Goal: Task Accomplishment & Management: Manage account settings

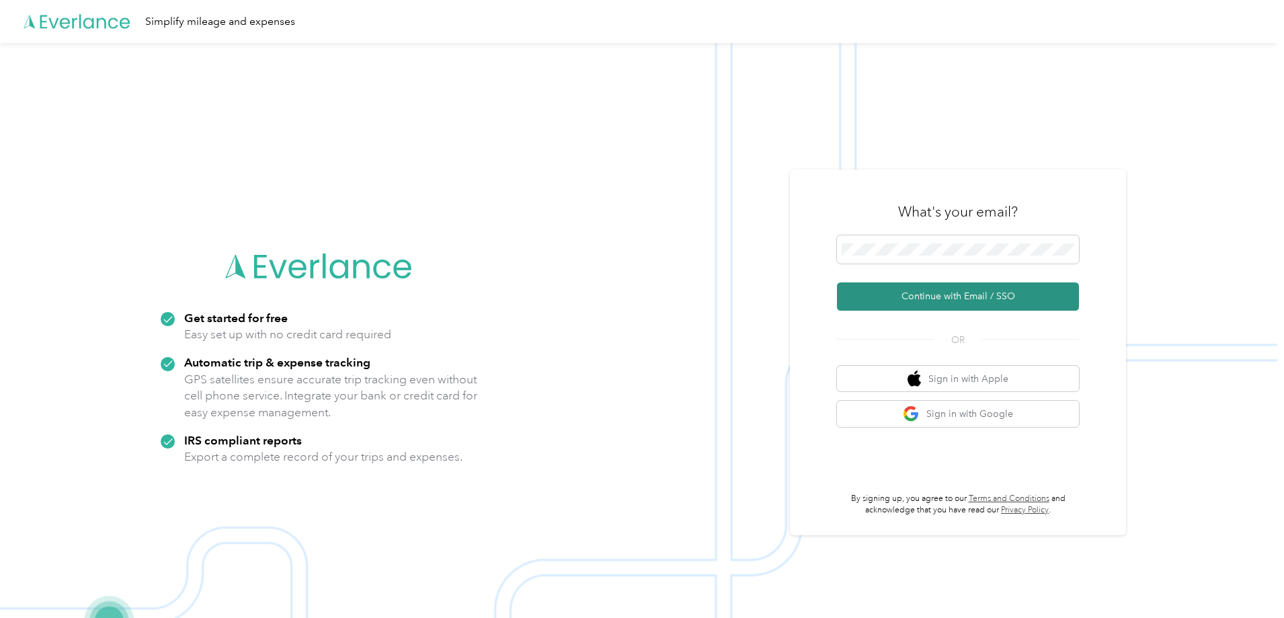
click at [931, 293] on button "Continue with Email / SSO" at bounding box center [958, 296] width 242 height 28
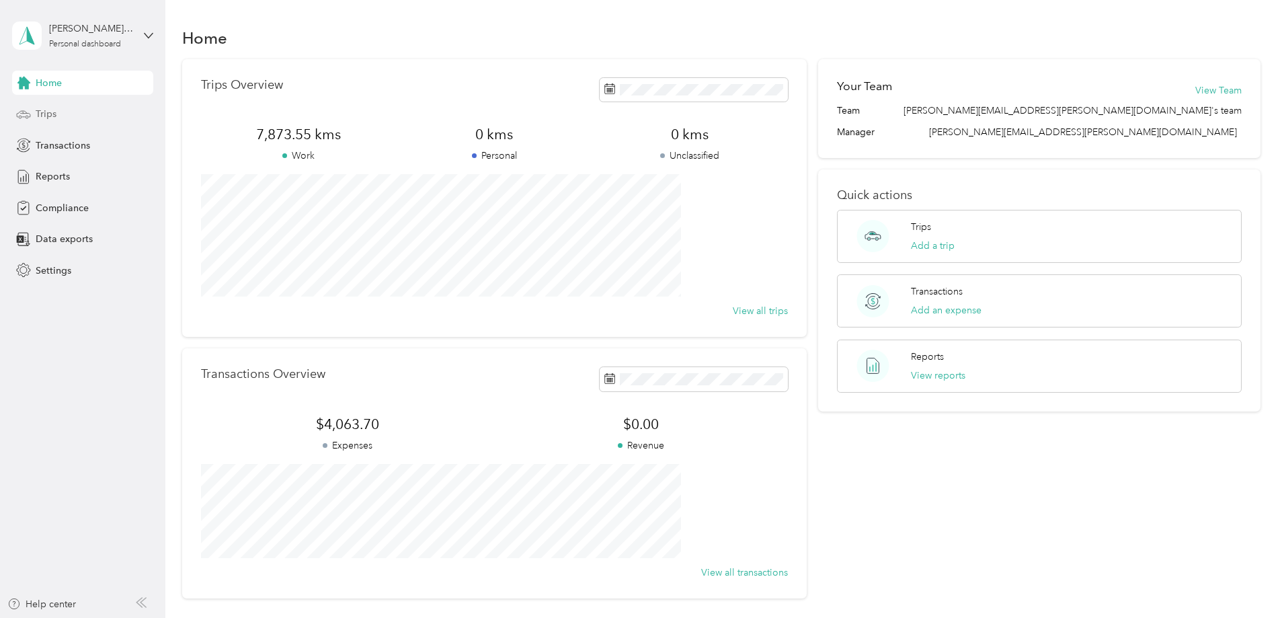
click at [45, 117] on span "Trips" at bounding box center [46, 114] width 21 height 14
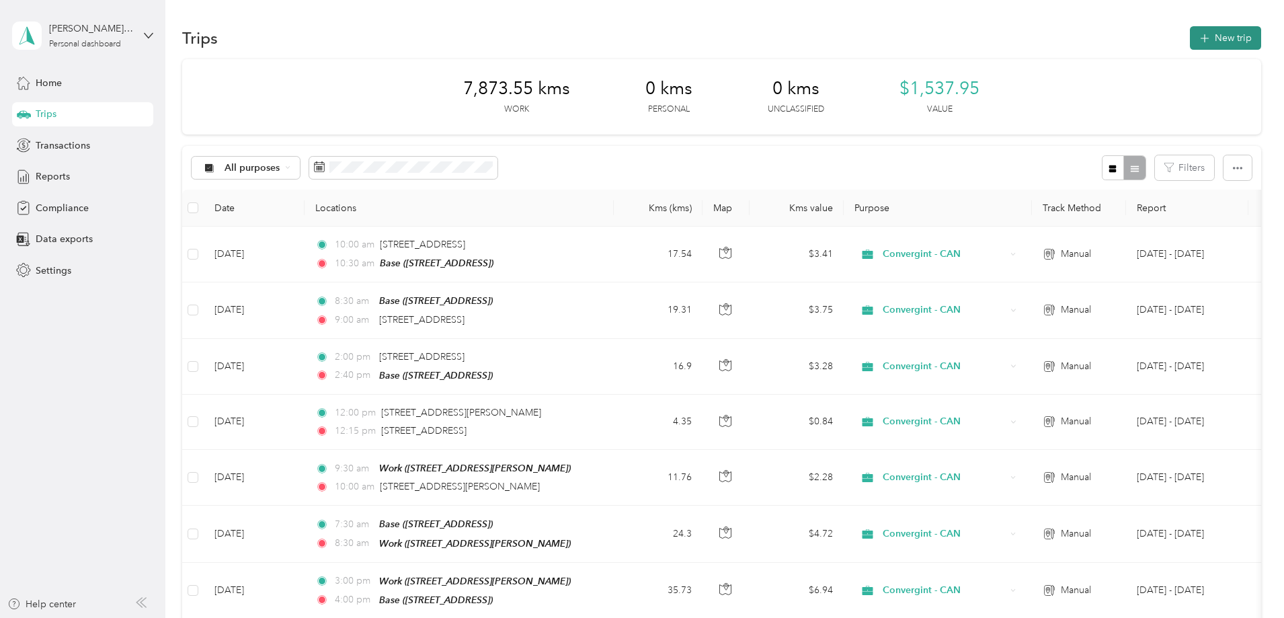
click at [1190, 40] on button "New trip" at bounding box center [1225, 38] width 71 height 24
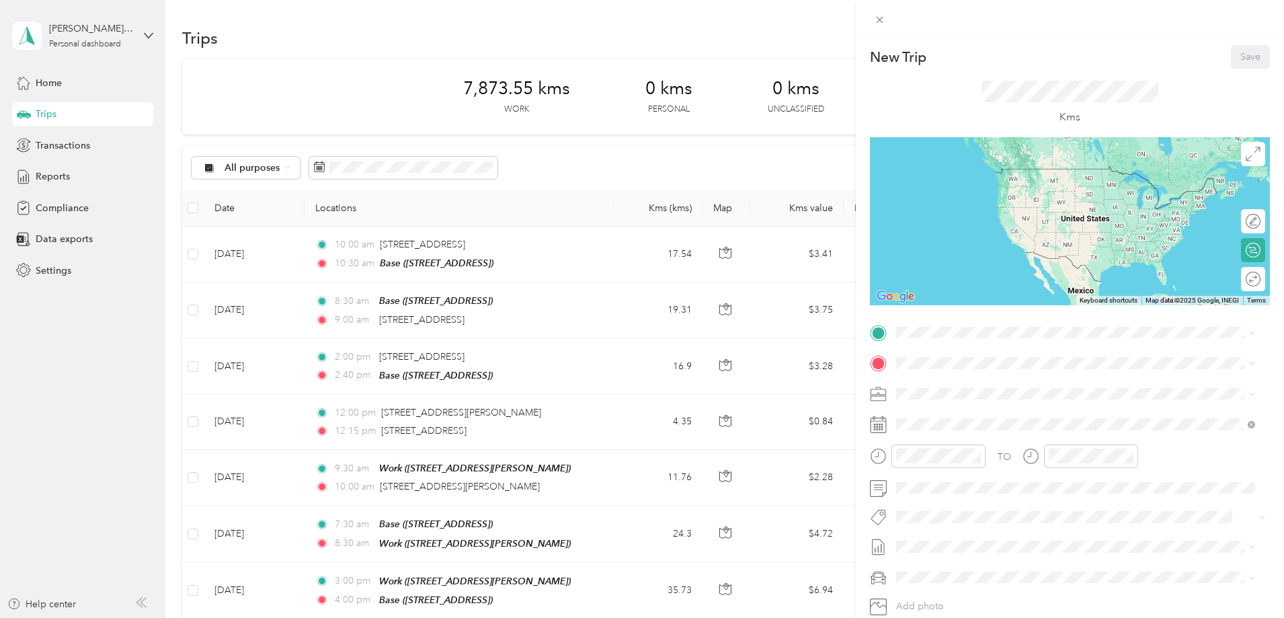
click at [943, 430] on div "Base [STREET_ADDRESS]" at bounding box center [964, 436] width 85 height 28
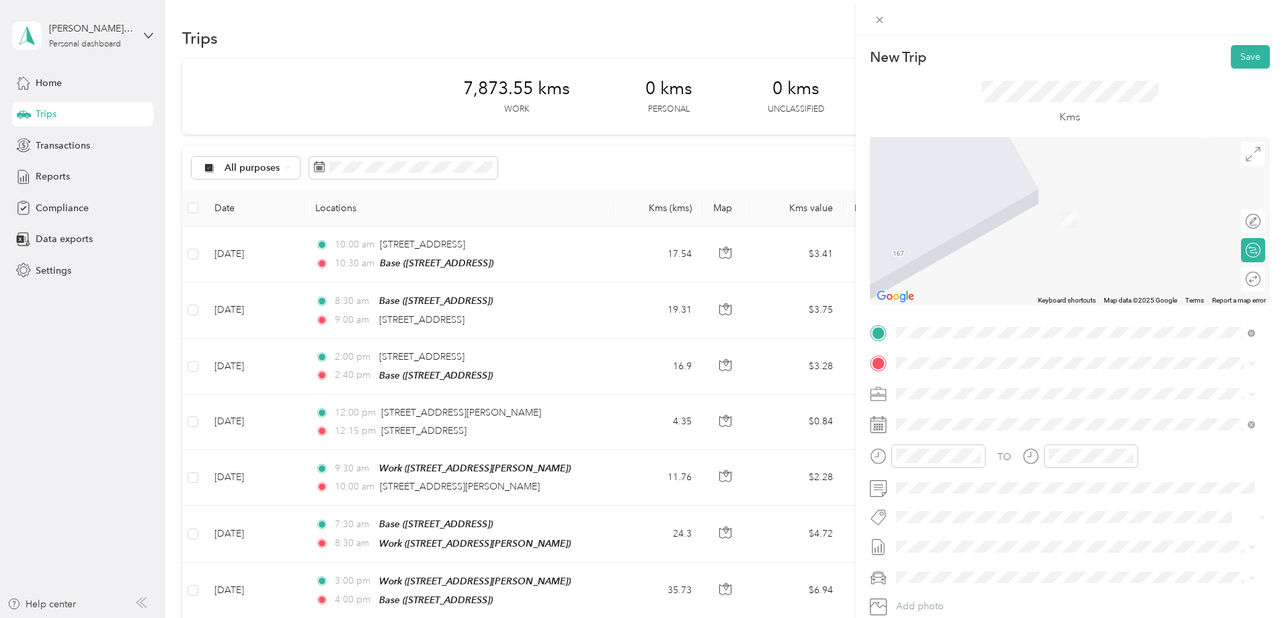
click at [940, 419] on strong "Work" at bounding box center [934, 414] width 24 height 12
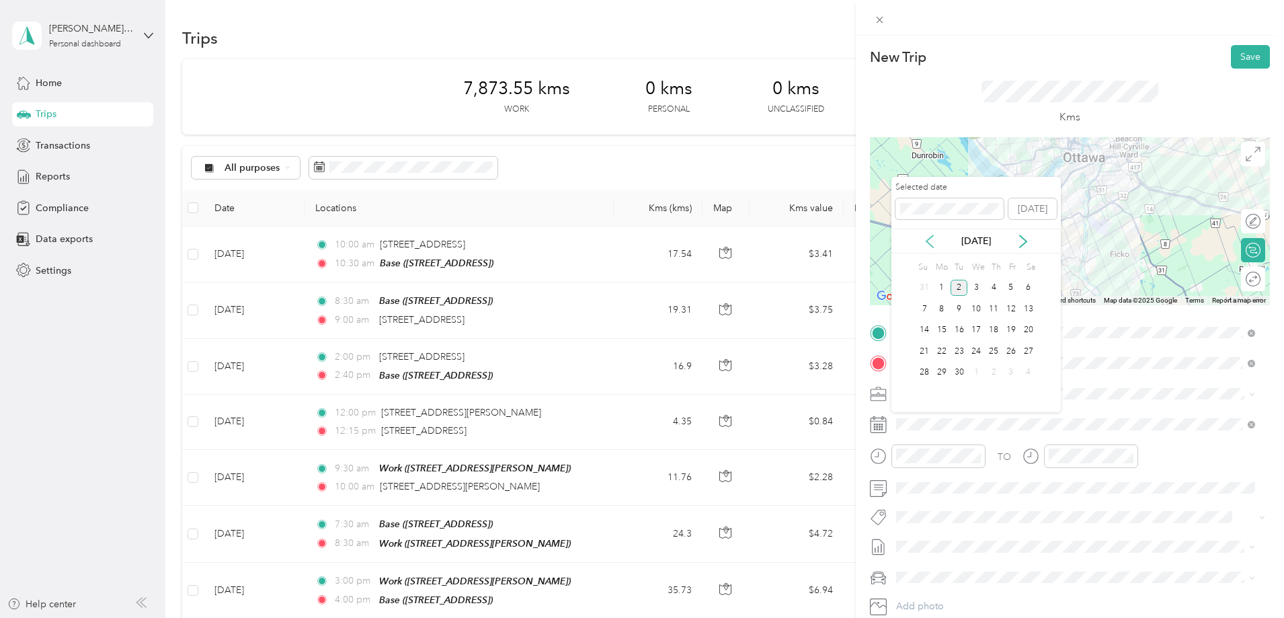
click at [929, 239] on icon at bounding box center [929, 241] width 13 height 13
click at [943, 372] on div "25" at bounding box center [941, 372] width 17 height 17
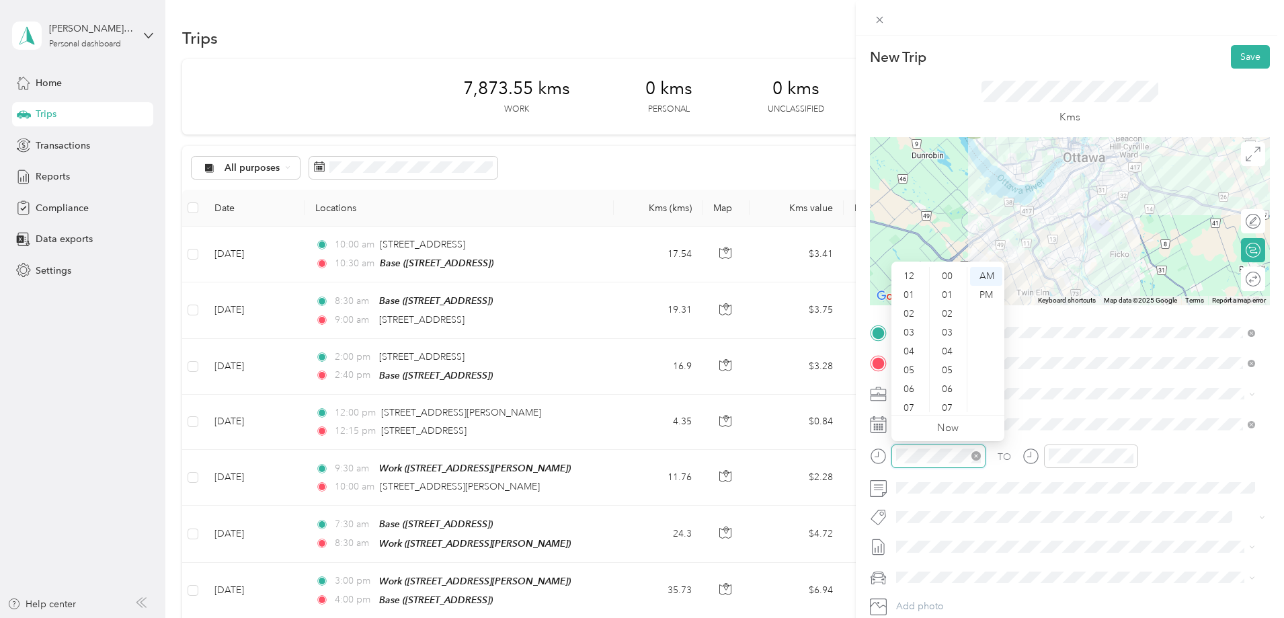
scroll to position [81, 0]
click at [911, 365] on div "09" at bounding box center [910, 365] width 32 height 19
click at [948, 291] on div "33" at bounding box center [949, 295] width 32 height 19
click at [952, 270] on div "30" at bounding box center [949, 273] width 32 height 19
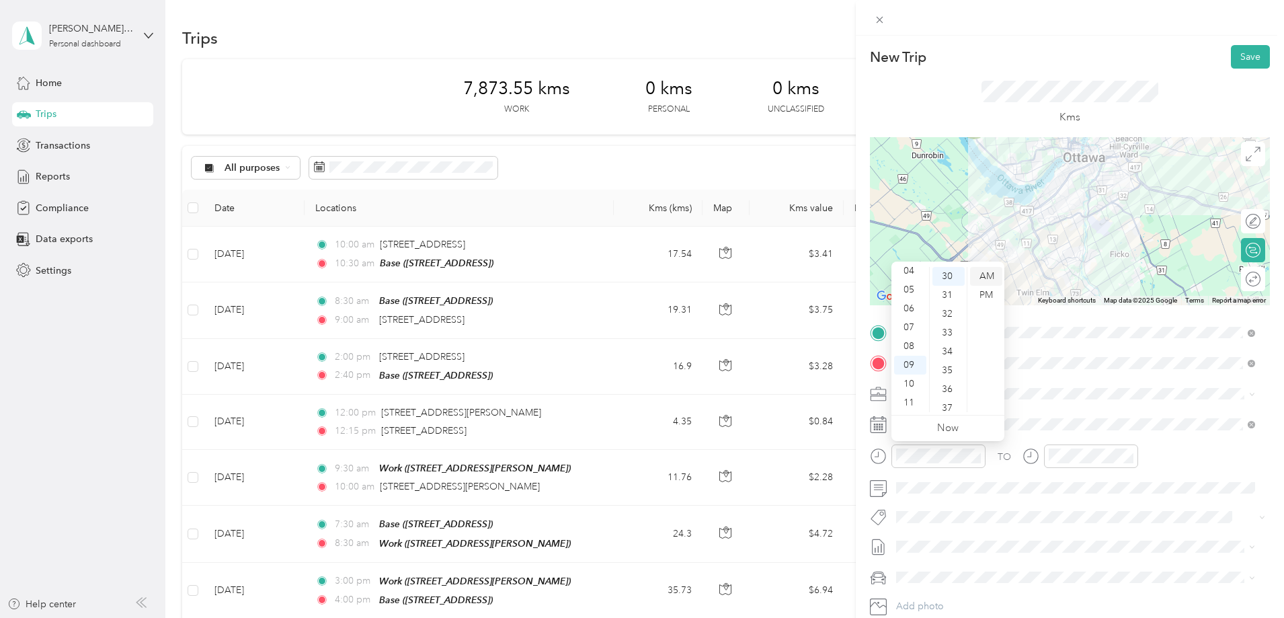
click at [987, 275] on div "AM" at bounding box center [986, 276] width 32 height 19
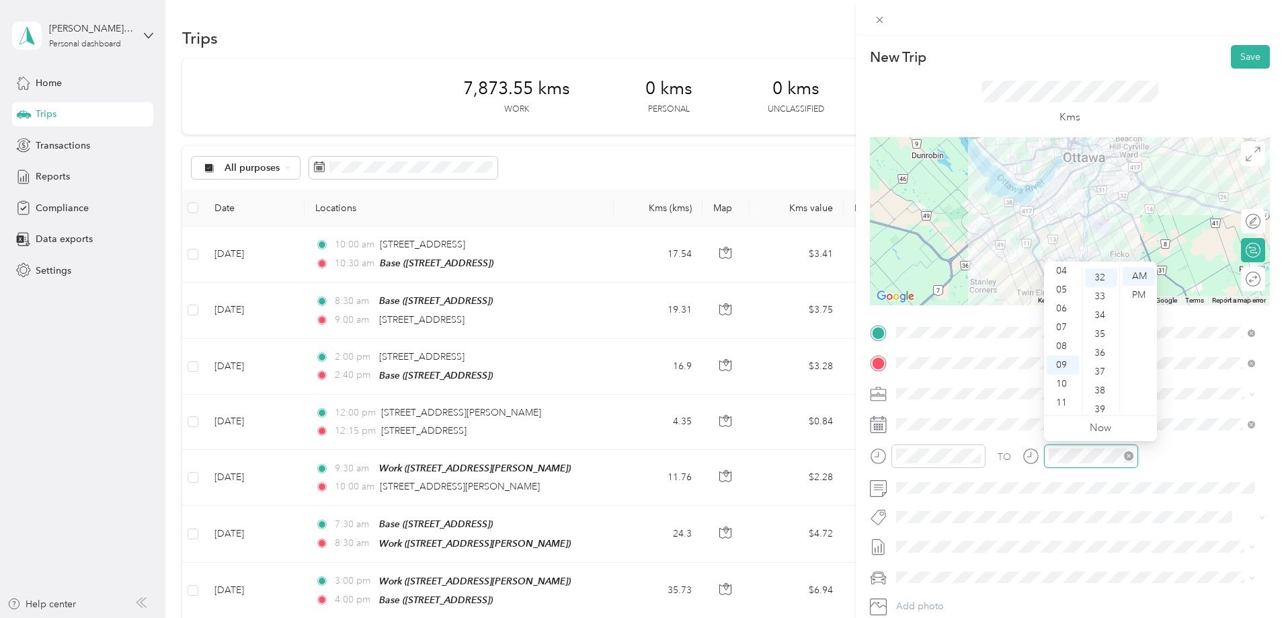
scroll to position [603, 0]
click at [1062, 384] on div "10" at bounding box center [1063, 384] width 32 height 19
click at [1100, 291] on div "30" at bounding box center [1101, 292] width 32 height 19
click at [1140, 275] on div "AM" at bounding box center [1139, 276] width 32 height 19
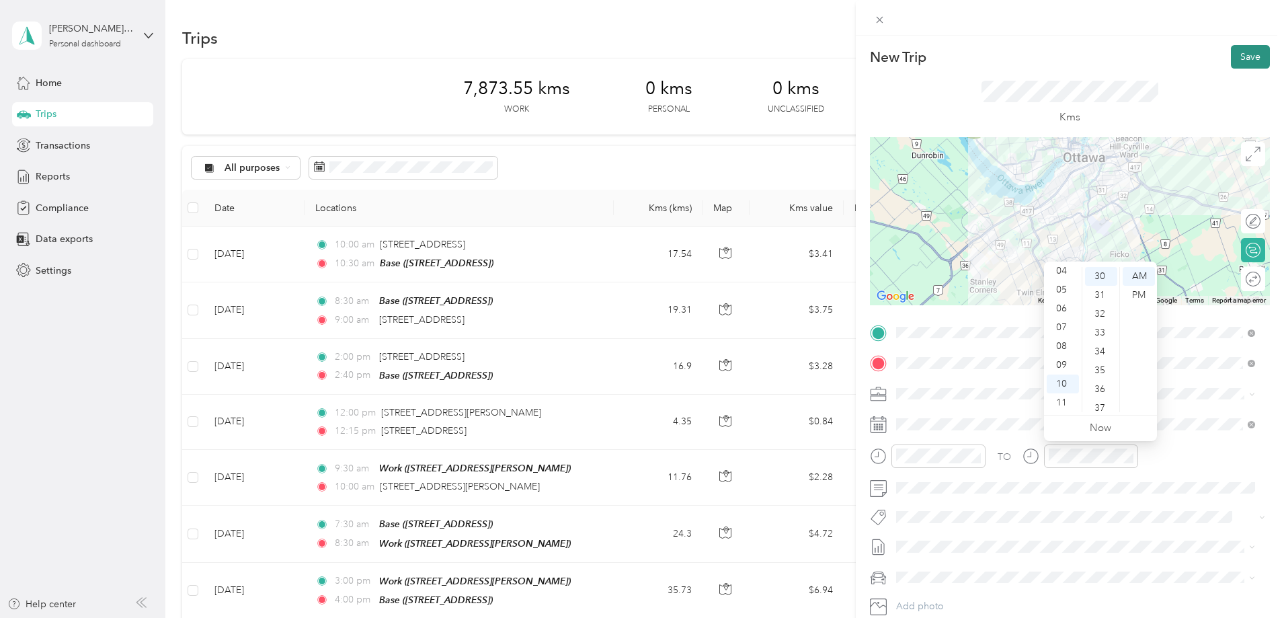
click at [1244, 62] on button "Save" at bounding box center [1250, 57] width 39 height 24
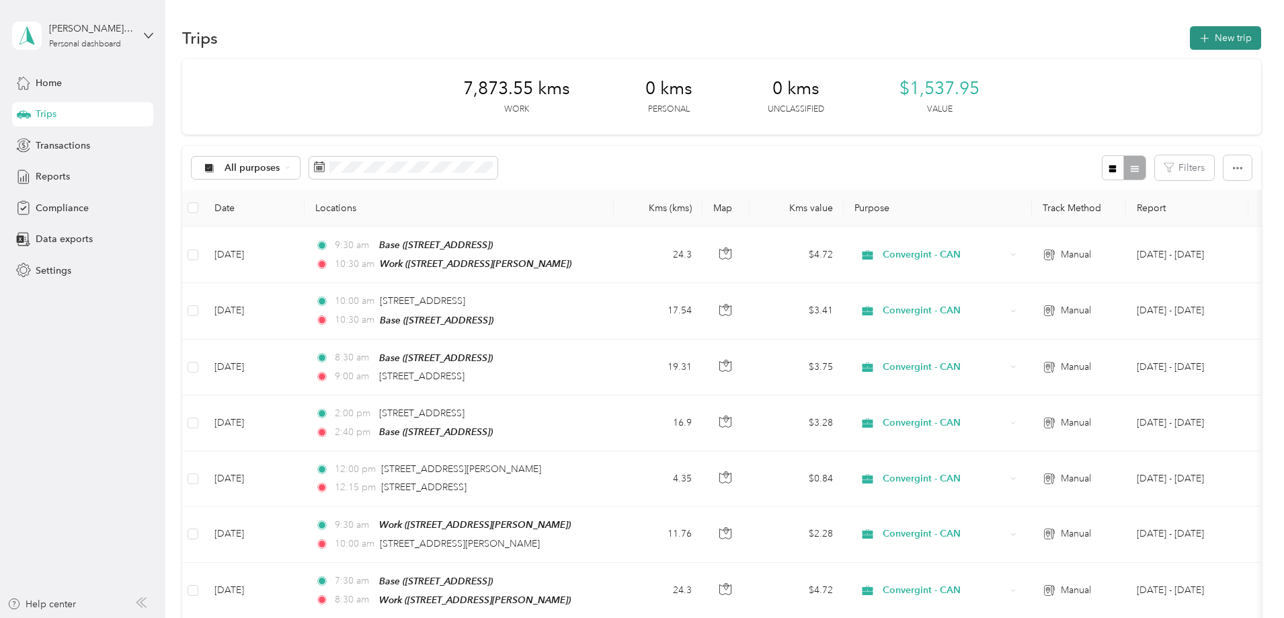
click at [1190, 39] on button "New trip" at bounding box center [1225, 38] width 71 height 24
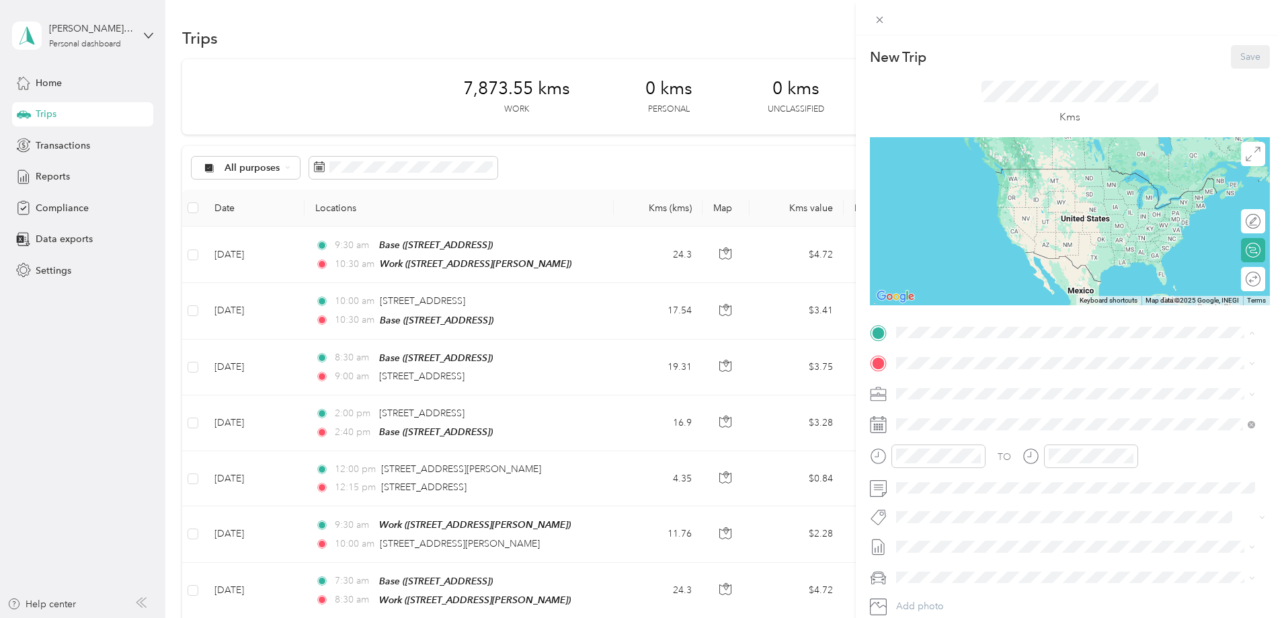
click at [942, 389] on strong "Work" at bounding box center [934, 386] width 24 height 12
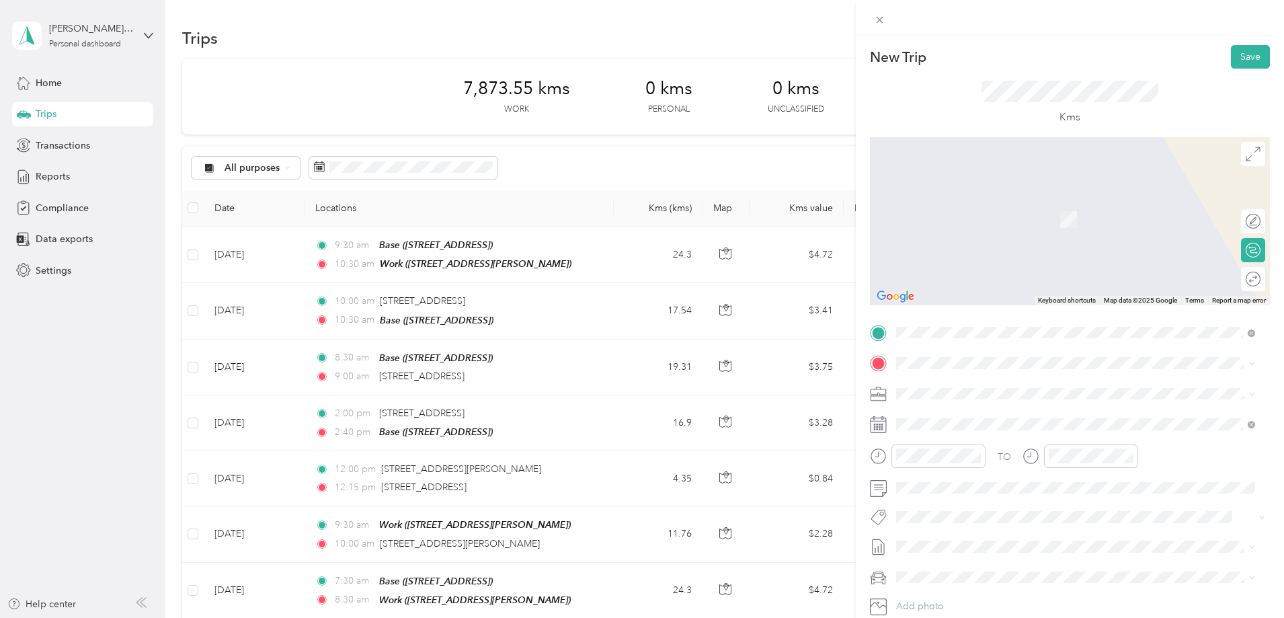
click at [939, 465] on div "Base [STREET_ADDRESS]" at bounding box center [964, 466] width 85 height 28
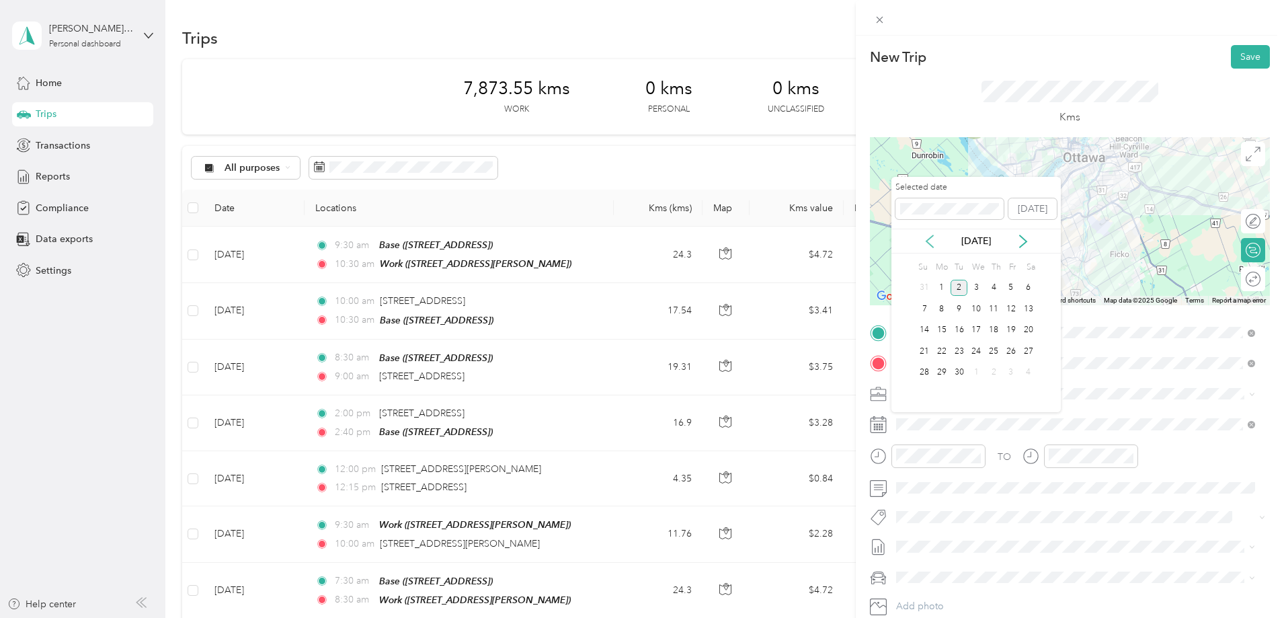
click at [933, 241] on icon at bounding box center [929, 241] width 13 height 13
click at [942, 368] on div "25" at bounding box center [941, 372] width 17 height 17
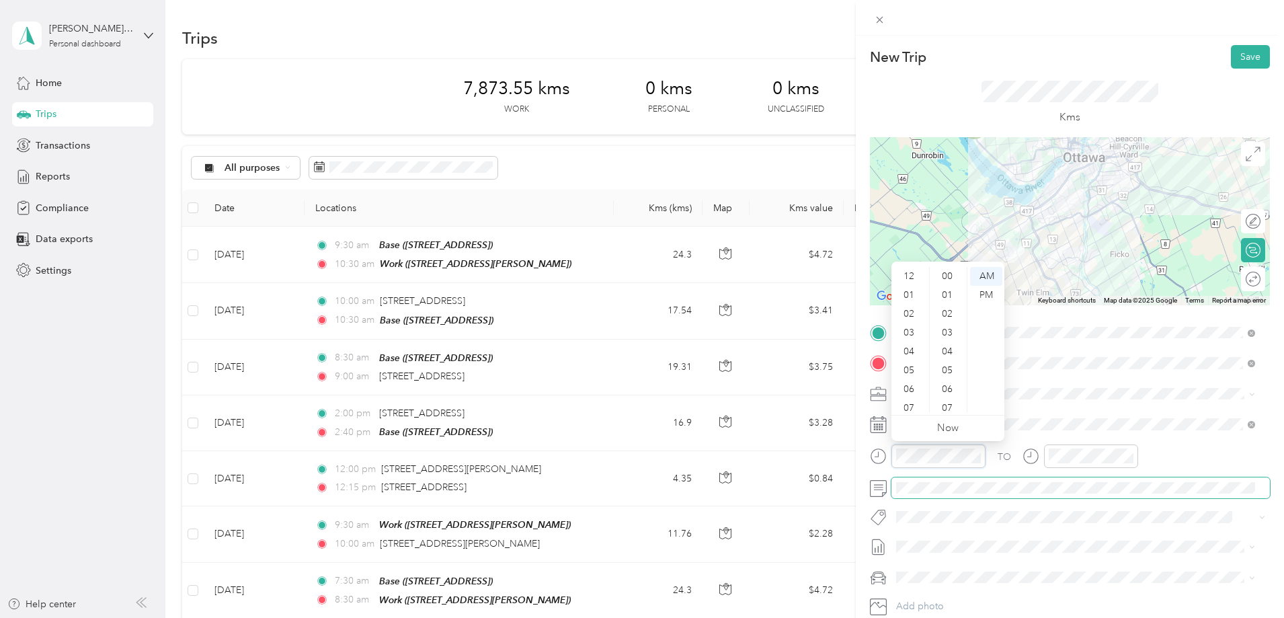
scroll to position [81, 0]
click at [915, 280] on div "03" at bounding box center [910, 279] width 32 height 19
click at [950, 272] on div "30" at bounding box center [949, 273] width 32 height 19
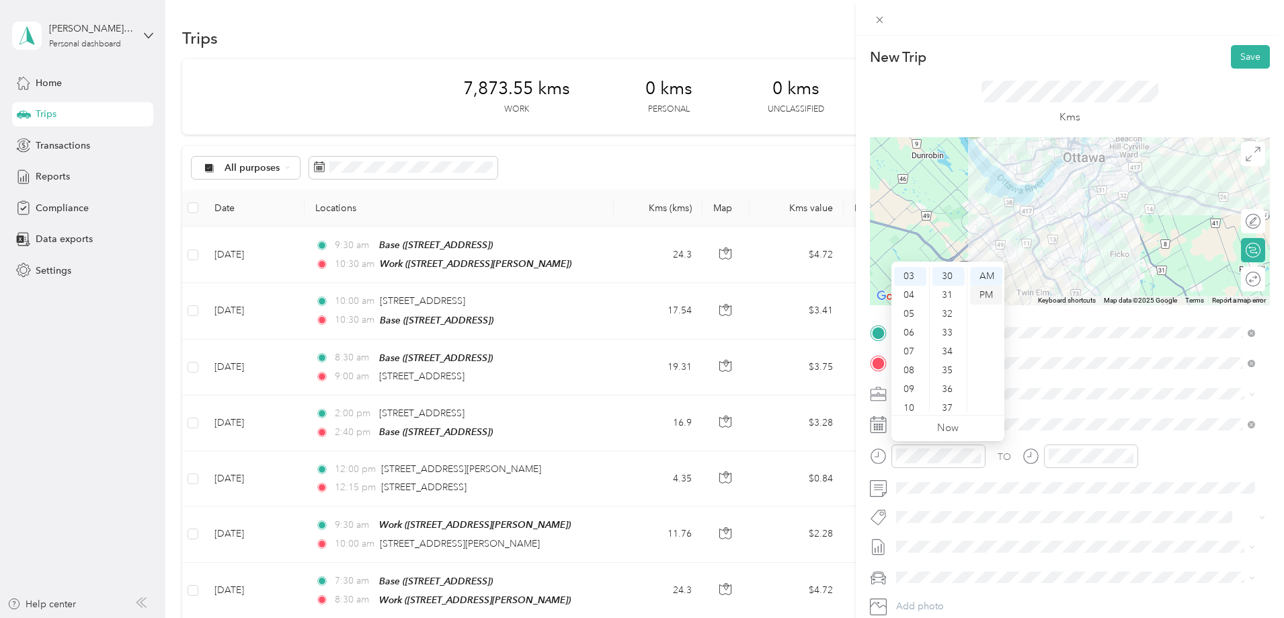
click at [982, 296] on div "PM" at bounding box center [986, 295] width 32 height 19
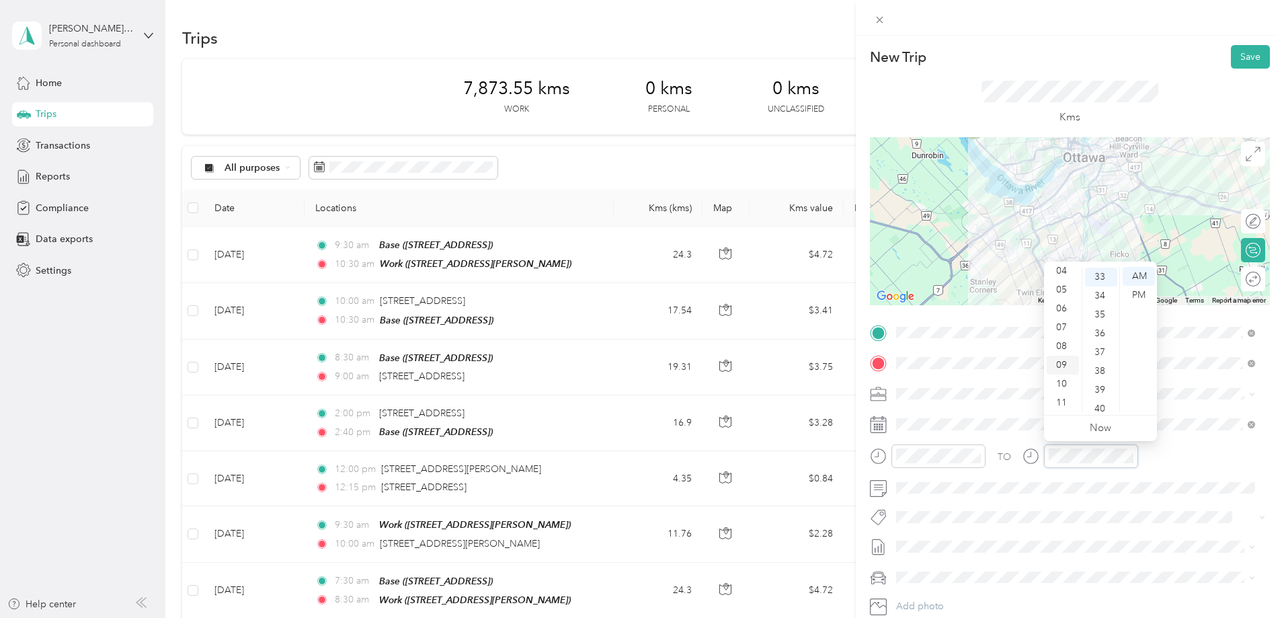
scroll to position [621, 0]
click at [1066, 271] on div "04" at bounding box center [1063, 271] width 32 height 19
click at [1100, 274] on div "30" at bounding box center [1101, 273] width 32 height 19
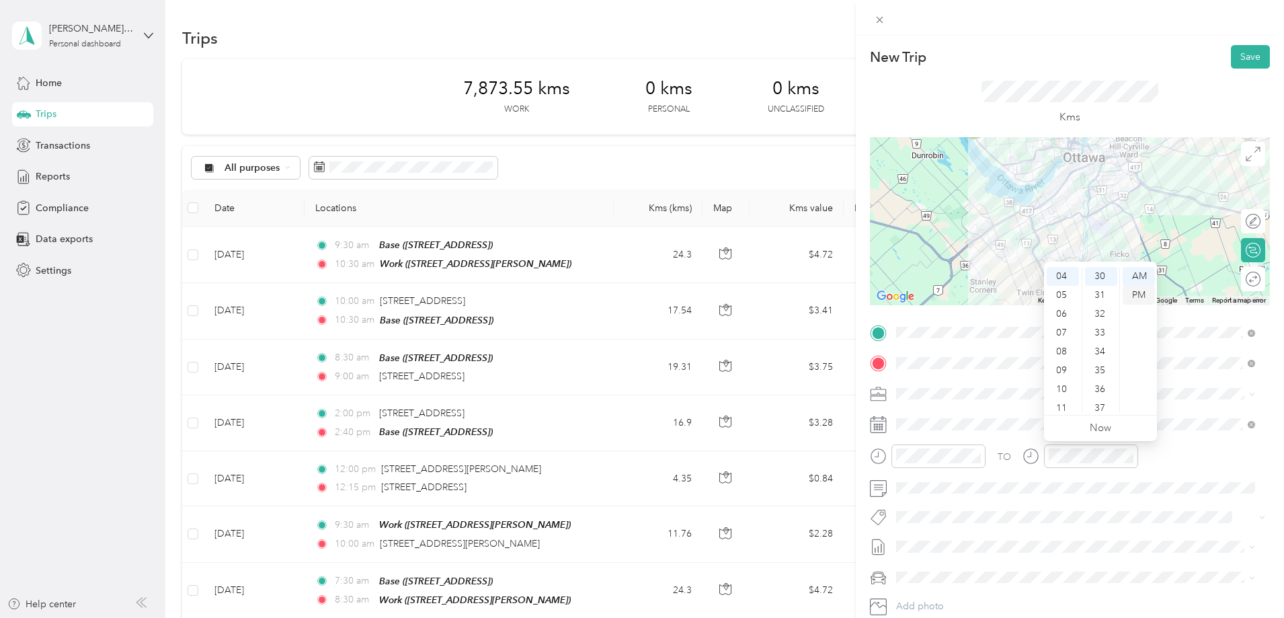
click at [1141, 294] on div "PM" at bounding box center [1139, 295] width 32 height 19
click at [1239, 60] on button "Save" at bounding box center [1250, 57] width 39 height 24
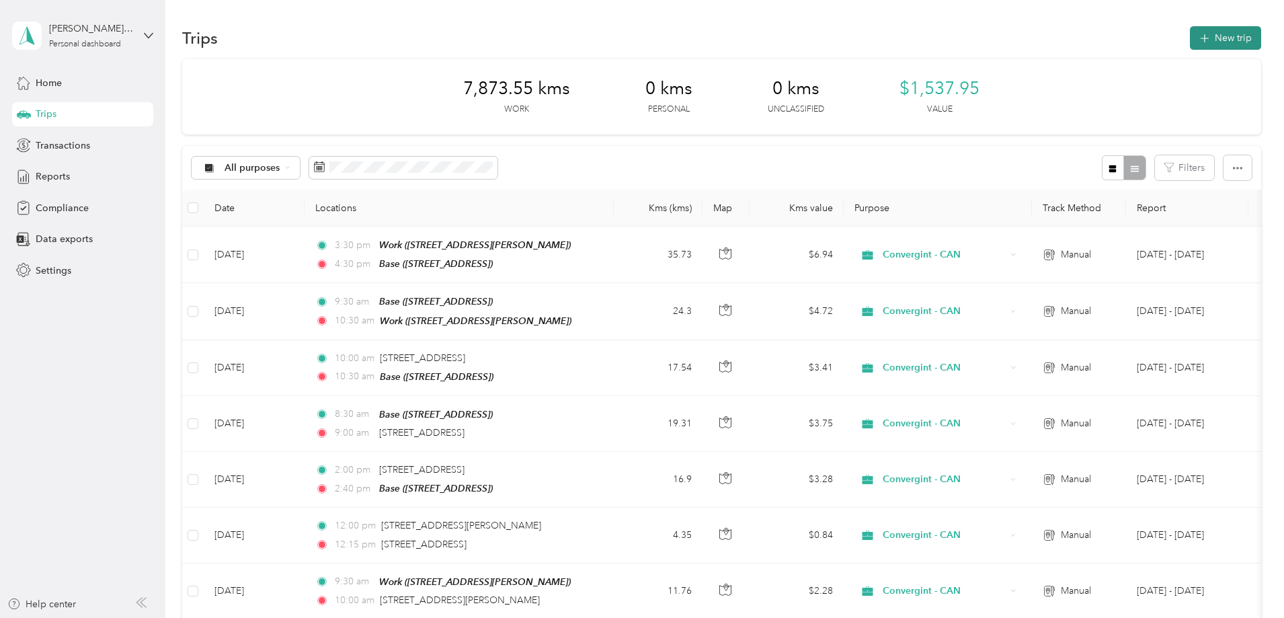
click at [1190, 42] on button "New trip" at bounding box center [1225, 38] width 71 height 24
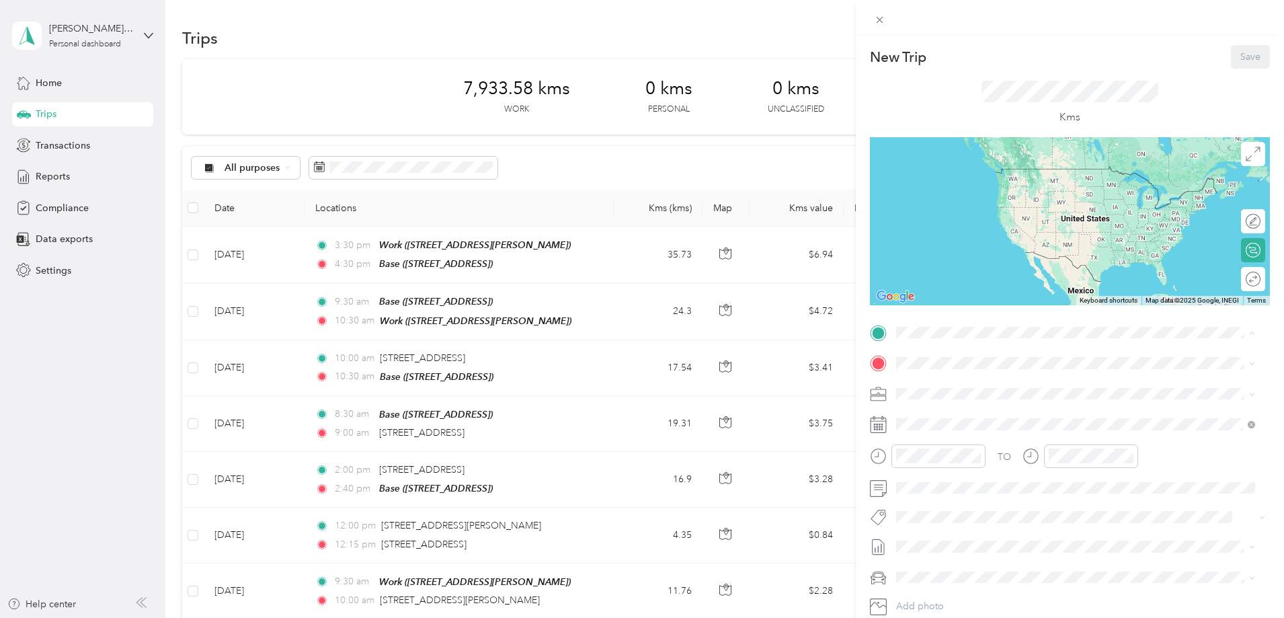
click at [943, 430] on div "Base" at bounding box center [964, 428] width 85 height 12
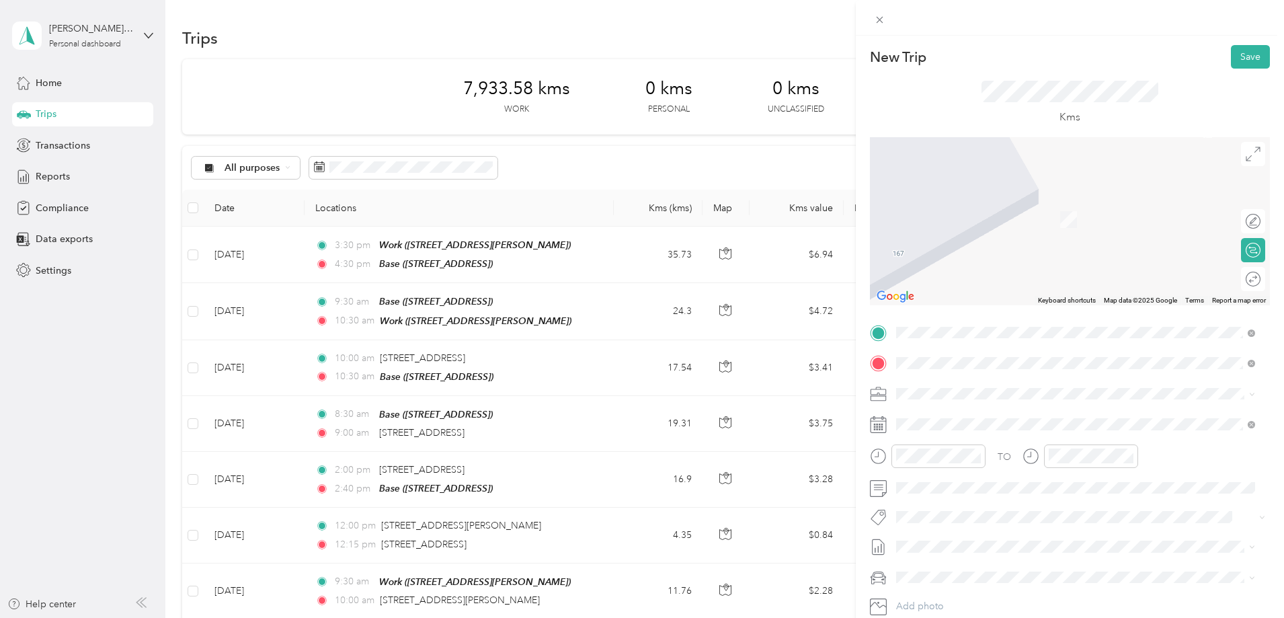
click at [970, 416] on span "[STREET_ADDRESS][PERSON_NAME]" at bounding box center [1002, 412] width 160 height 12
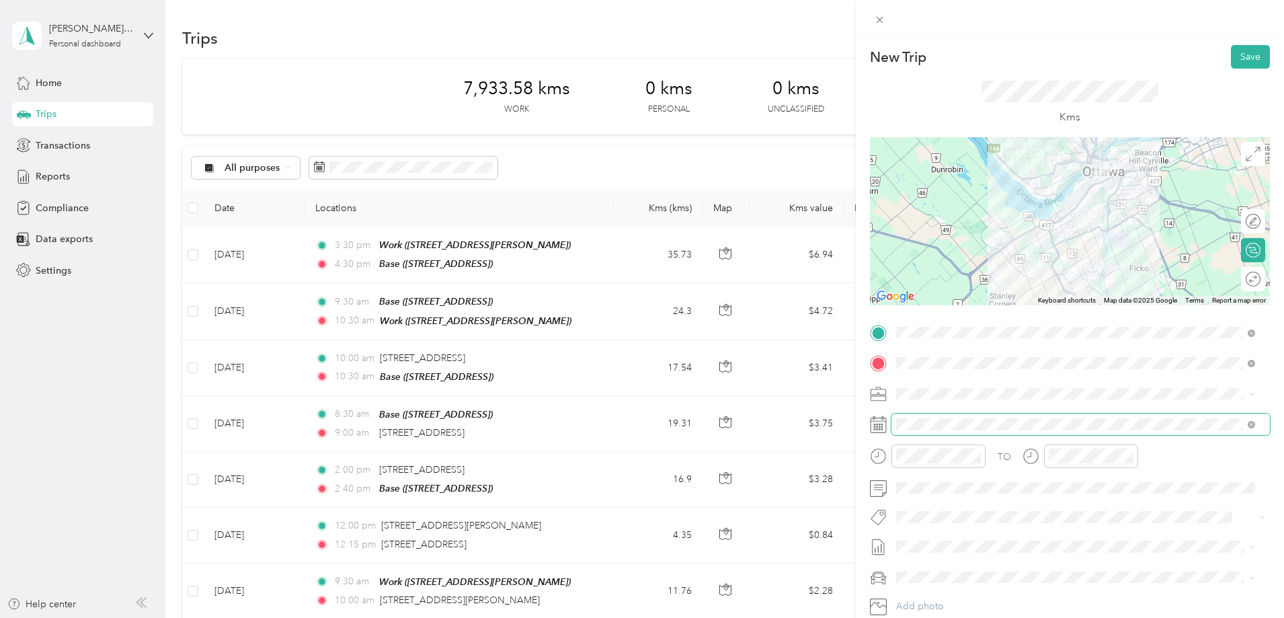
click at [920, 417] on span at bounding box center [1081, 425] width 379 height 22
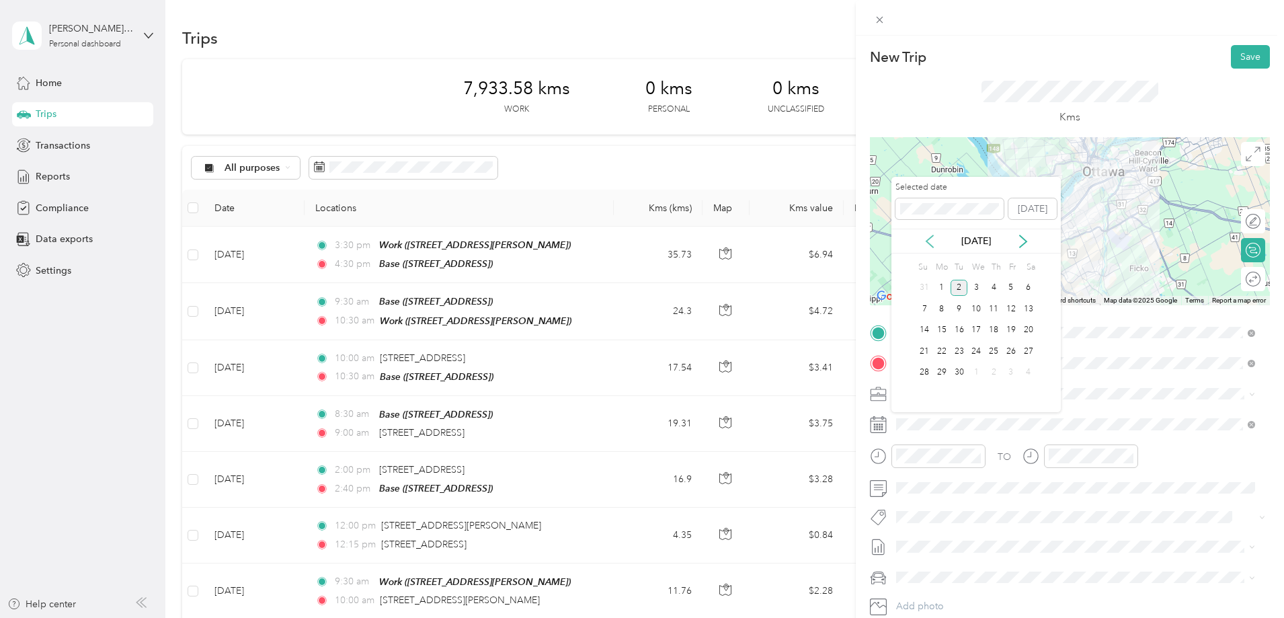
click at [929, 241] on icon at bounding box center [929, 241] width 13 height 13
click at [959, 373] on div "26" at bounding box center [959, 372] width 17 height 17
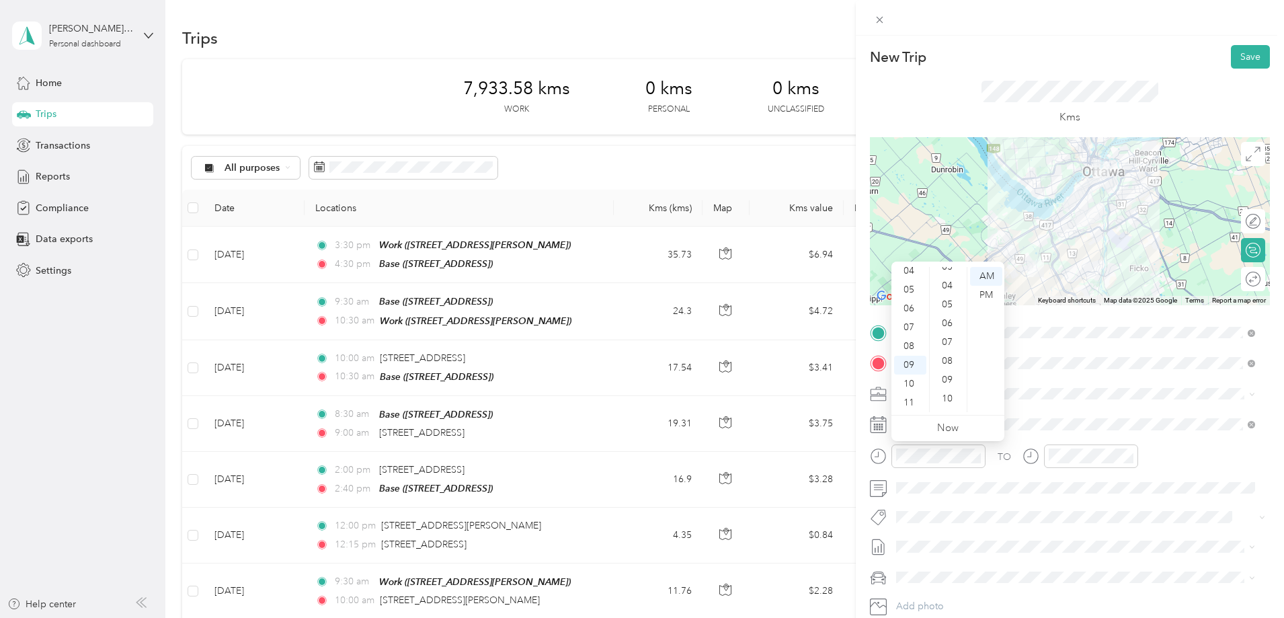
scroll to position [0, 0]
click at [953, 276] on div "00" at bounding box center [949, 276] width 32 height 19
click at [985, 276] on div "AM" at bounding box center [986, 276] width 32 height 19
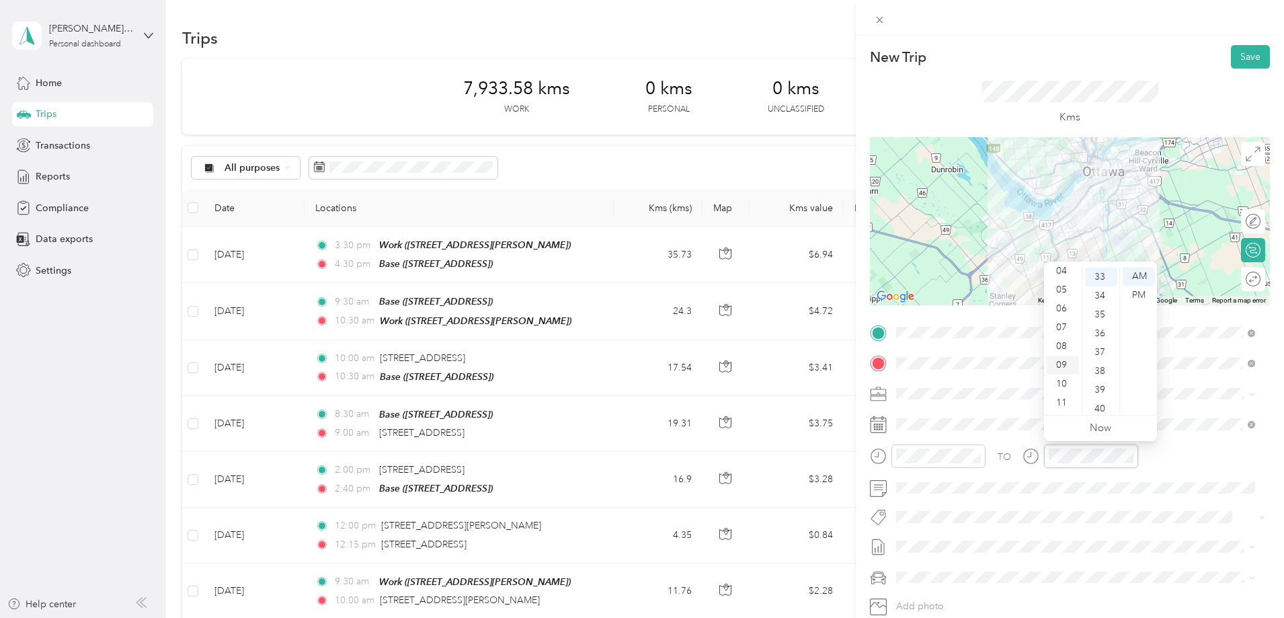
scroll to position [621, 0]
click at [1064, 381] on div "10" at bounding box center [1063, 384] width 32 height 19
click at [1102, 275] on div "00" at bounding box center [1101, 276] width 32 height 19
click at [1143, 276] on div "AM" at bounding box center [1139, 276] width 32 height 19
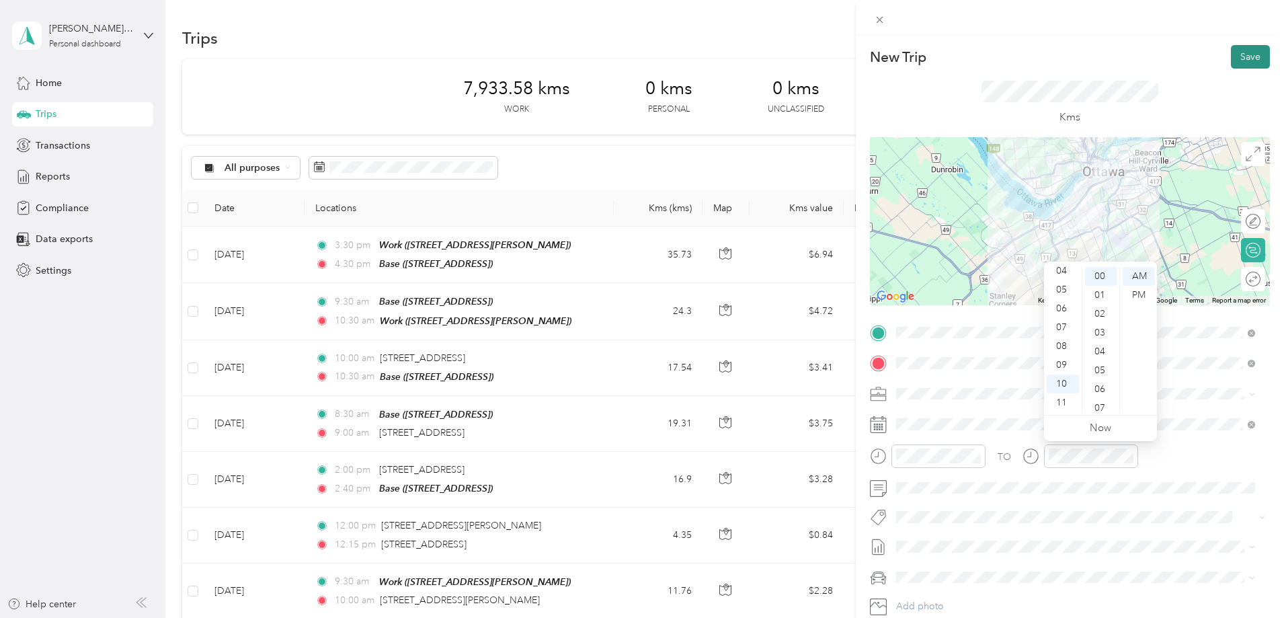
click at [1241, 57] on button "Save" at bounding box center [1250, 57] width 39 height 24
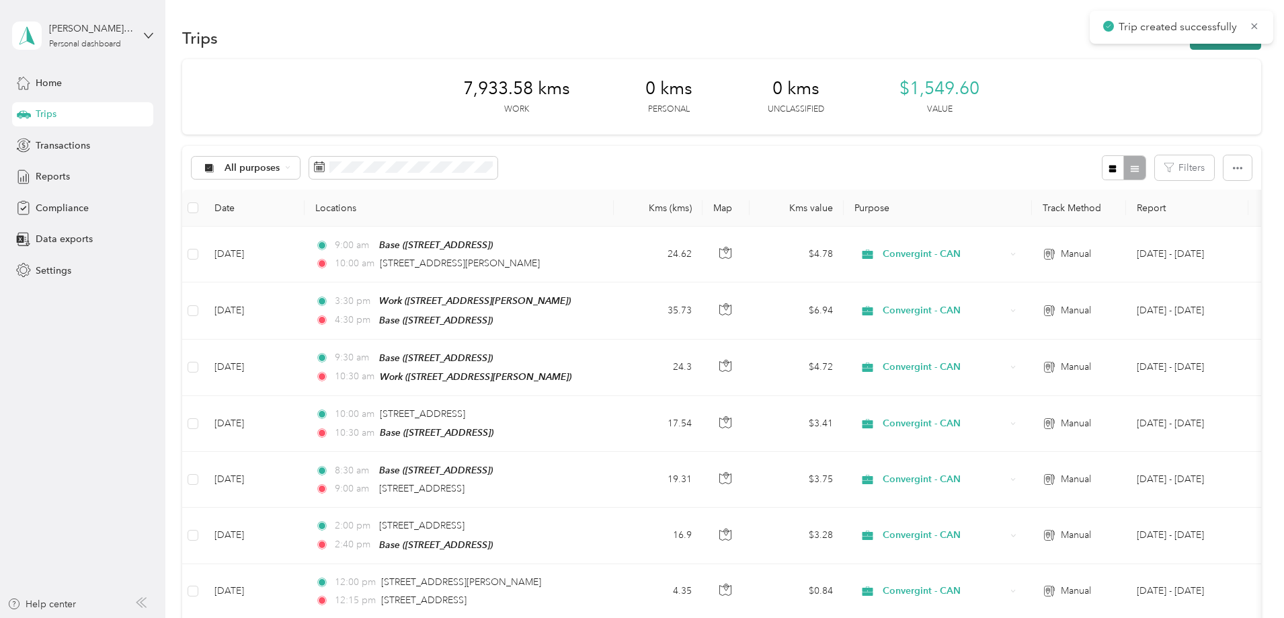
click at [1190, 47] on button "New trip" at bounding box center [1225, 38] width 71 height 24
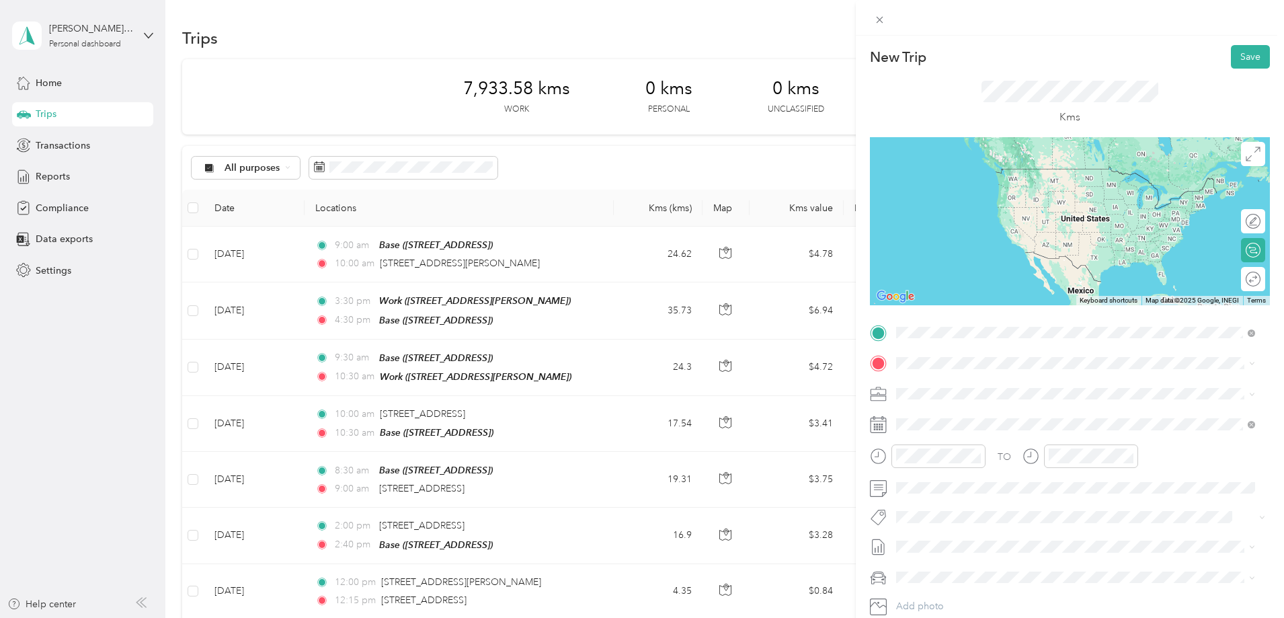
click at [951, 382] on span "[STREET_ADDRESS][PERSON_NAME]" at bounding box center [1002, 381] width 160 height 12
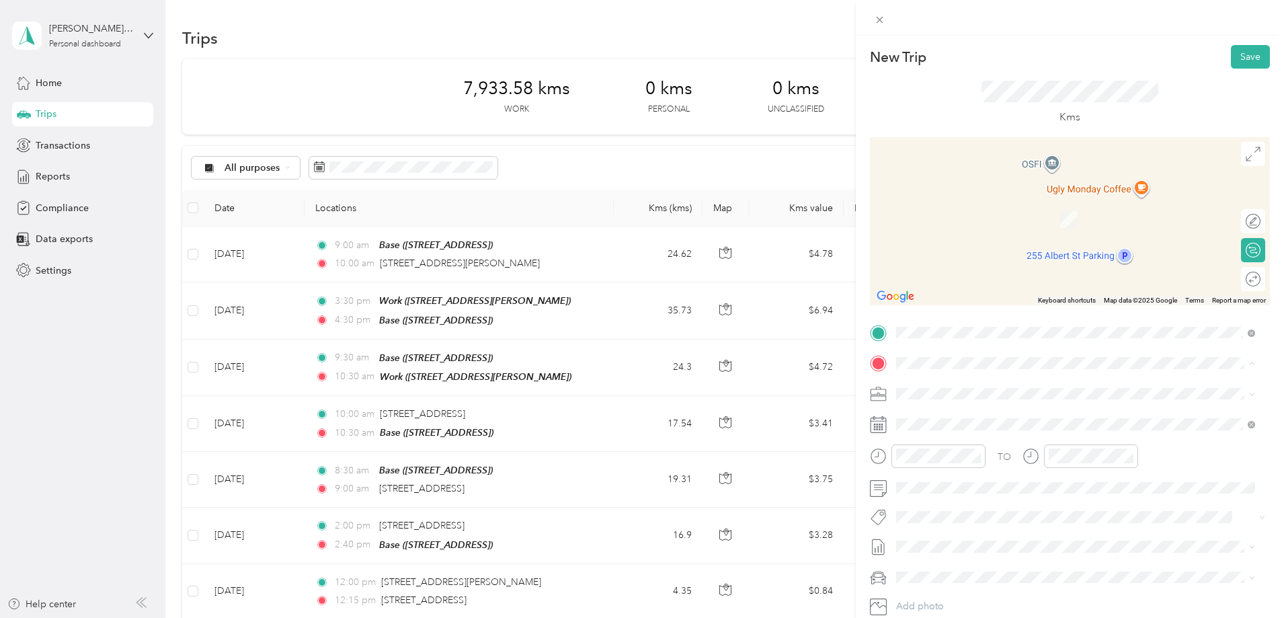
click at [945, 463] on div "Base" at bounding box center [964, 459] width 85 height 12
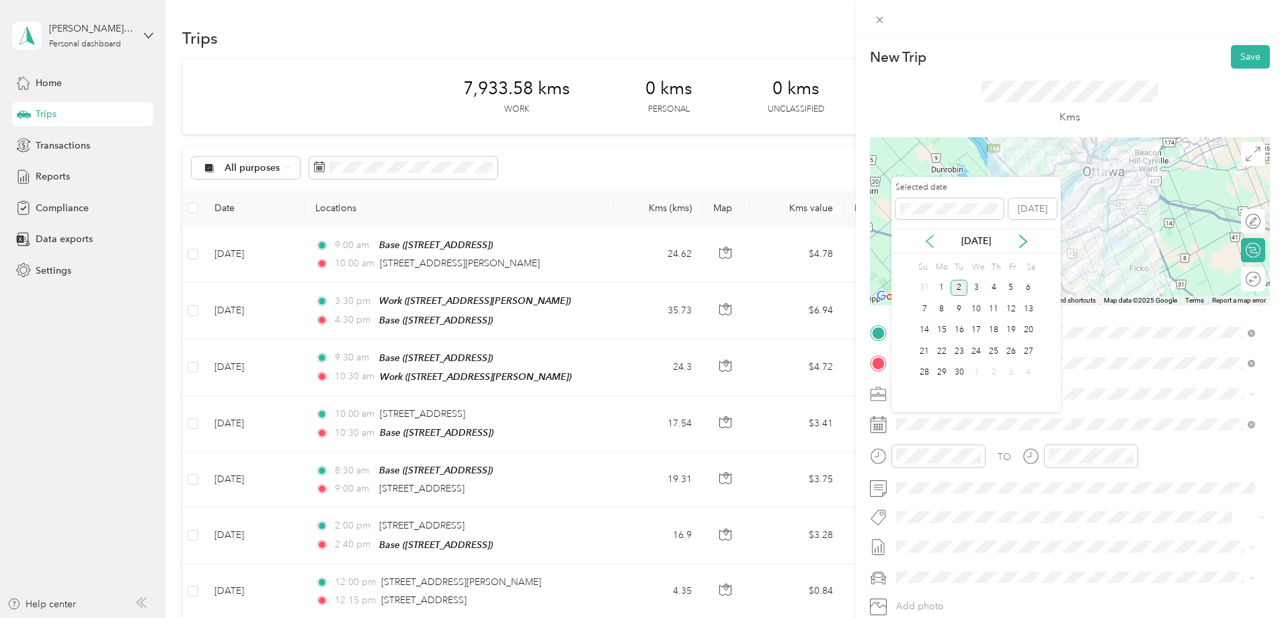
click at [930, 241] on icon at bounding box center [929, 241] width 13 height 13
click at [962, 371] on div "26" at bounding box center [959, 372] width 17 height 17
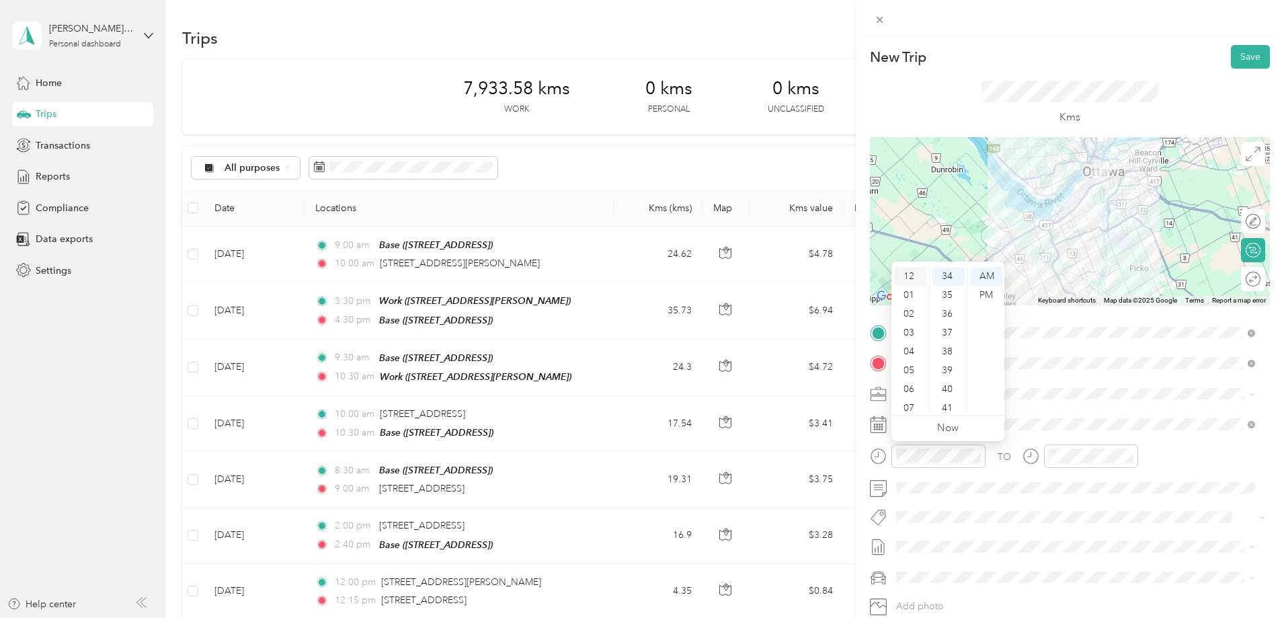
click at [916, 275] on div "12" at bounding box center [910, 276] width 32 height 19
click at [951, 278] on div "00" at bounding box center [949, 276] width 32 height 19
click at [985, 296] on div "PM" at bounding box center [986, 295] width 32 height 19
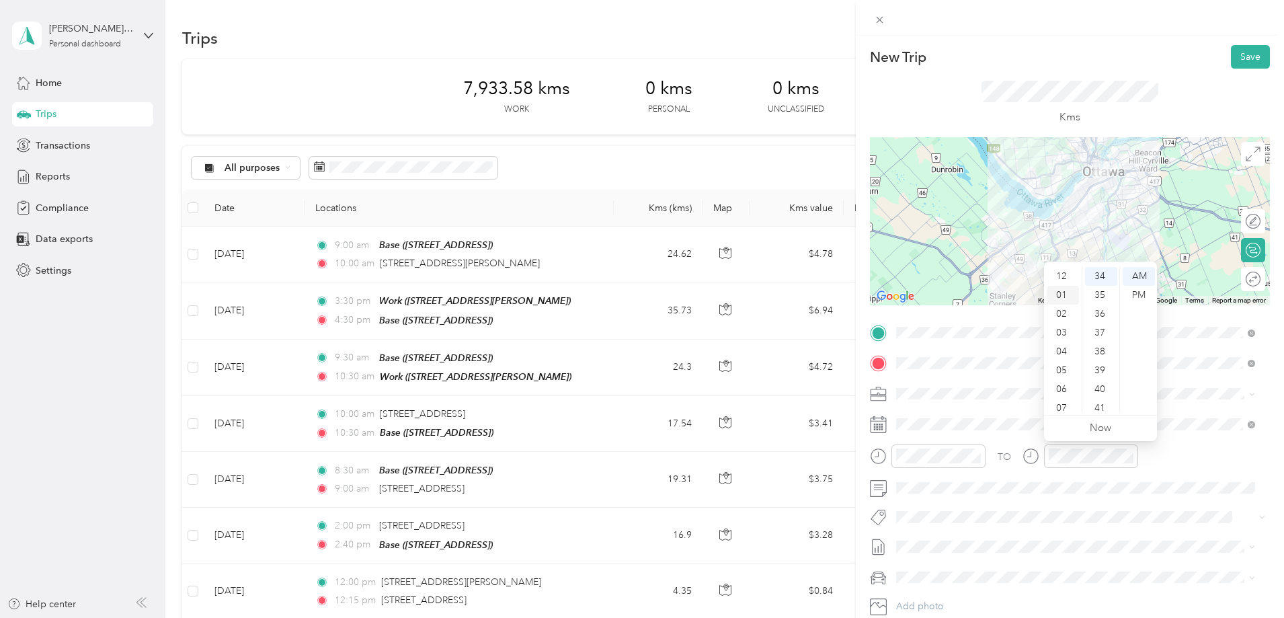
click at [1069, 294] on div "01" at bounding box center [1063, 295] width 32 height 19
click at [1104, 276] on div "00" at bounding box center [1101, 276] width 32 height 19
click at [1140, 297] on div "PM" at bounding box center [1139, 295] width 32 height 19
click at [1241, 55] on button "Save" at bounding box center [1250, 57] width 39 height 24
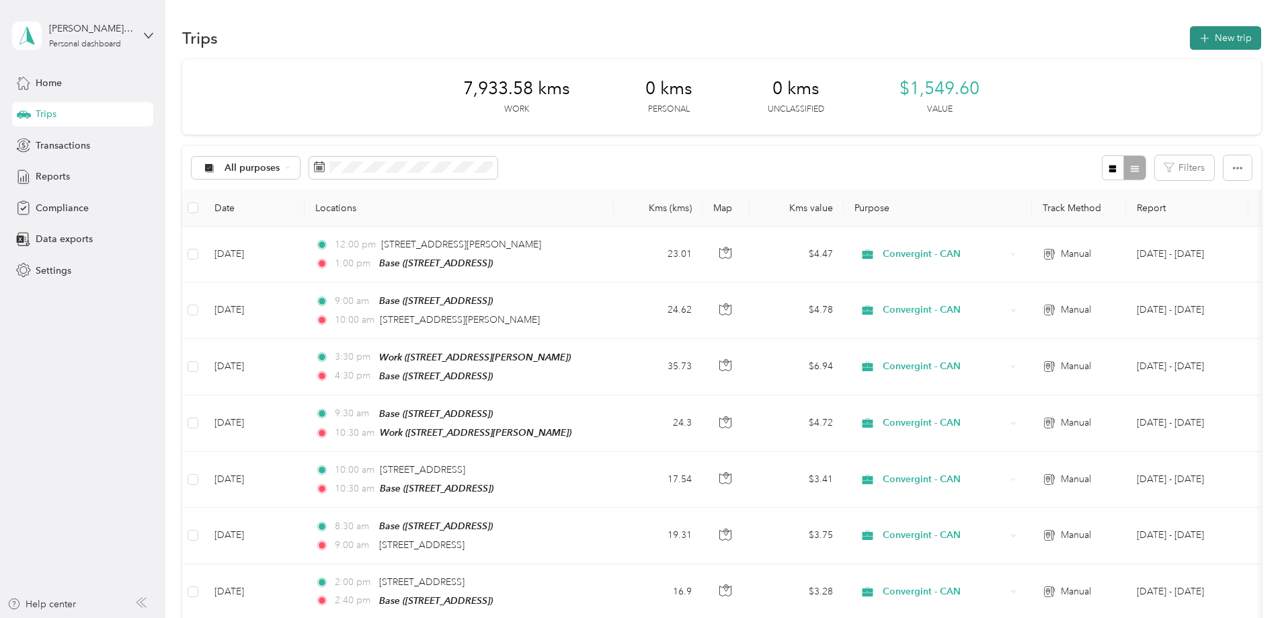
click at [1190, 44] on button "New trip" at bounding box center [1225, 38] width 71 height 24
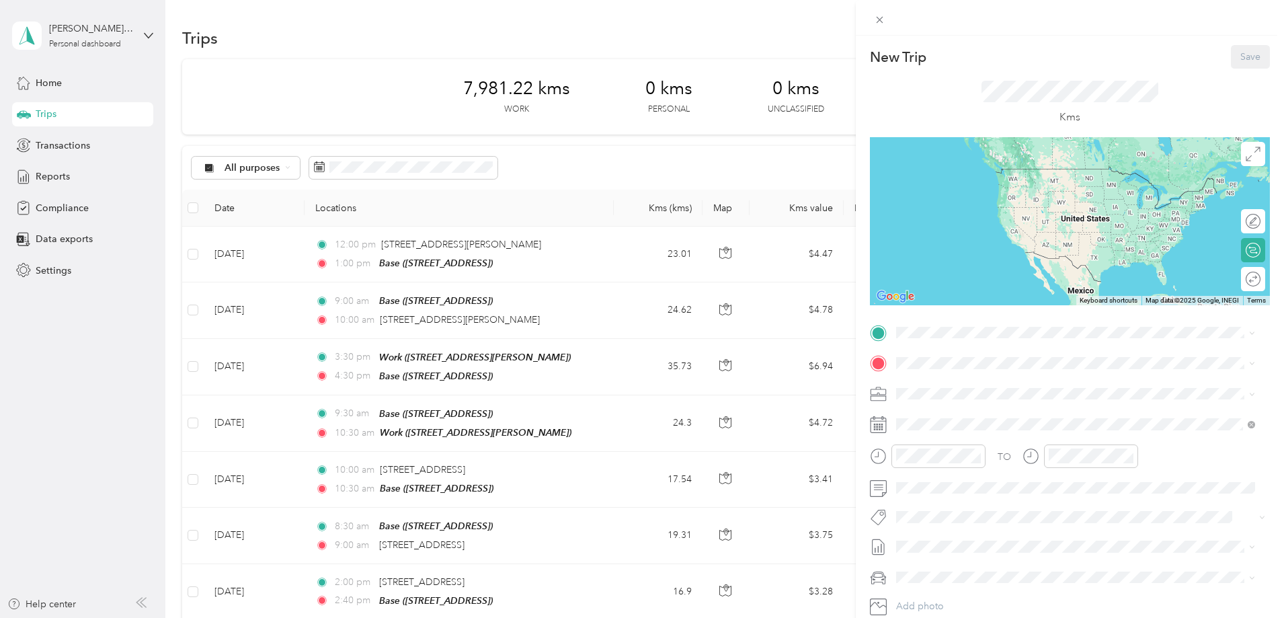
click at [947, 432] on div "Base" at bounding box center [964, 428] width 85 height 12
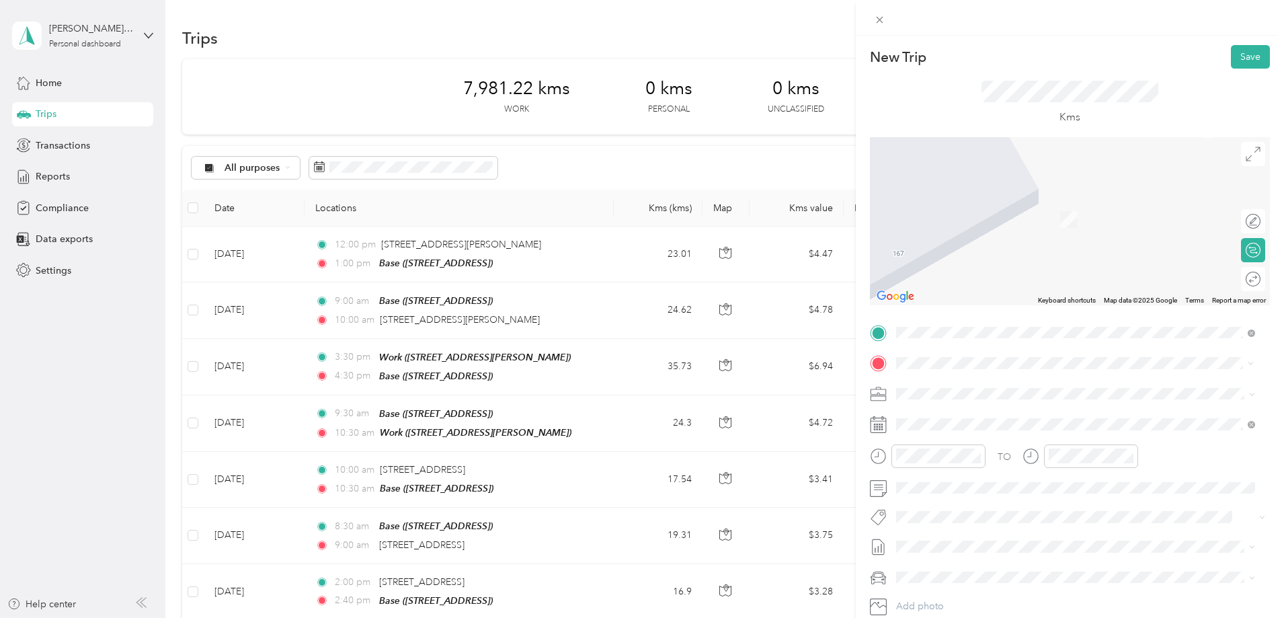
click at [947, 417] on span "[STREET_ADDRESS]" at bounding box center [964, 412] width 85 height 12
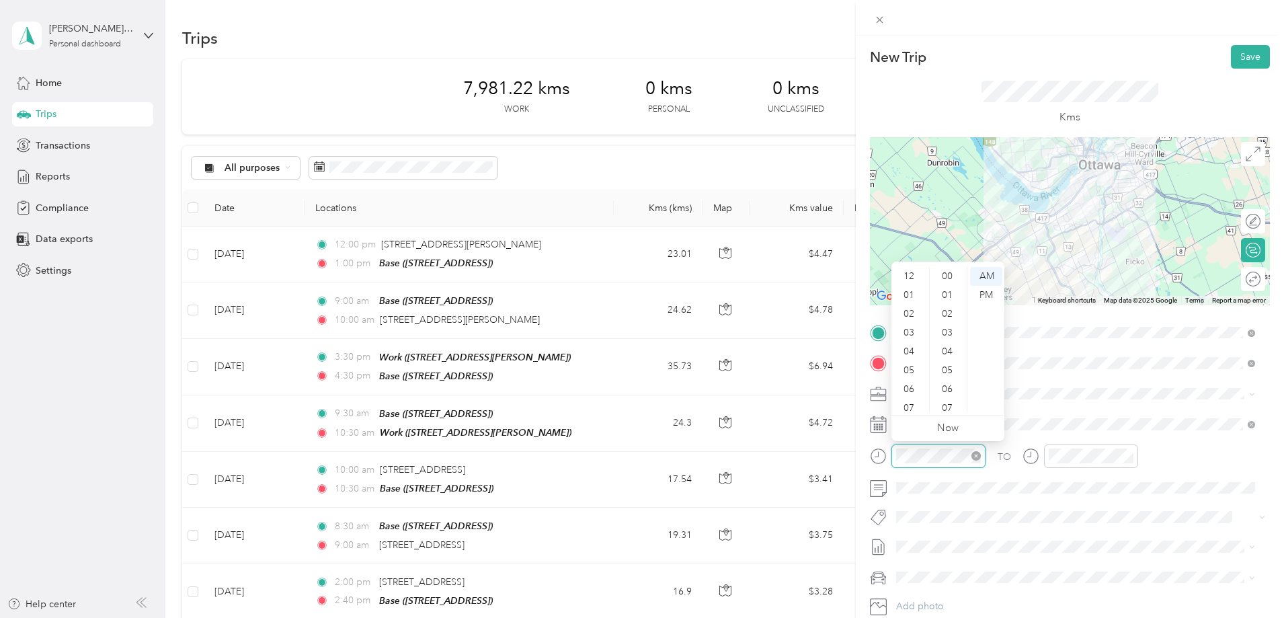
scroll to position [81, 0]
click at [911, 381] on div "10" at bounding box center [910, 384] width 32 height 19
click at [950, 277] on div "30" at bounding box center [949, 277] width 32 height 19
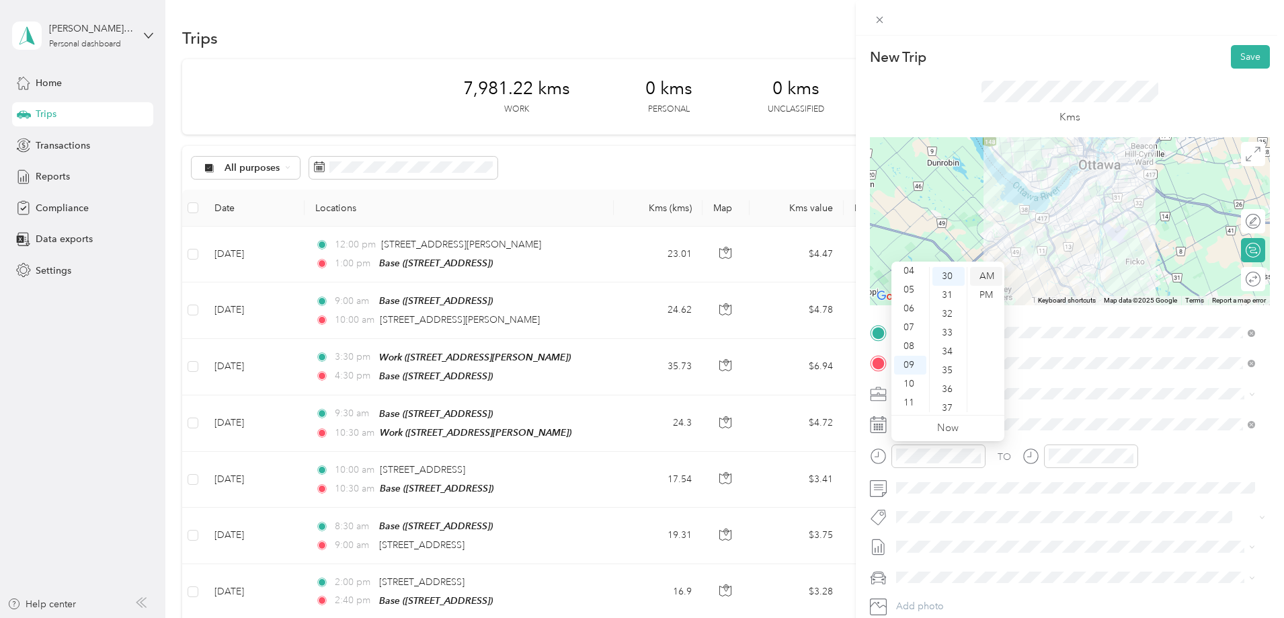
click at [981, 275] on div "AM" at bounding box center [986, 276] width 32 height 19
click at [911, 384] on div "10" at bounding box center [910, 384] width 32 height 19
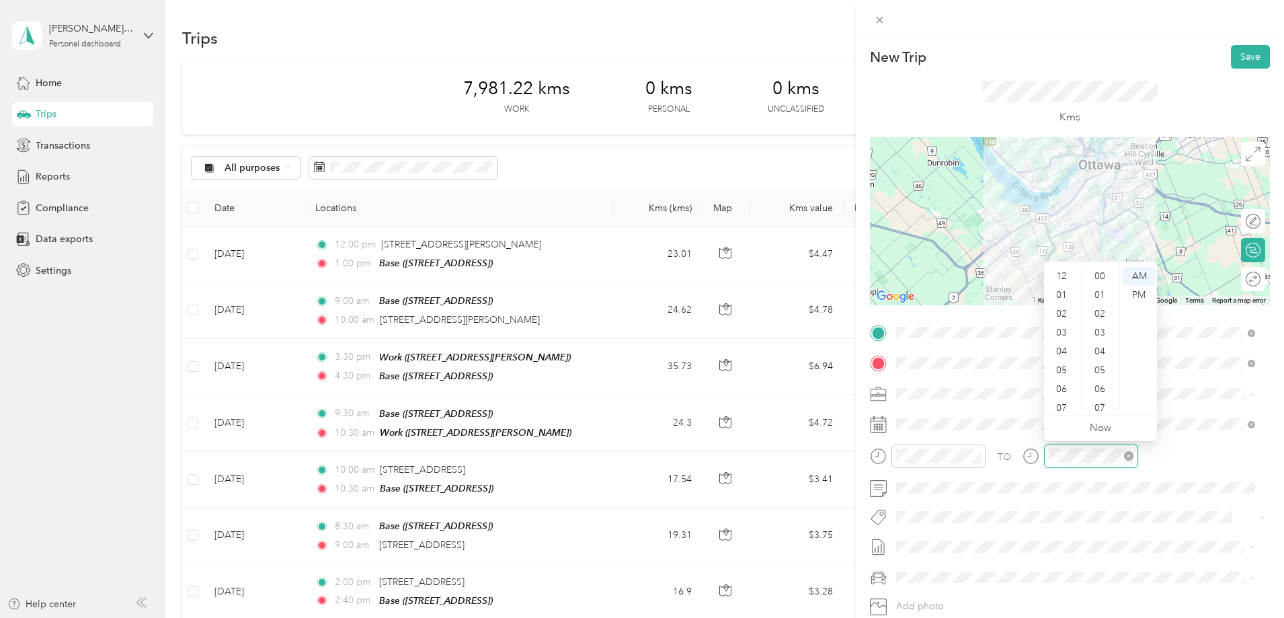
scroll to position [81, 0]
drag, startPoint x: 1060, startPoint y: 403, endPoint x: 1073, endPoint y: 371, distance: 34.7
click at [1060, 403] on div "11" at bounding box center [1063, 402] width 32 height 19
click at [1102, 310] on div "30" at bounding box center [1101, 309] width 32 height 19
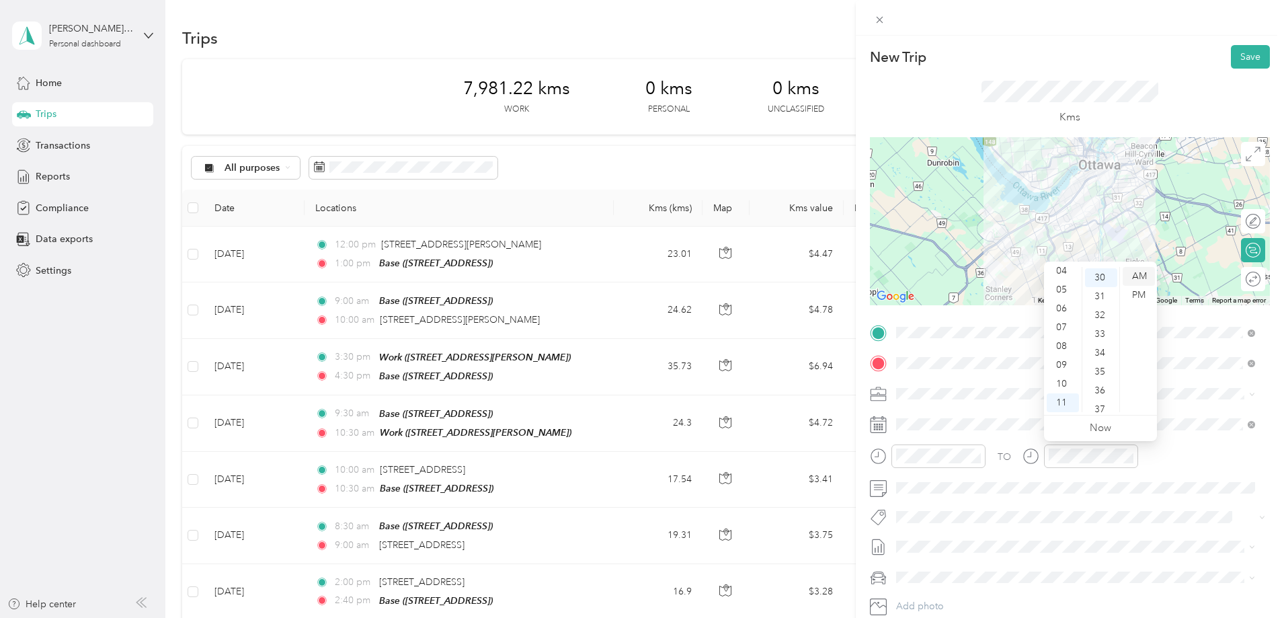
scroll to position [565, 0]
click at [1141, 276] on div "AM" at bounding box center [1139, 276] width 32 height 19
click at [1245, 54] on button "Save" at bounding box center [1250, 57] width 39 height 24
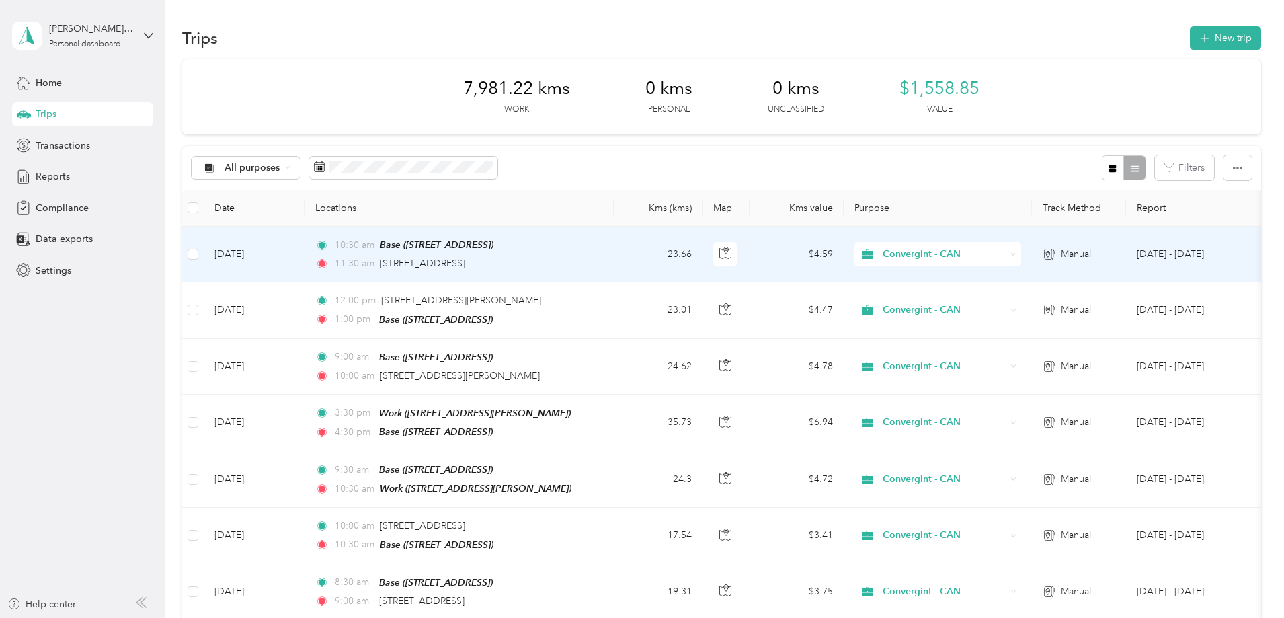
click at [305, 247] on td "[DATE]" at bounding box center [254, 255] width 101 height 56
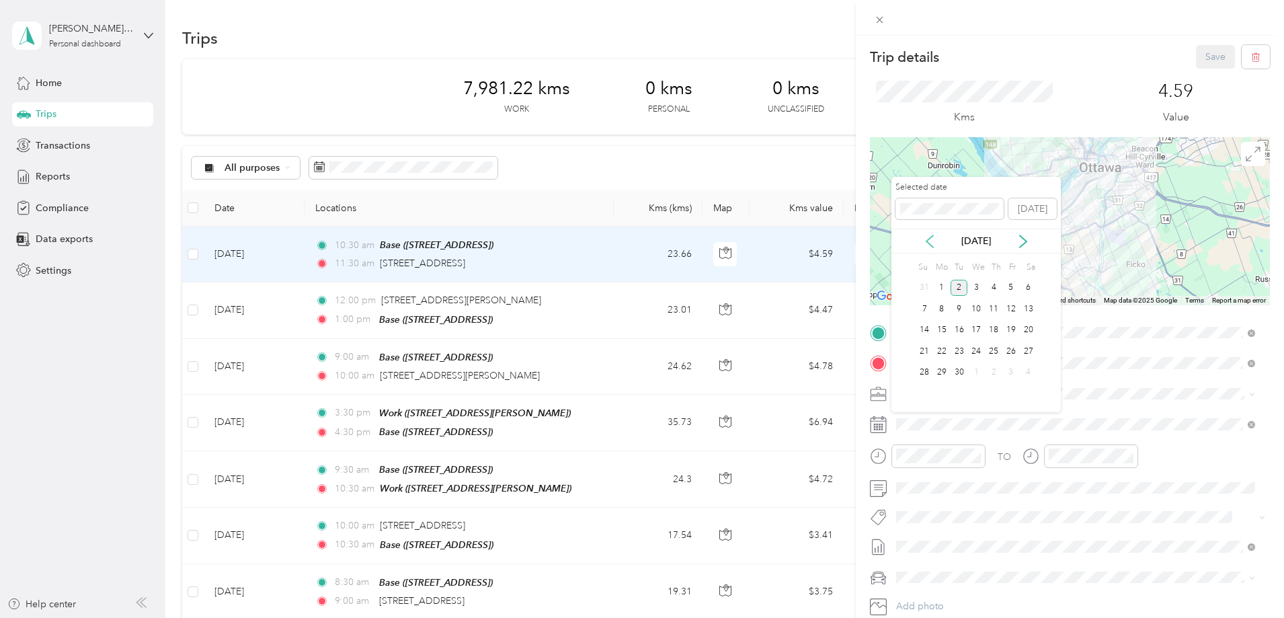
click at [929, 242] on icon at bounding box center [930, 241] width 7 height 12
click at [978, 370] on div "27" at bounding box center [976, 372] width 17 height 17
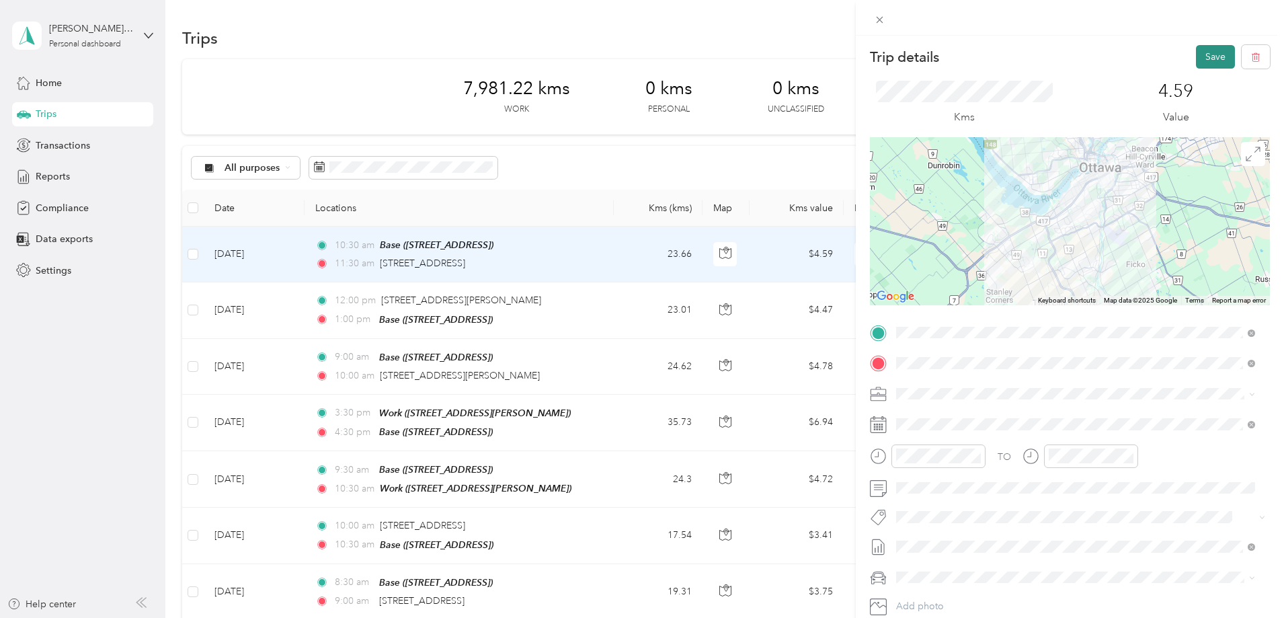
click at [1202, 56] on button "Save" at bounding box center [1215, 57] width 39 height 24
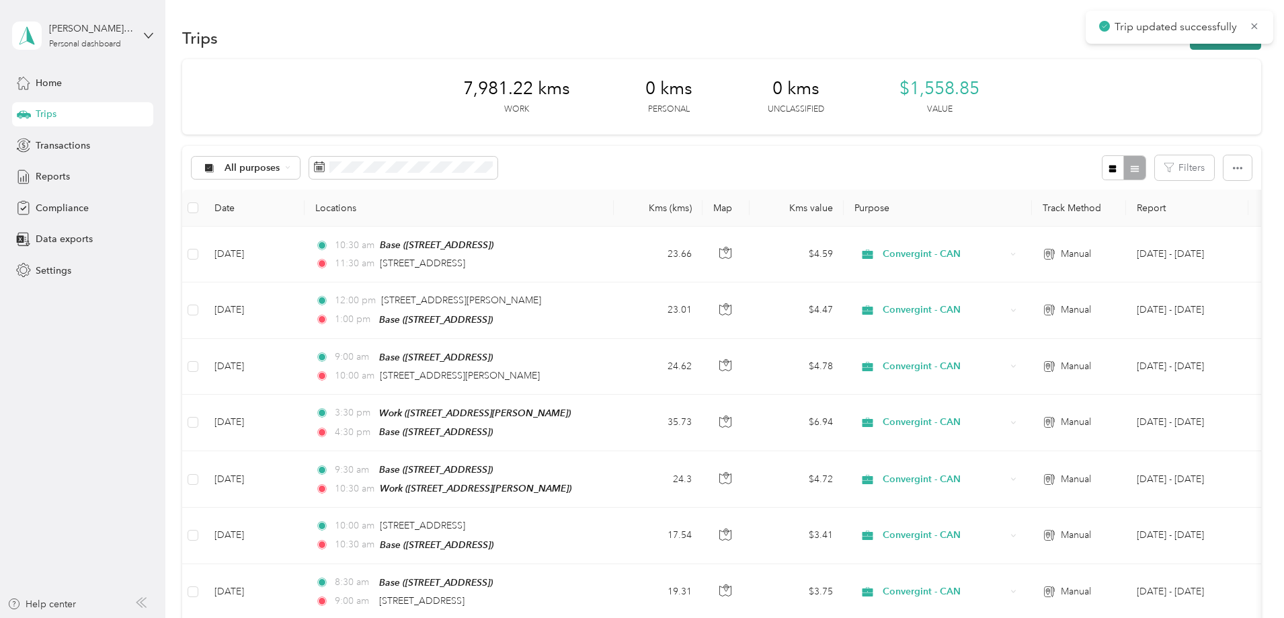
click at [1190, 48] on button "New trip" at bounding box center [1225, 38] width 71 height 24
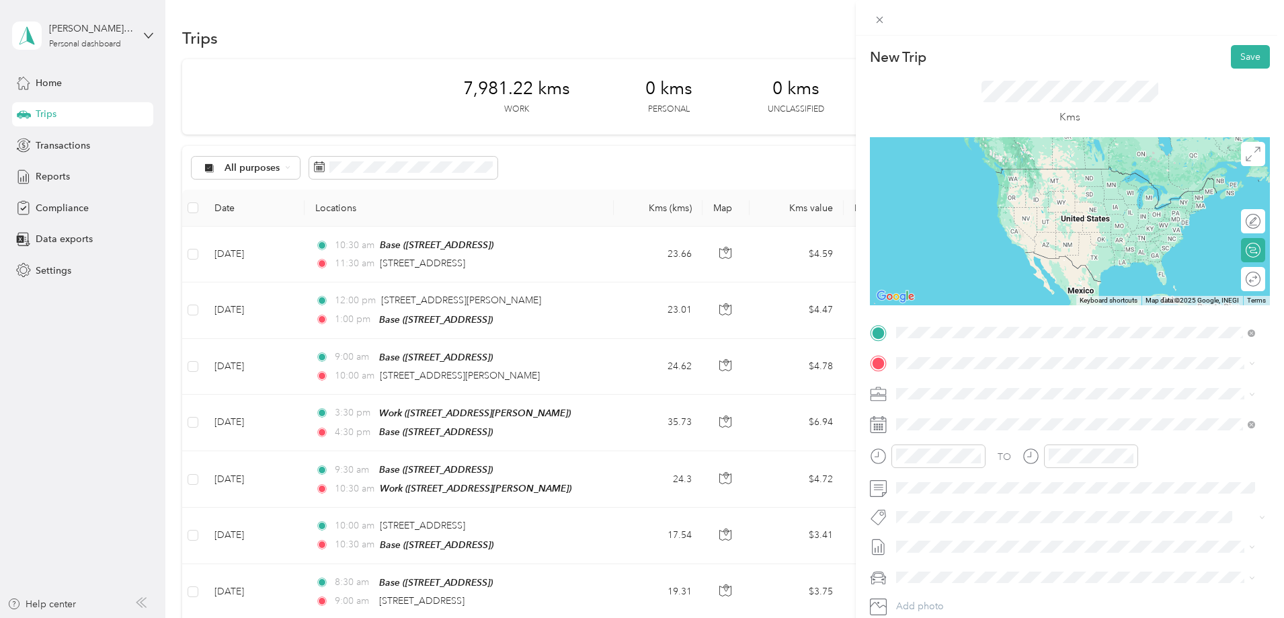
click at [982, 387] on span "[STREET_ADDRESS]" at bounding box center [964, 381] width 85 height 12
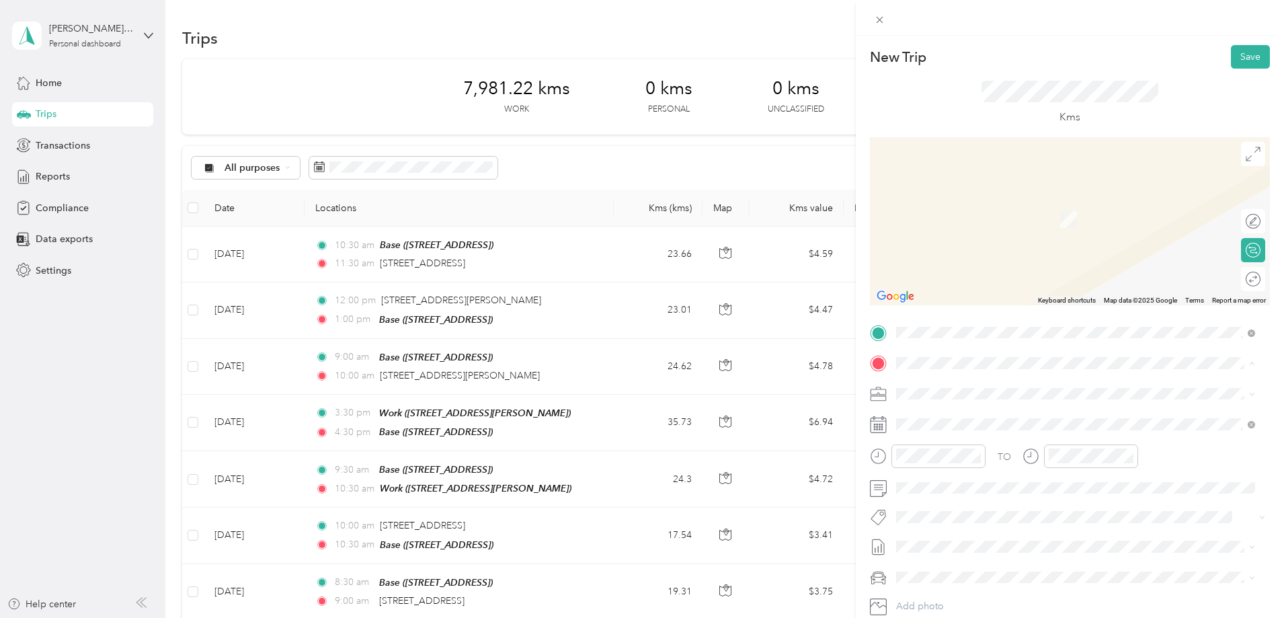
click at [939, 459] on strong "Base" at bounding box center [932, 459] width 21 height 12
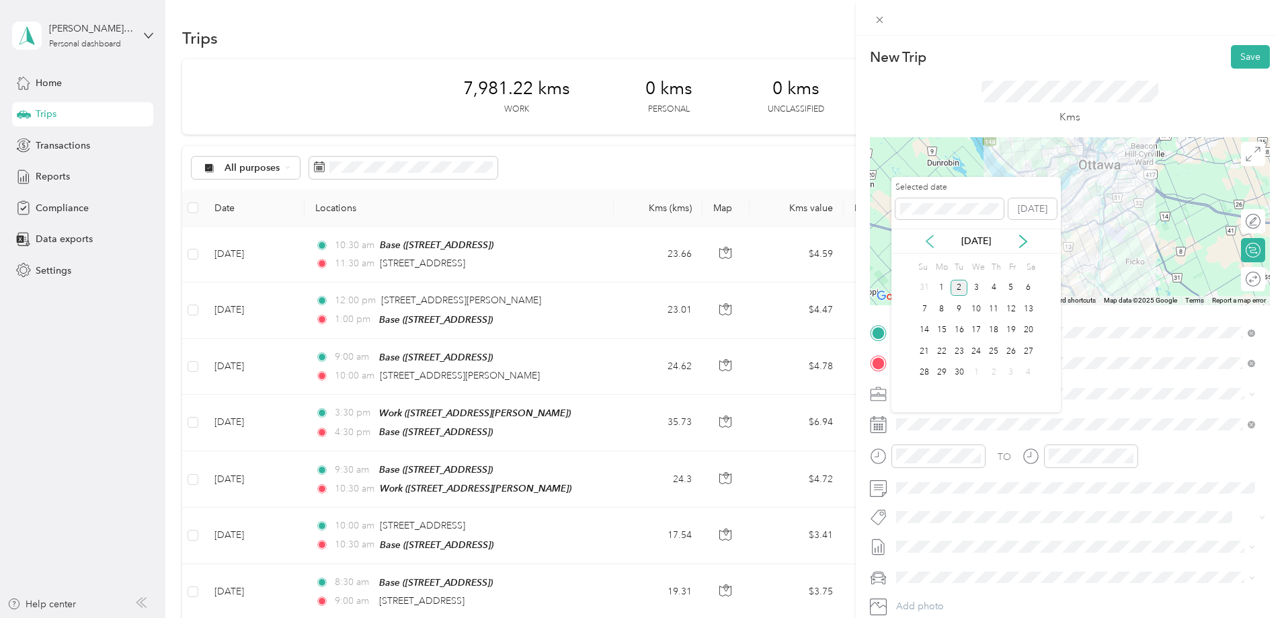
click at [930, 242] on icon at bounding box center [929, 241] width 13 height 13
click at [976, 370] on div "27" at bounding box center [976, 372] width 17 height 17
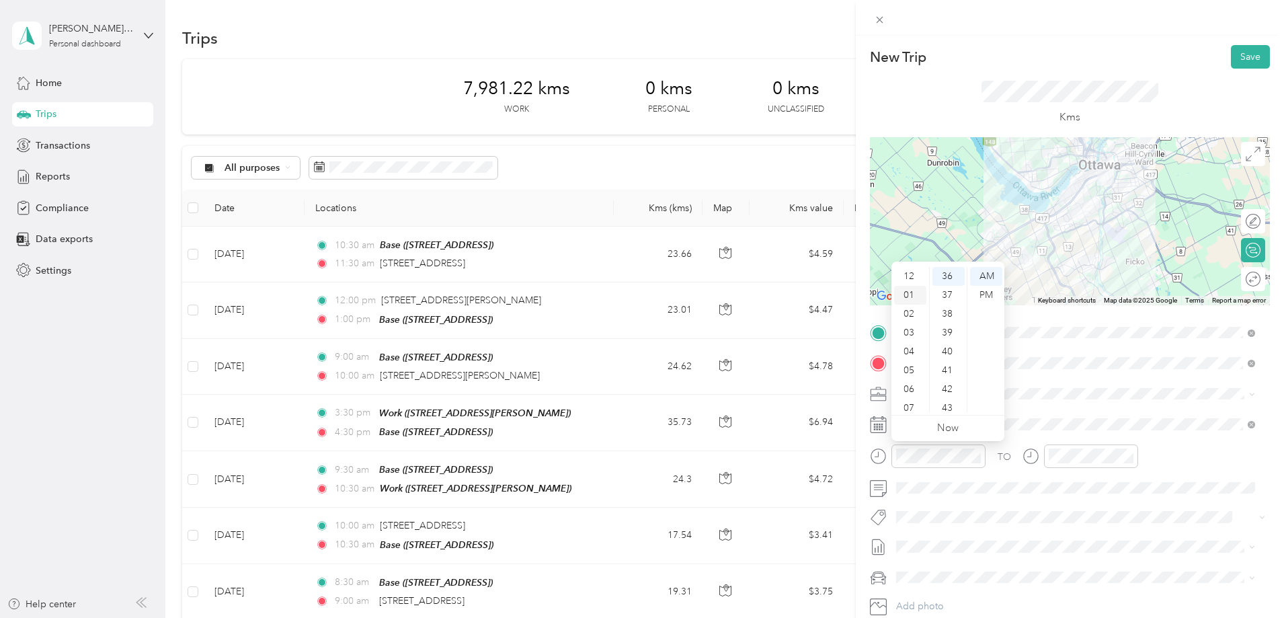
click at [911, 293] on div "01" at bounding box center [910, 295] width 32 height 19
drag, startPoint x: 952, startPoint y: 286, endPoint x: 967, endPoint y: 288, distance: 14.9
click at [952, 287] on div "30" at bounding box center [949, 290] width 32 height 19
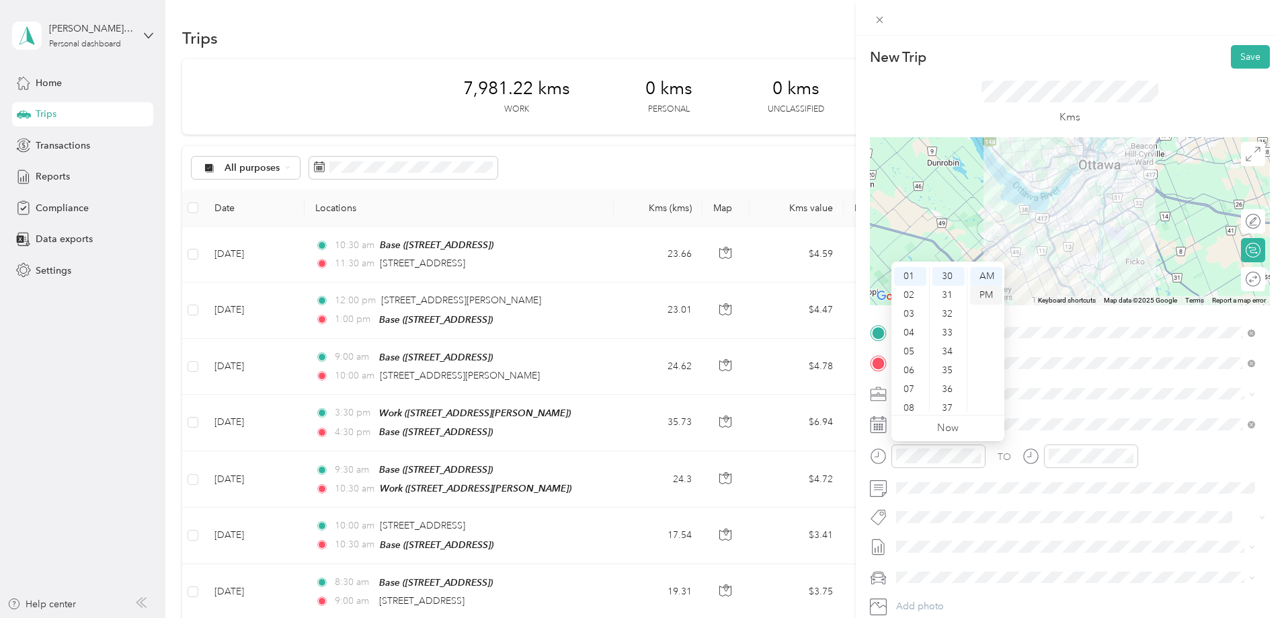
click at [983, 295] on div "PM" at bounding box center [986, 295] width 32 height 19
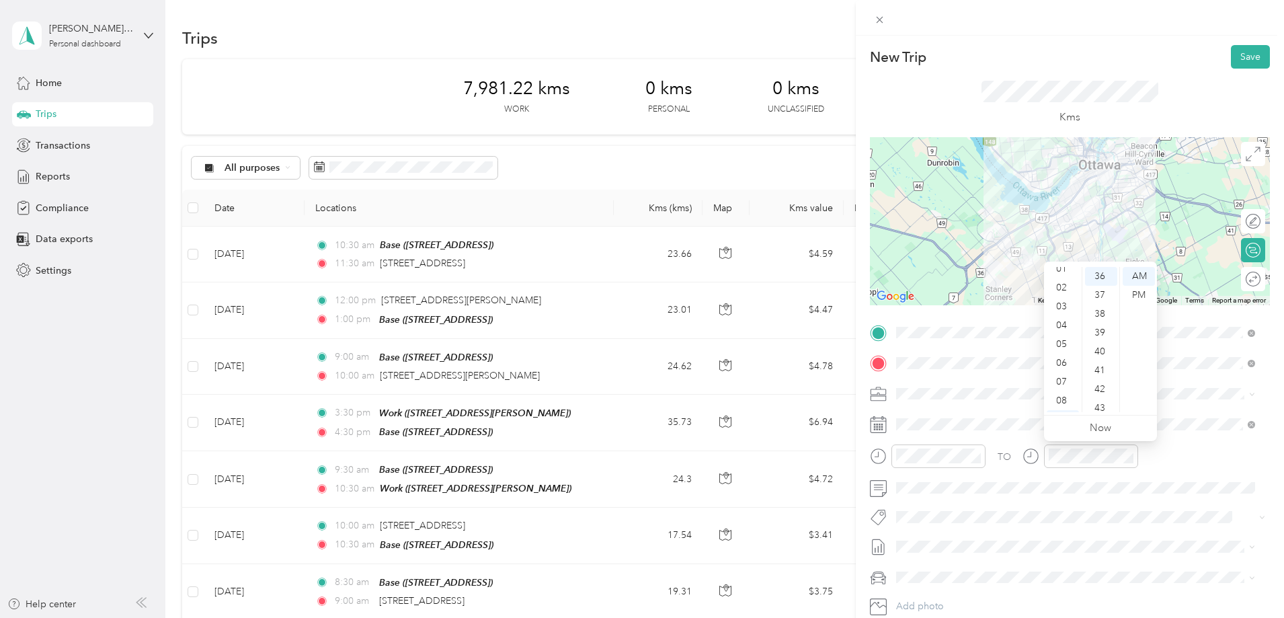
scroll to position [0, 0]
click at [1065, 313] on div "02" at bounding box center [1063, 314] width 32 height 19
click at [1101, 289] on div "30" at bounding box center [1101, 290] width 32 height 19
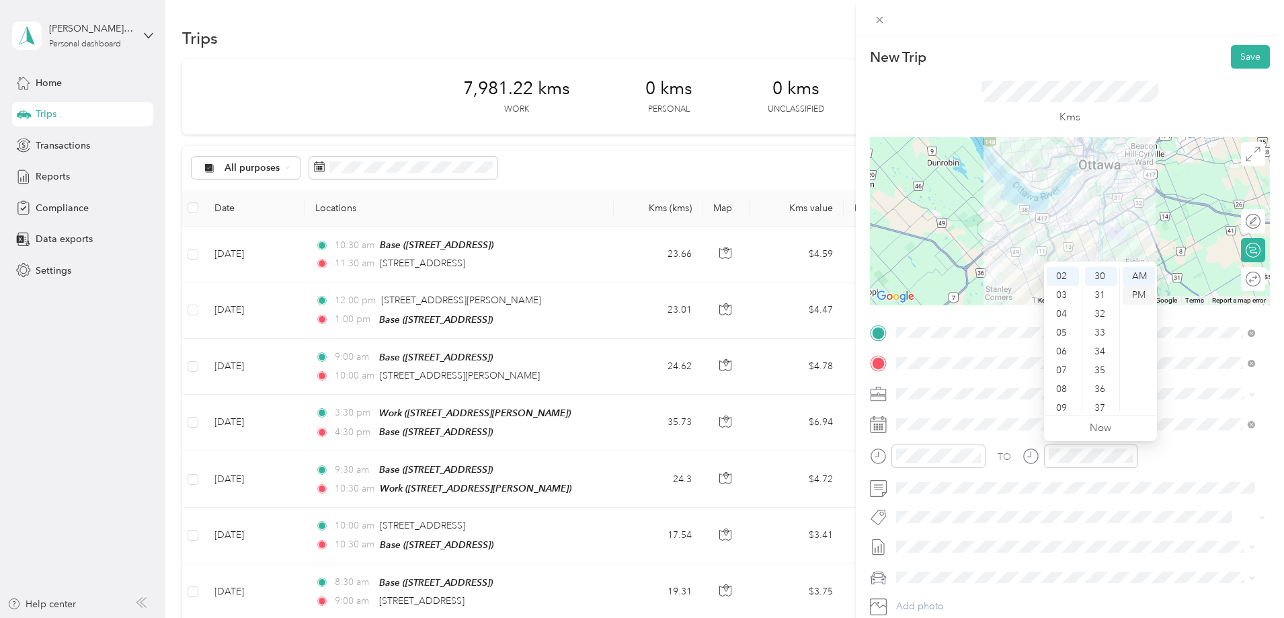
click at [1137, 295] on div "PM" at bounding box center [1139, 295] width 32 height 19
click at [1240, 59] on button "Save" at bounding box center [1250, 57] width 39 height 24
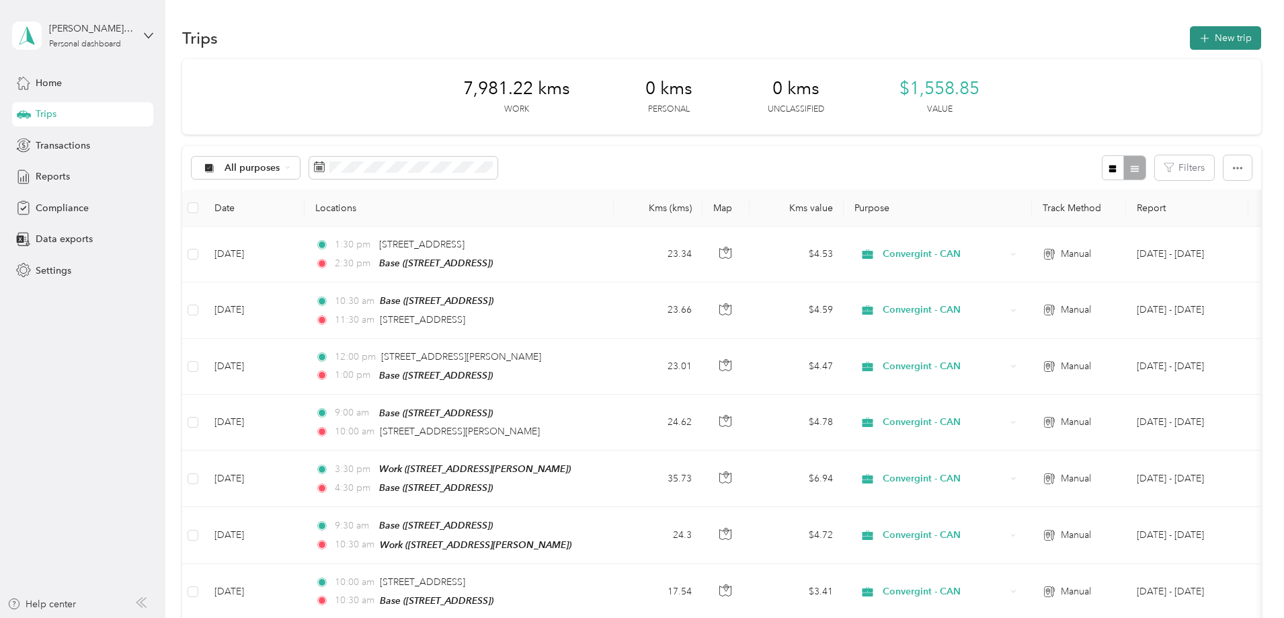
click at [1190, 40] on button "New trip" at bounding box center [1225, 38] width 71 height 24
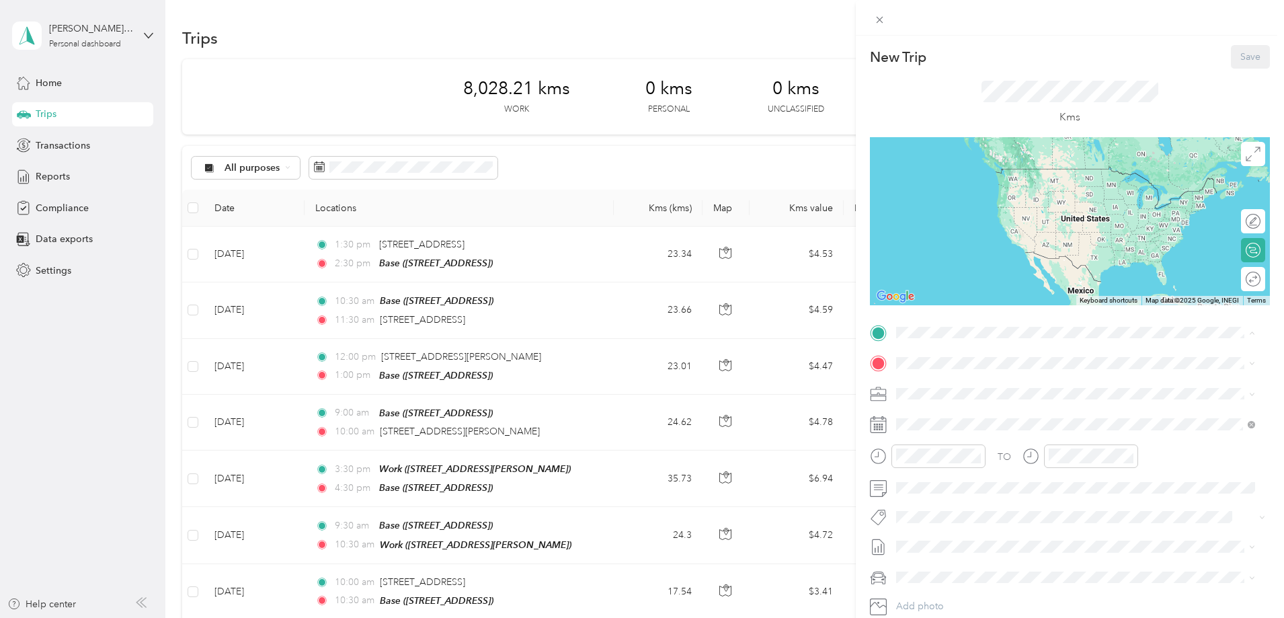
click at [948, 433] on div "Base [STREET_ADDRESS]" at bounding box center [964, 436] width 85 height 28
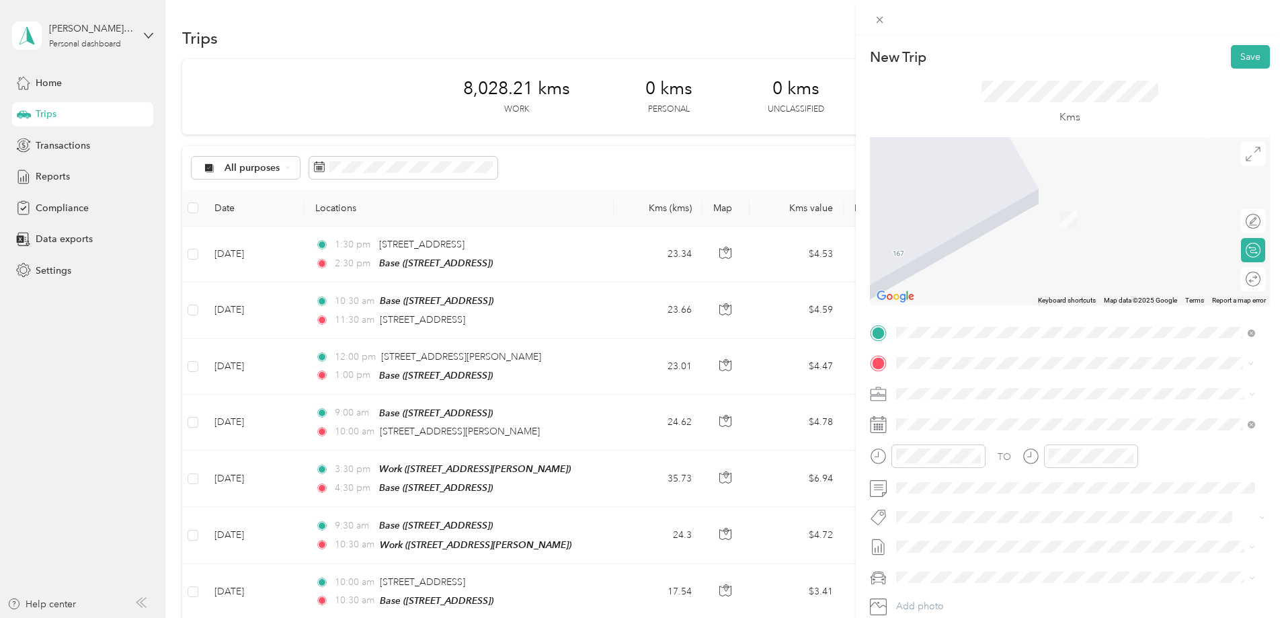
click at [978, 418] on span "[STREET_ADDRESS][PERSON_NAME]" at bounding box center [1002, 412] width 160 height 12
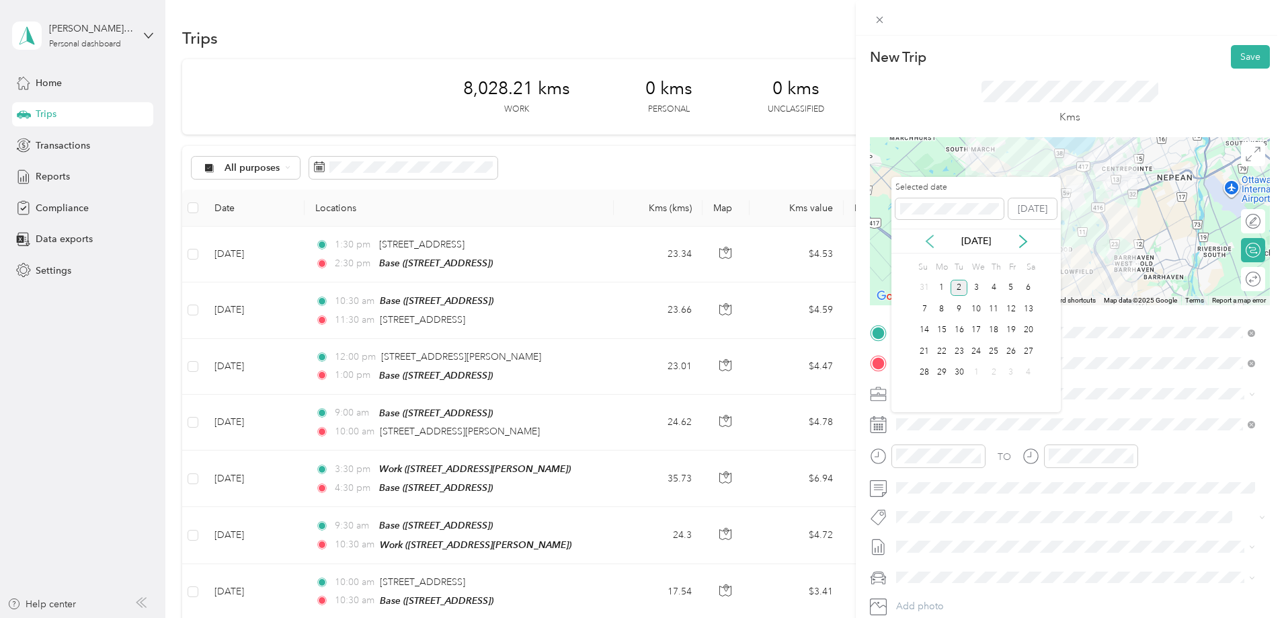
click at [930, 241] on icon at bounding box center [929, 241] width 13 height 13
click at [993, 373] on div "28" at bounding box center [993, 372] width 17 height 17
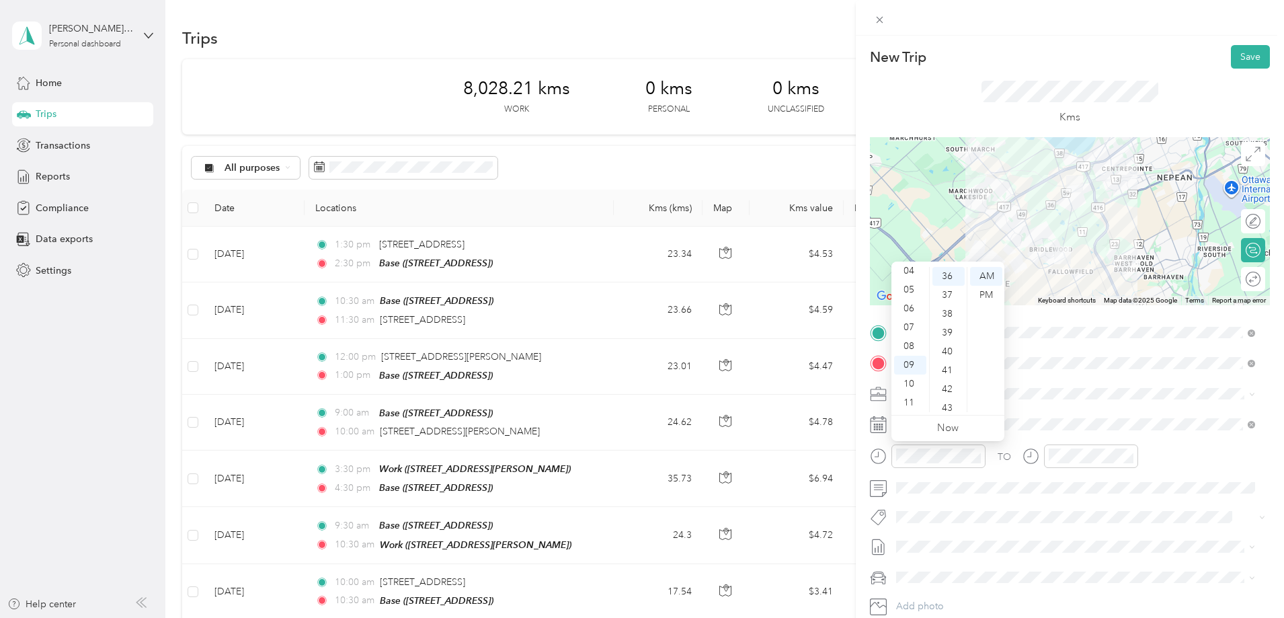
scroll to position [0, 0]
click at [917, 275] on div "12" at bounding box center [910, 276] width 32 height 19
click at [951, 276] on div "00" at bounding box center [949, 276] width 32 height 19
click at [985, 294] on div "PM" at bounding box center [986, 295] width 32 height 19
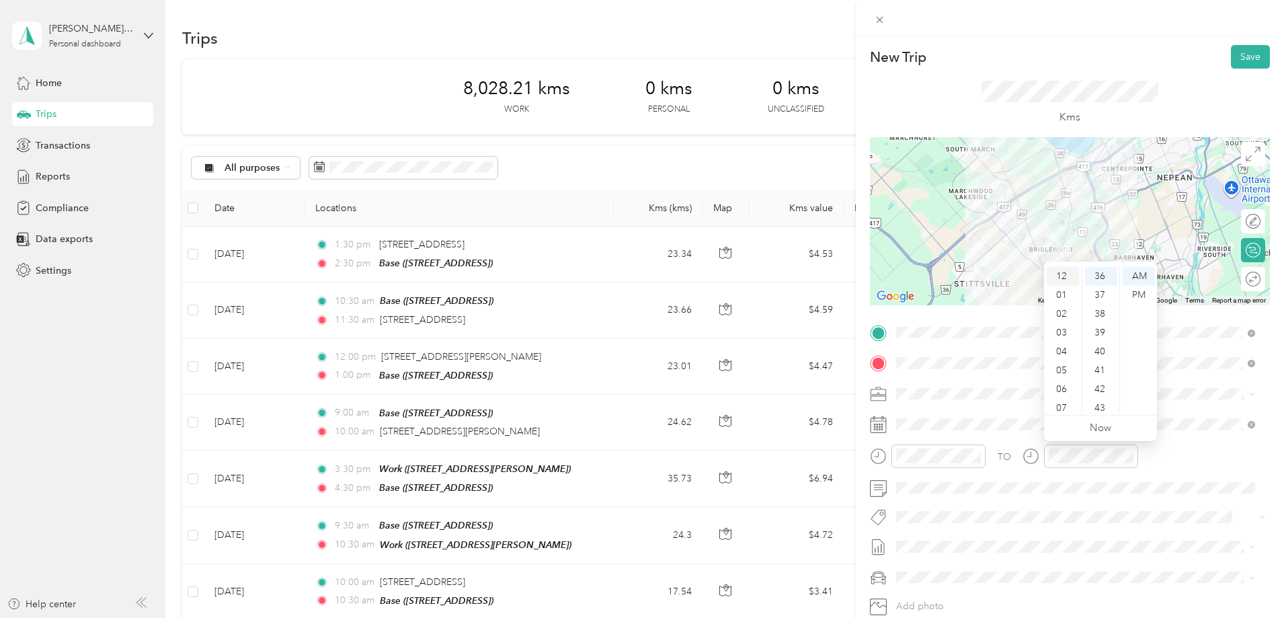
click at [1062, 274] on div "12" at bounding box center [1063, 276] width 32 height 19
click at [1099, 386] on div "15" at bounding box center [1101, 389] width 32 height 19
click at [1136, 294] on div "PM" at bounding box center [1139, 295] width 32 height 19
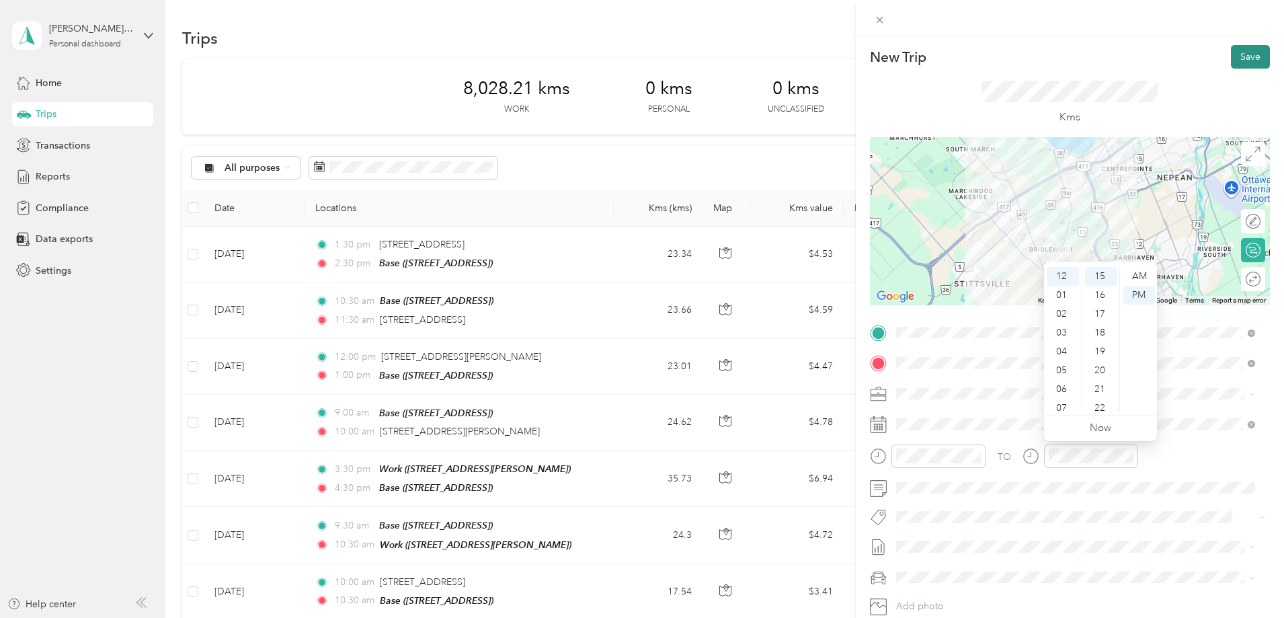
click at [1243, 61] on button "Save" at bounding box center [1250, 57] width 39 height 24
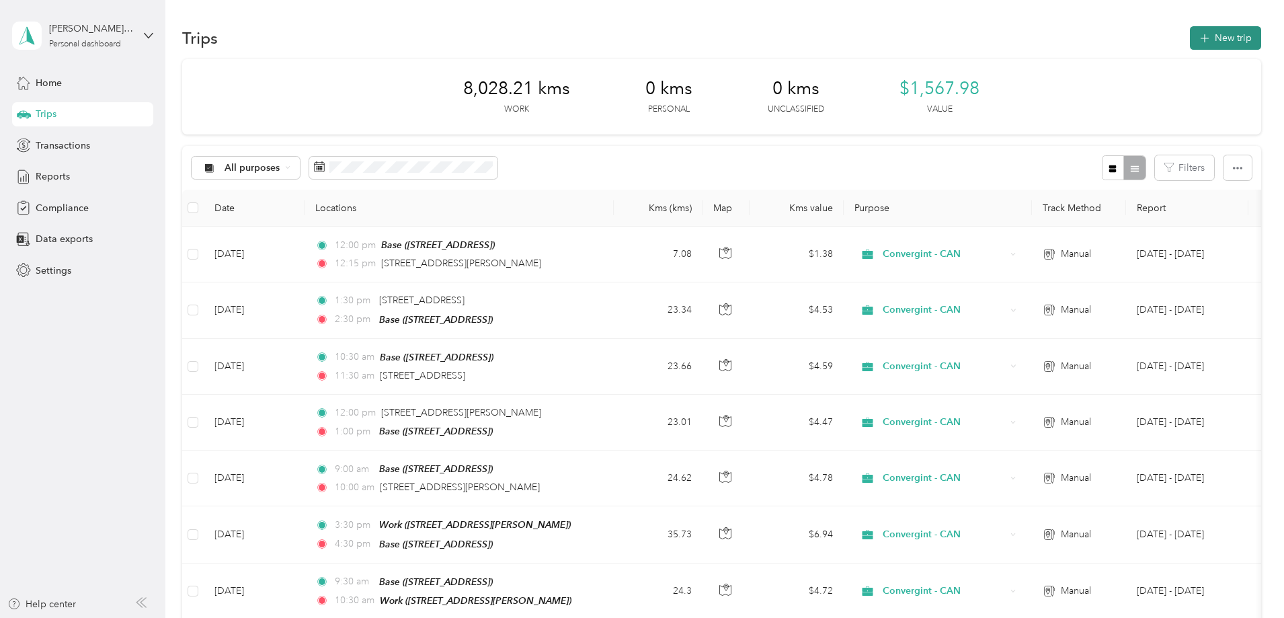
click at [1197, 44] on icon "button" at bounding box center [1204, 38] width 15 height 15
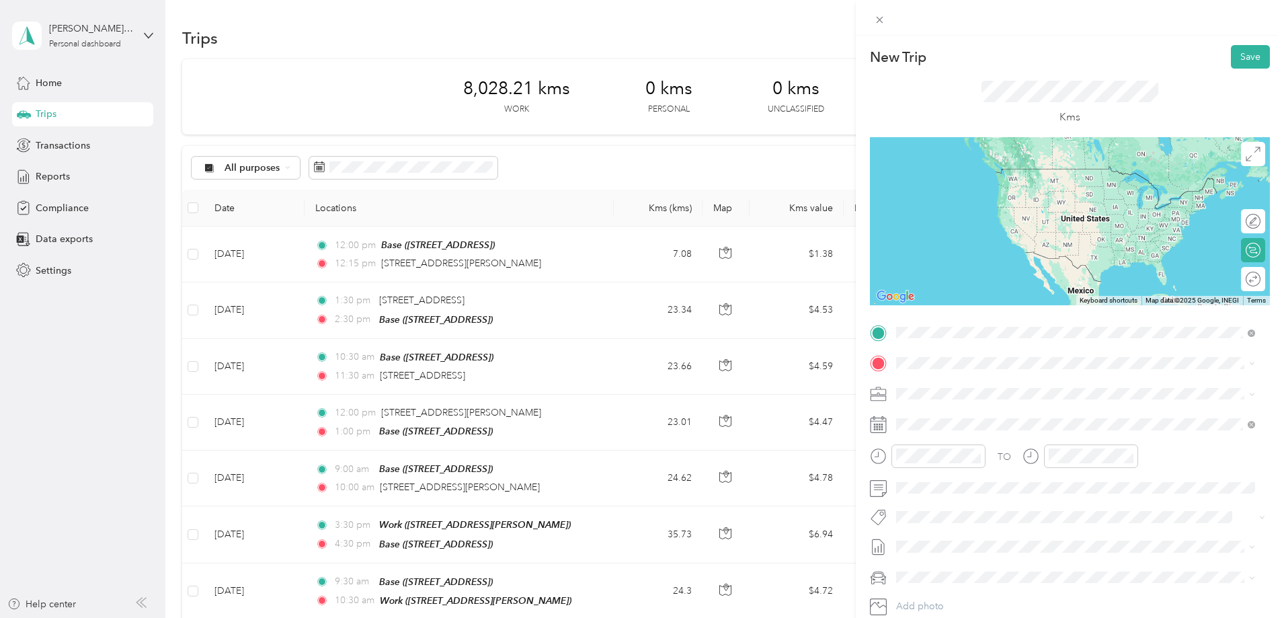
click at [1003, 385] on span "[STREET_ADDRESS][PERSON_NAME]" at bounding box center [1002, 381] width 160 height 12
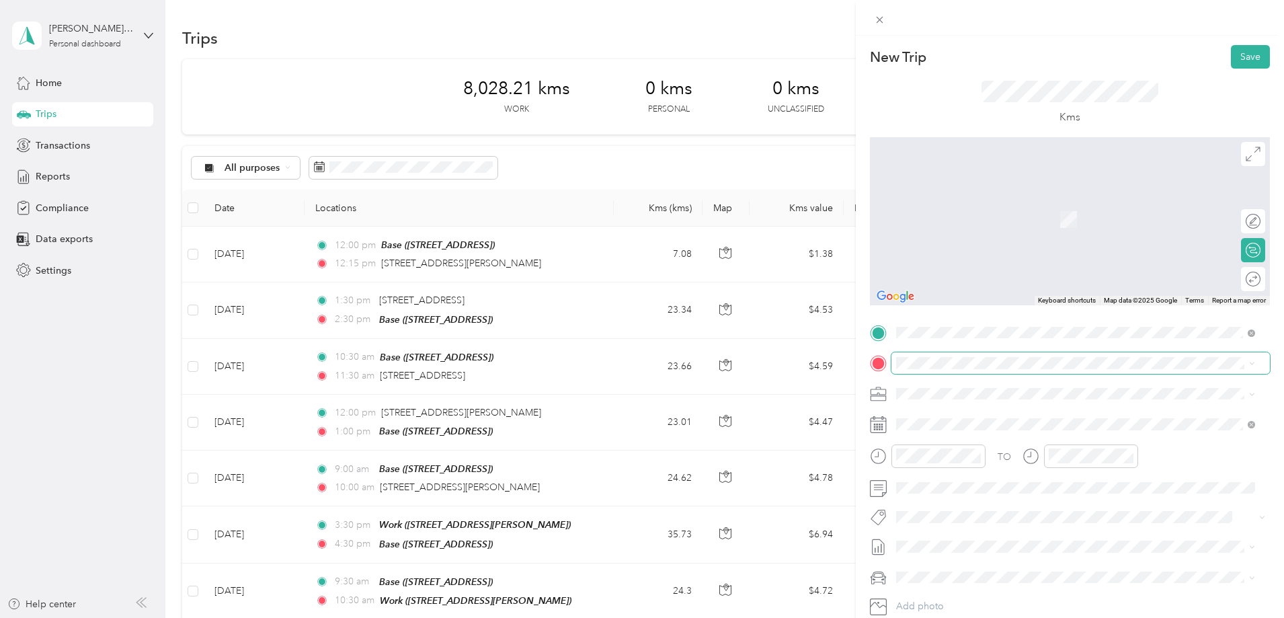
click at [933, 371] on span at bounding box center [1081, 363] width 379 height 22
click at [966, 416] on span "[STREET_ADDRESS][PERSON_NAME]" at bounding box center [1002, 410] width 160 height 12
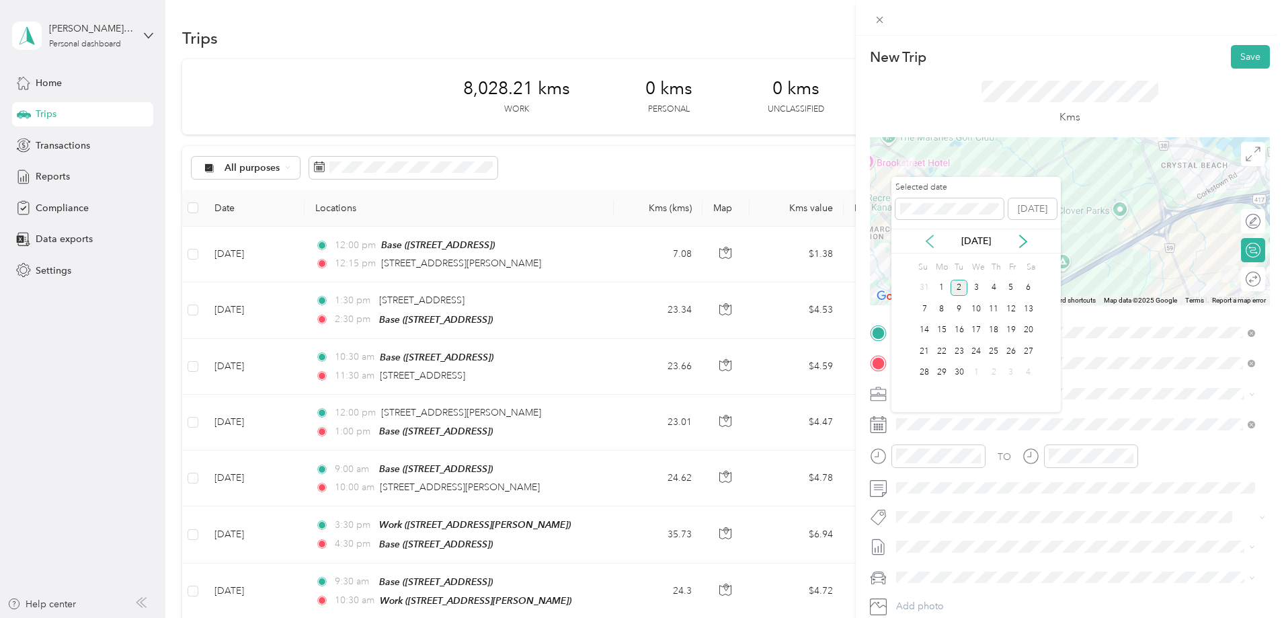
click at [929, 239] on icon at bounding box center [930, 241] width 7 height 12
click at [996, 371] on div "28" at bounding box center [993, 372] width 17 height 17
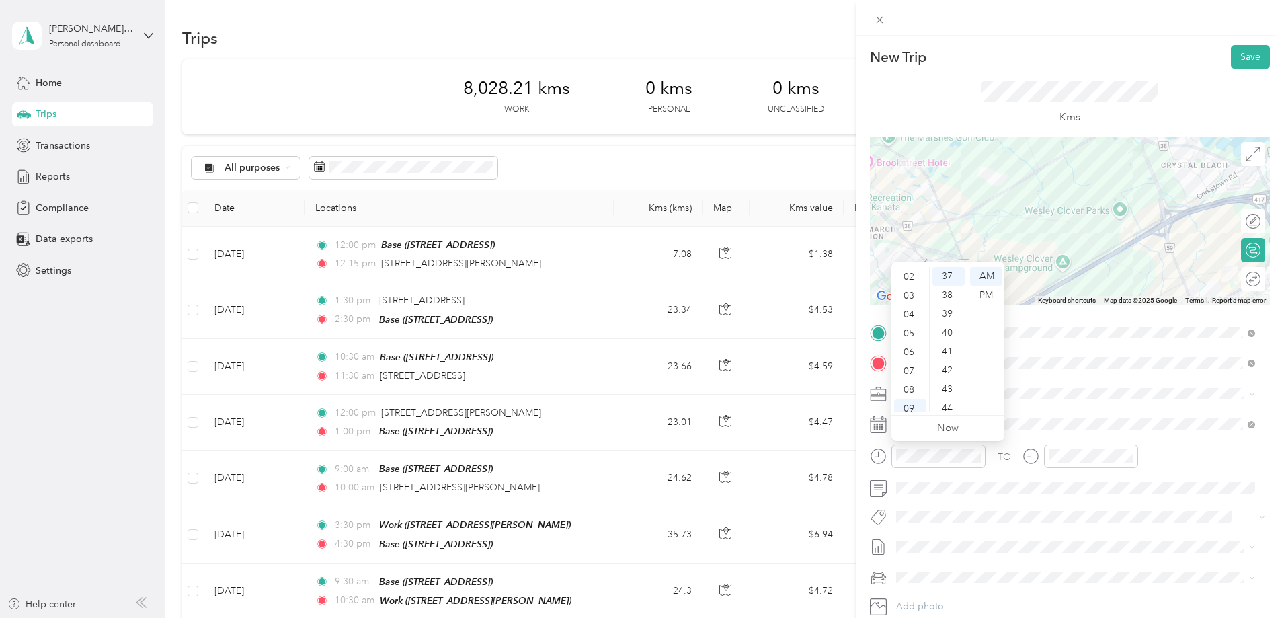
scroll to position [0, 0]
click at [915, 314] on div "02" at bounding box center [910, 314] width 32 height 19
click at [952, 276] on div "00" at bounding box center [949, 276] width 32 height 19
click at [983, 294] on div "PM" at bounding box center [986, 295] width 32 height 19
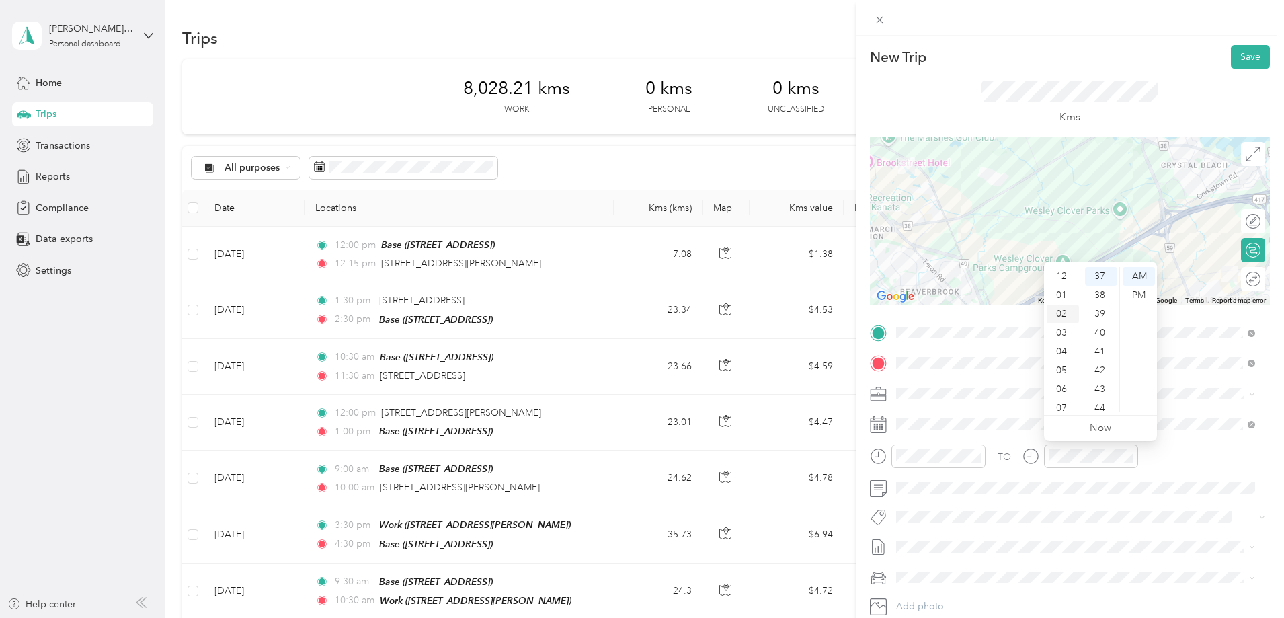
click at [1060, 313] on div "02" at bounding box center [1063, 314] width 32 height 19
click at [1106, 303] on div "20" at bounding box center [1101, 304] width 32 height 19
click at [1137, 292] on div "PM" at bounding box center [1139, 295] width 32 height 19
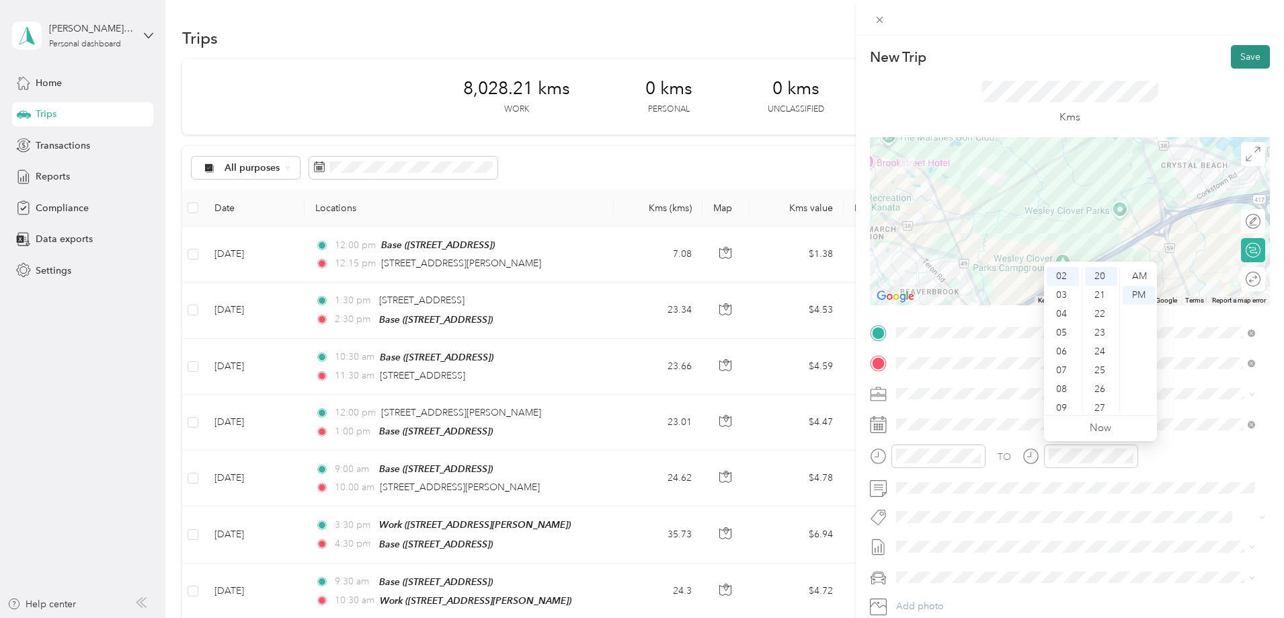
click at [1243, 57] on button "Save" at bounding box center [1250, 57] width 39 height 24
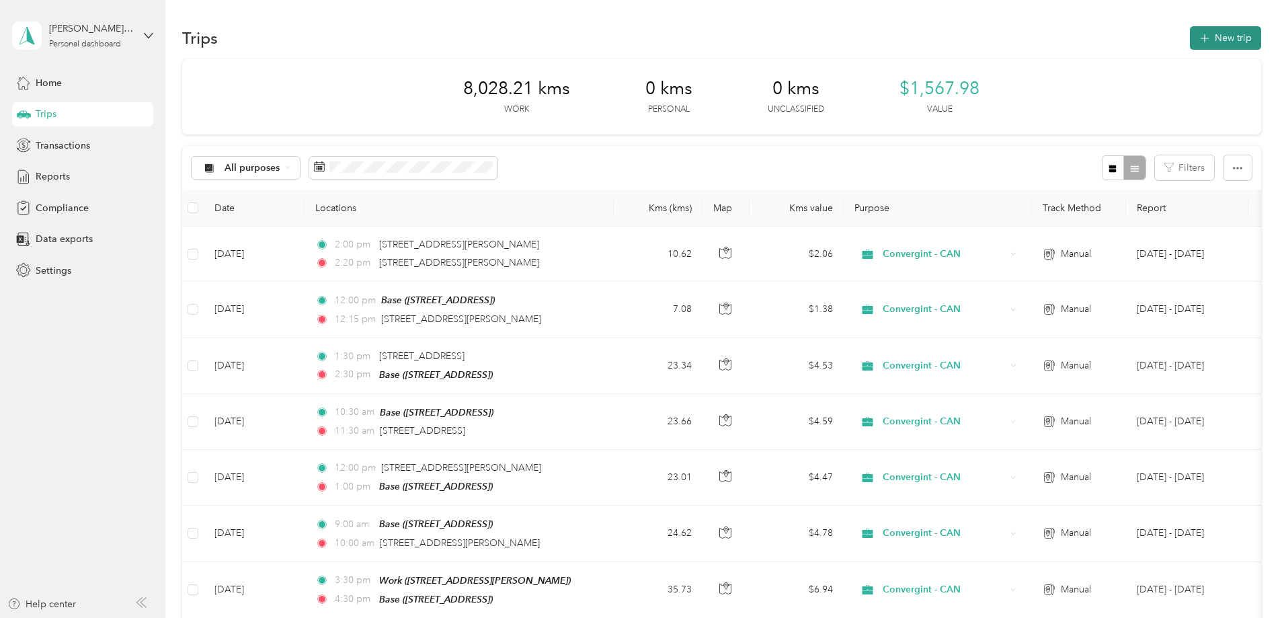
click at [1190, 47] on button "New trip" at bounding box center [1225, 38] width 71 height 24
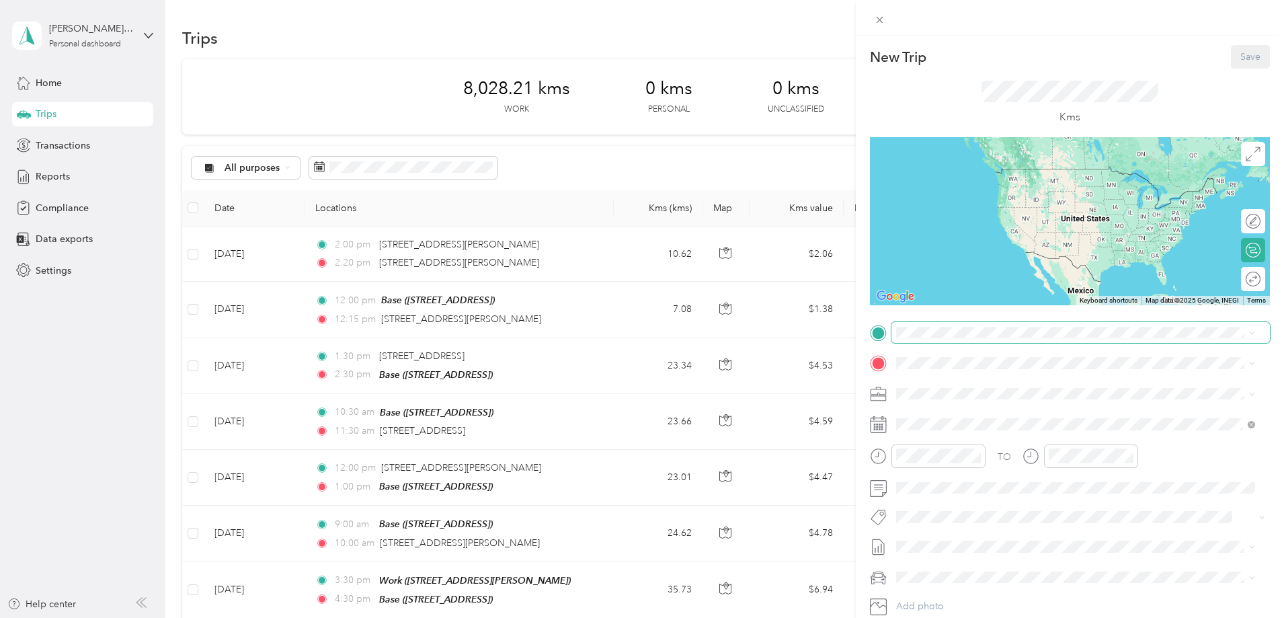
click at [936, 339] on span at bounding box center [1081, 333] width 379 height 22
click at [947, 382] on span "[STREET_ADDRESS][PERSON_NAME]" at bounding box center [1002, 381] width 160 height 12
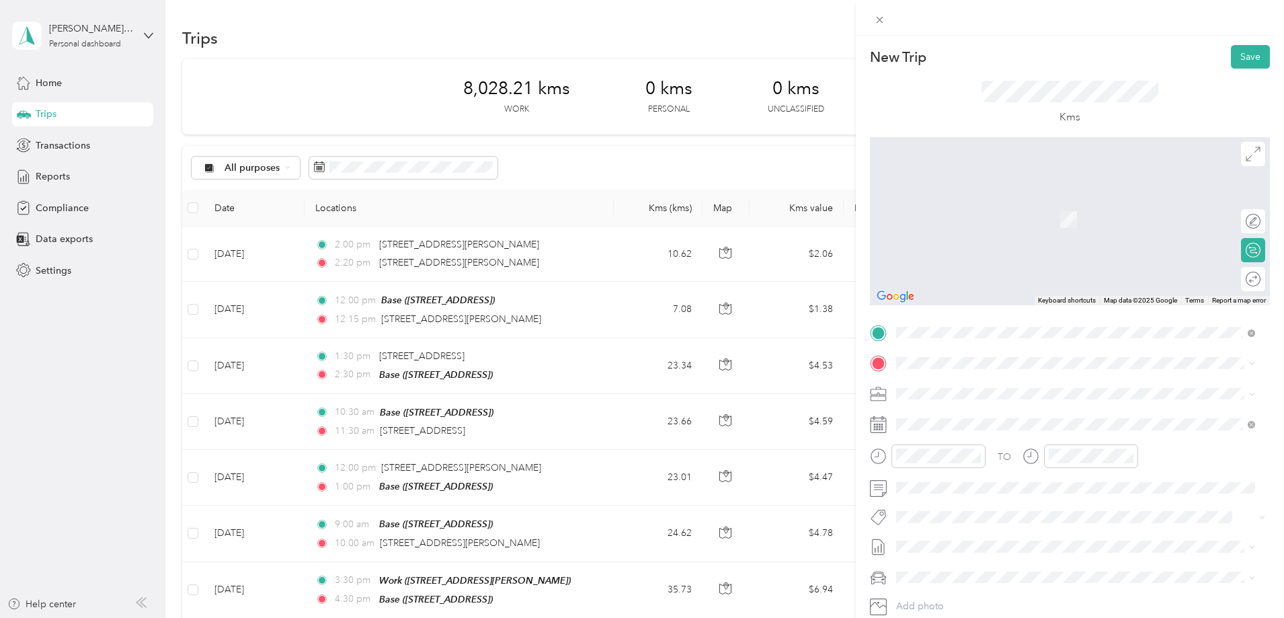
click at [940, 465] on div "Base [STREET_ADDRESS]" at bounding box center [964, 467] width 85 height 28
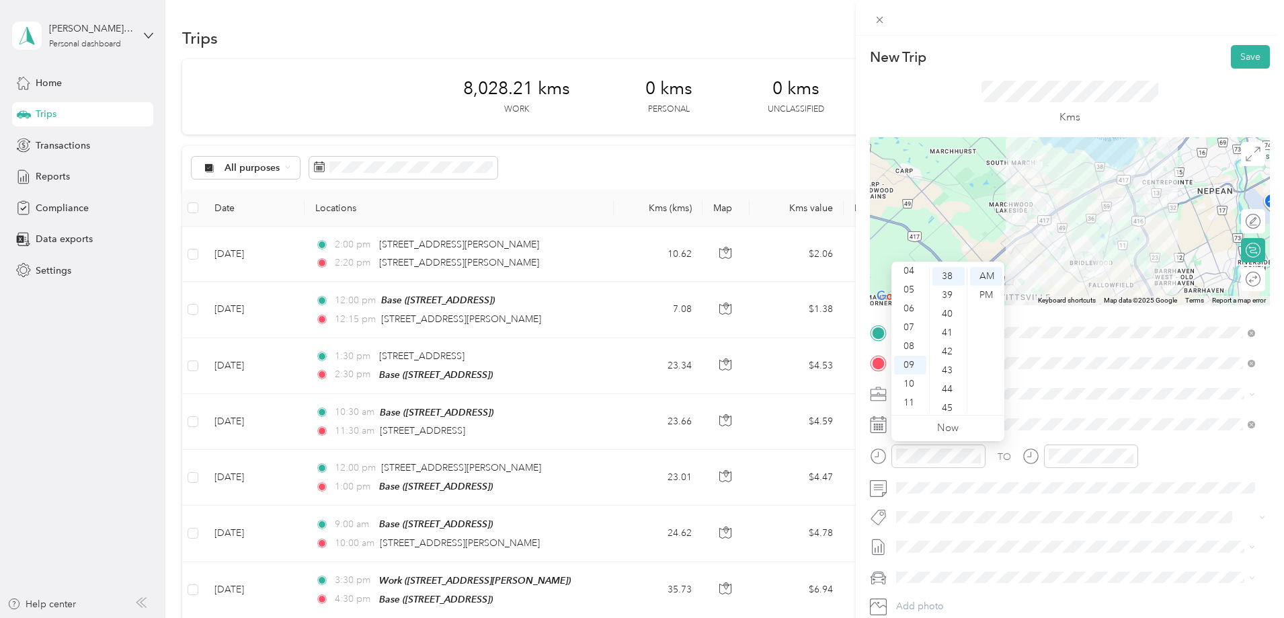
scroll to position [0, 0]
click at [911, 328] on div "03" at bounding box center [910, 332] width 32 height 19
click at [947, 376] on div "30" at bounding box center [949, 380] width 32 height 19
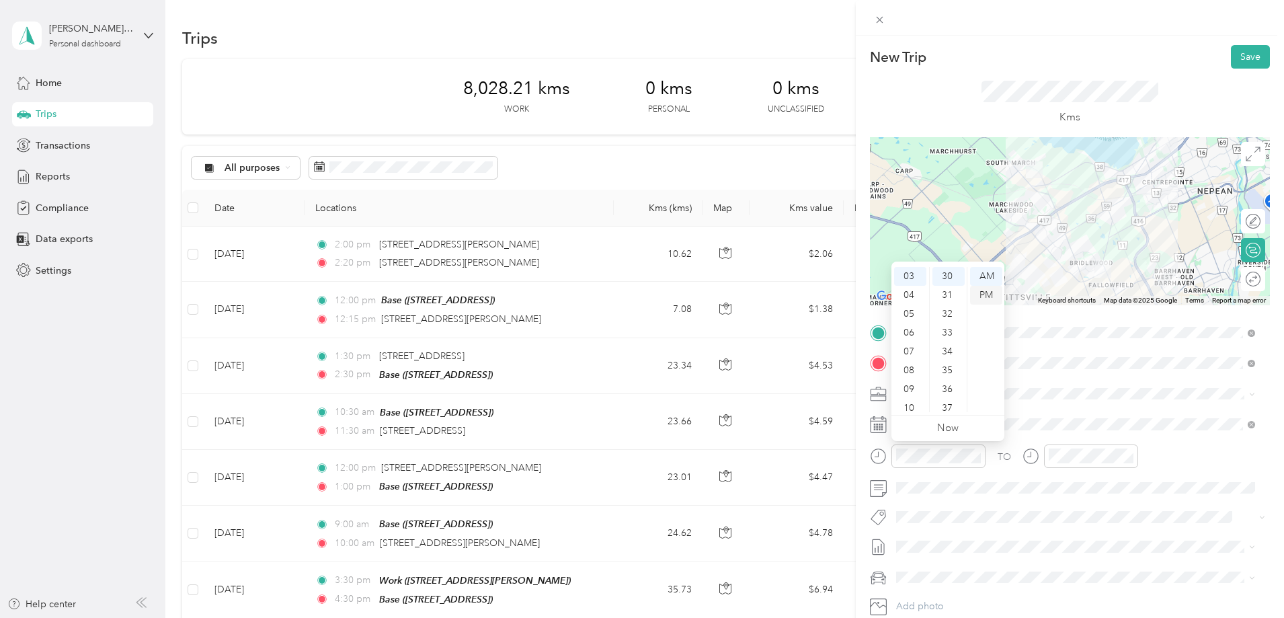
click at [984, 295] on div "PM" at bounding box center [986, 295] width 32 height 19
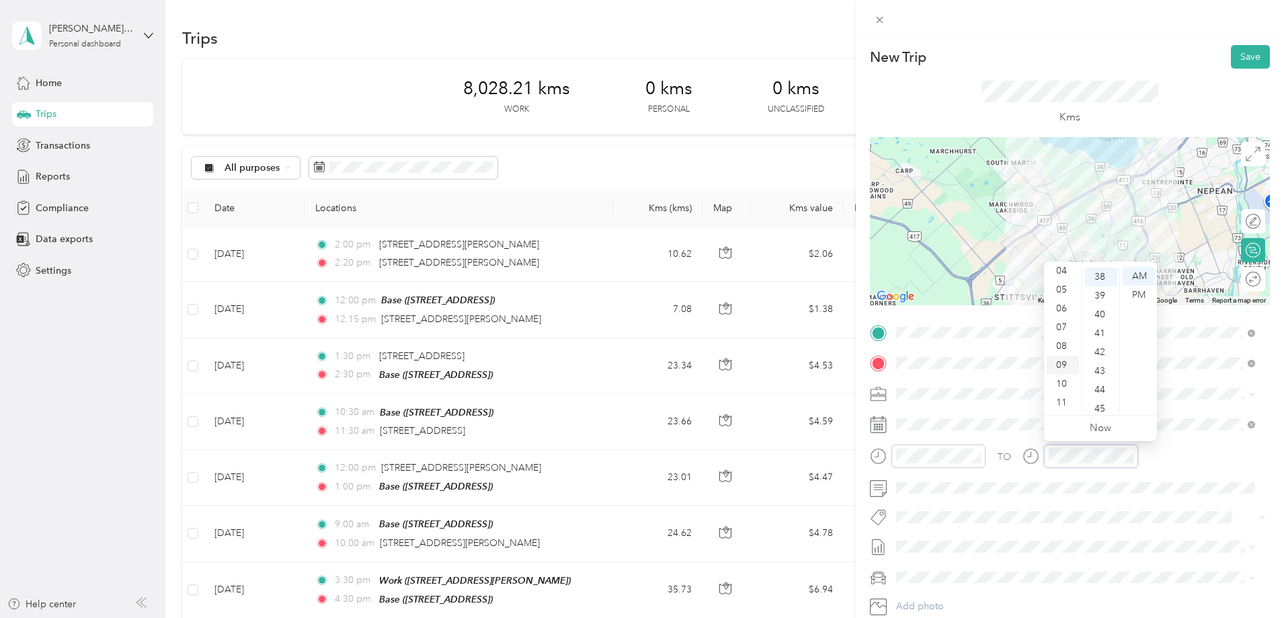
scroll to position [716, 0]
click at [1065, 270] on div "04" at bounding box center [1063, 271] width 32 height 19
click at [1106, 276] on div "00" at bounding box center [1101, 276] width 32 height 19
click at [1139, 293] on div "PM" at bounding box center [1139, 295] width 32 height 19
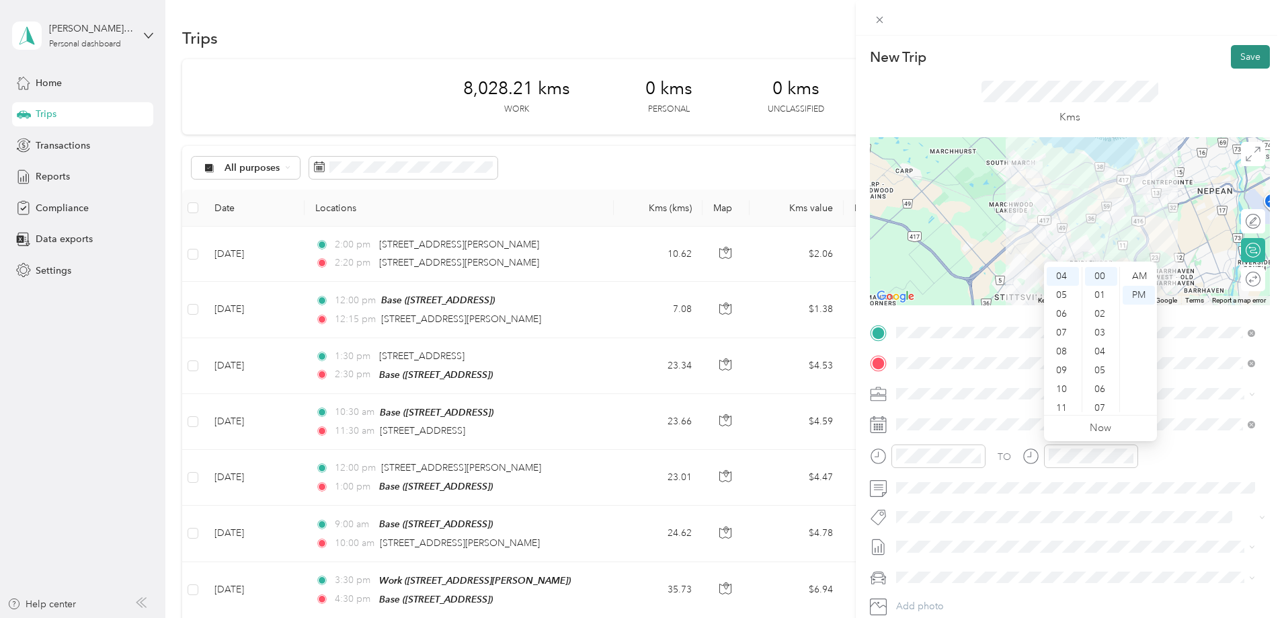
click at [1250, 53] on button "Save" at bounding box center [1250, 57] width 39 height 24
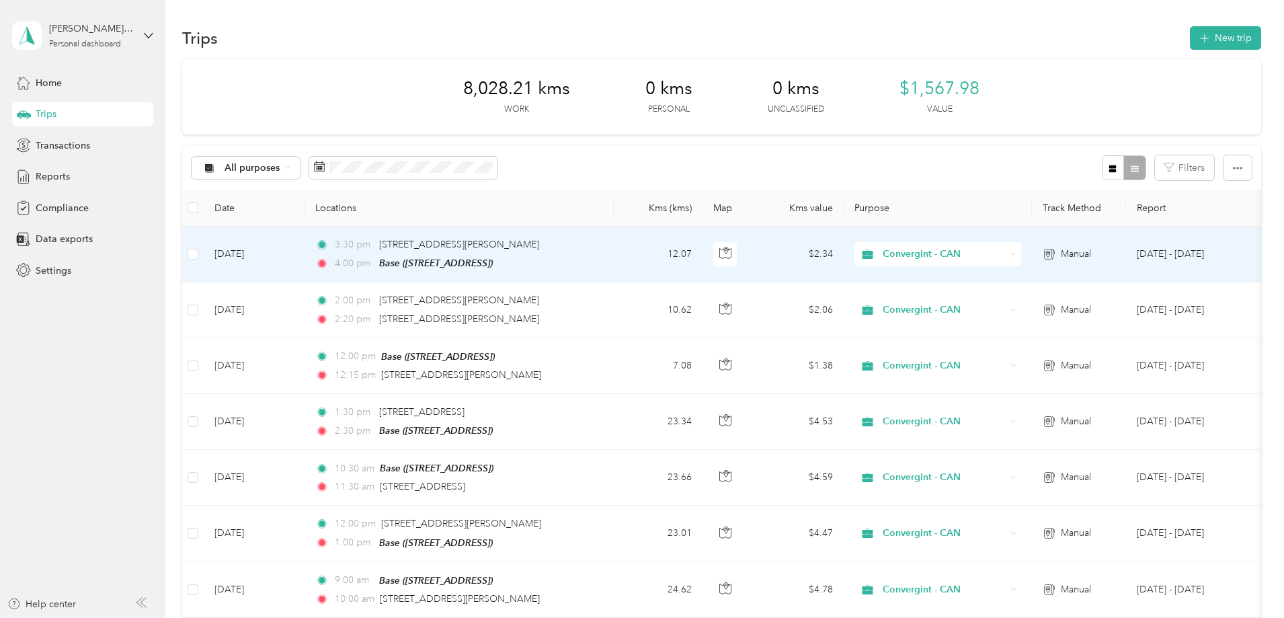
click at [305, 256] on td "[DATE]" at bounding box center [254, 255] width 101 height 56
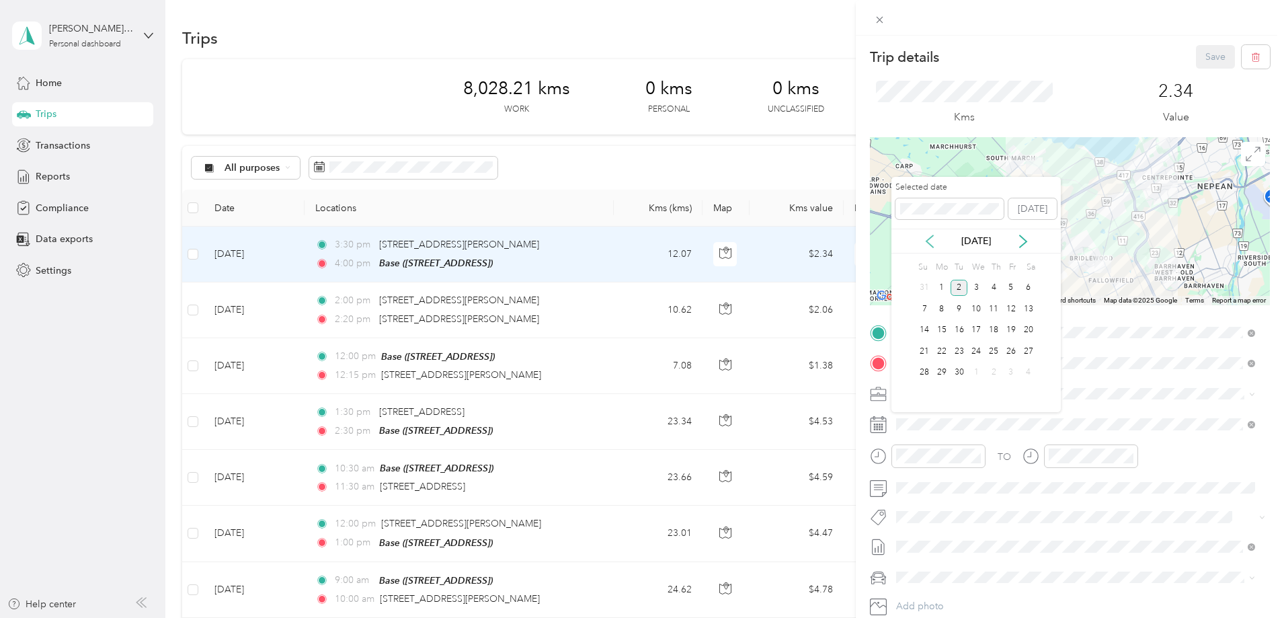
click at [929, 240] on icon at bounding box center [929, 241] width 13 height 13
click at [994, 371] on div "28" at bounding box center [993, 372] width 17 height 17
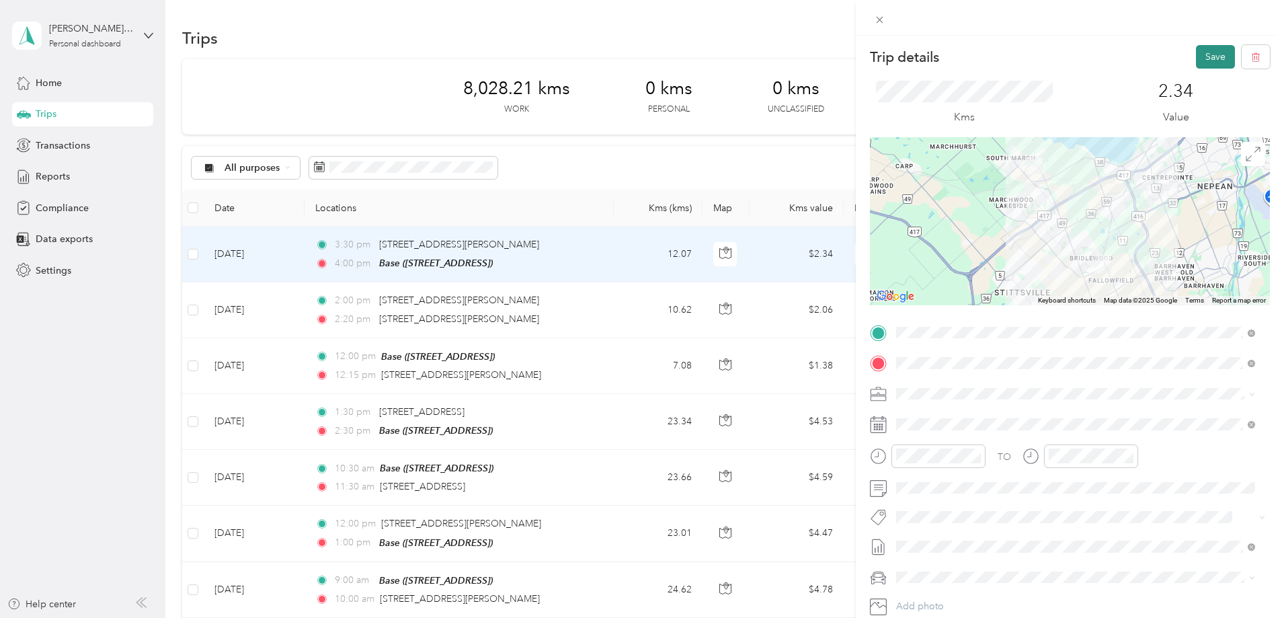
click at [1206, 55] on button "Save" at bounding box center [1215, 57] width 39 height 24
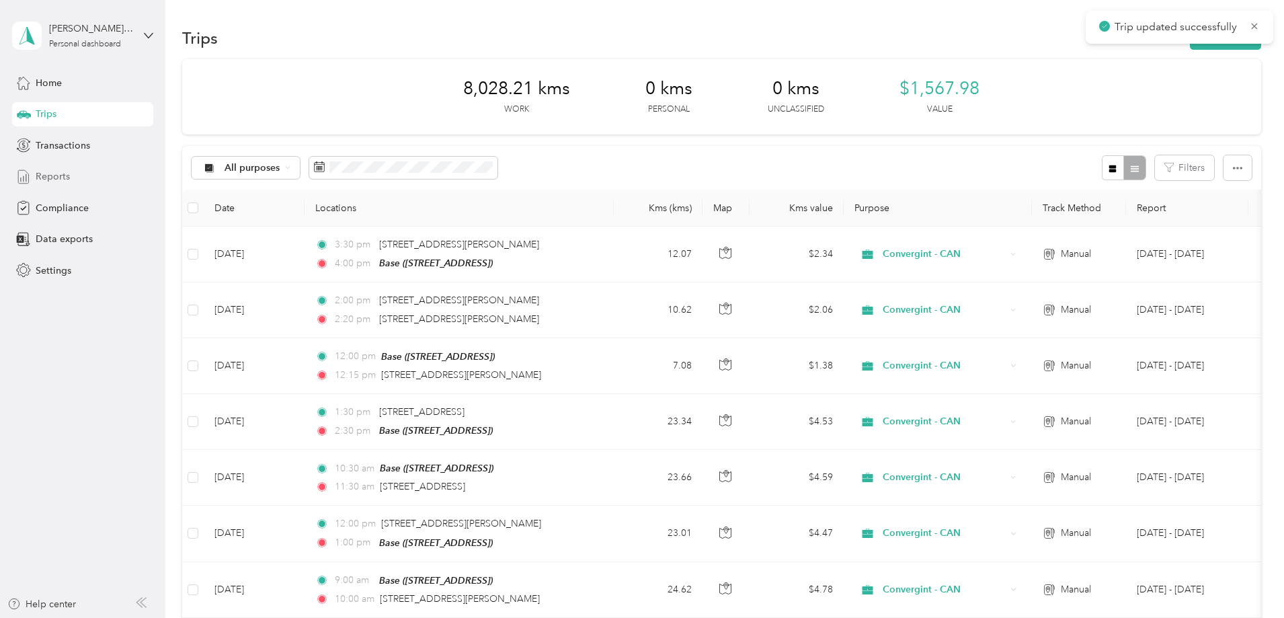
click at [61, 174] on span "Reports" at bounding box center [53, 176] width 34 height 14
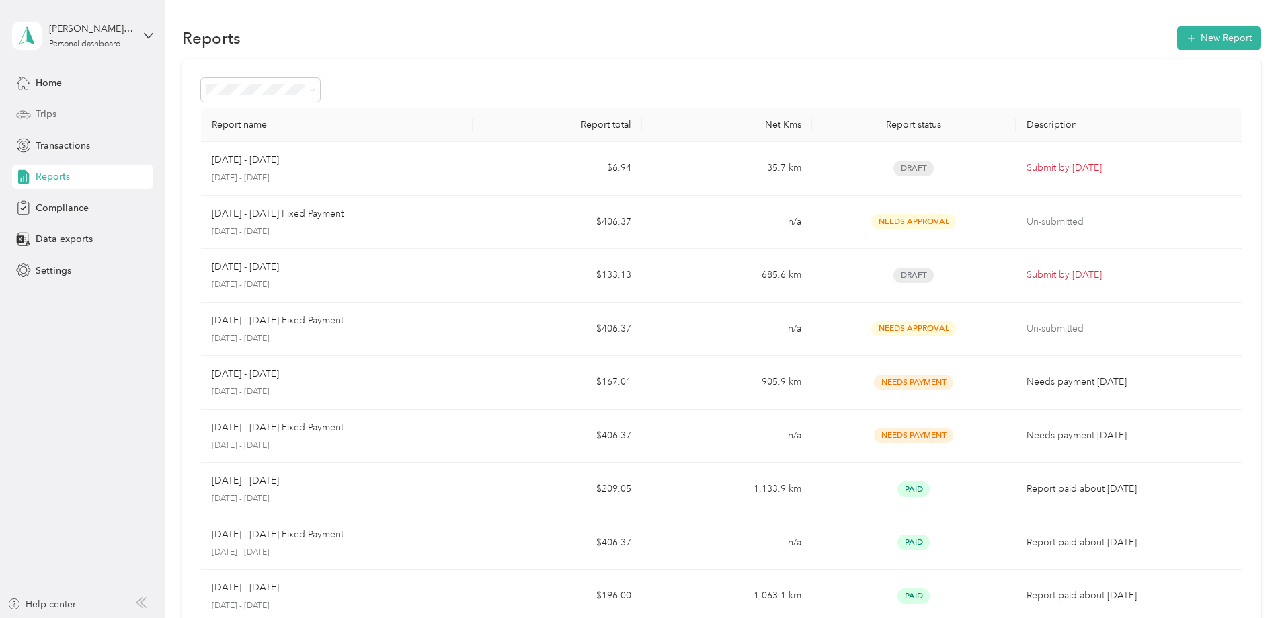
click at [54, 114] on span "Trips" at bounding box center [46, 114] width 21 height 14
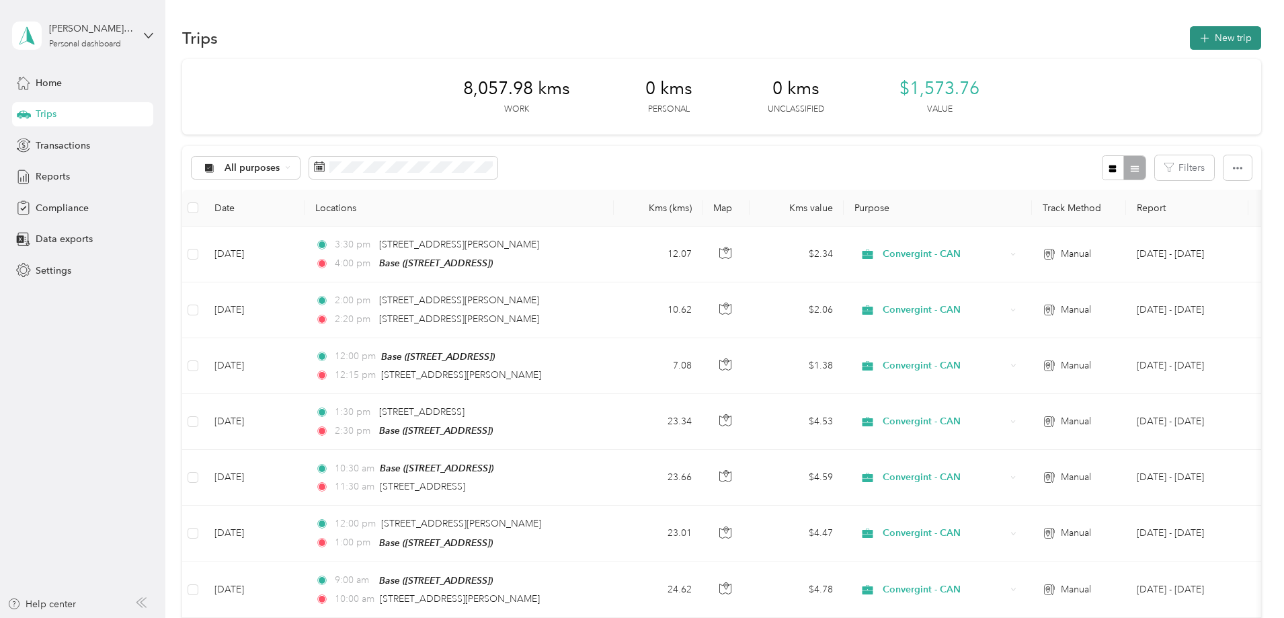
click at [1190, 36] on button "New trip" at bounding box center [1225, 38] width 71 height 24
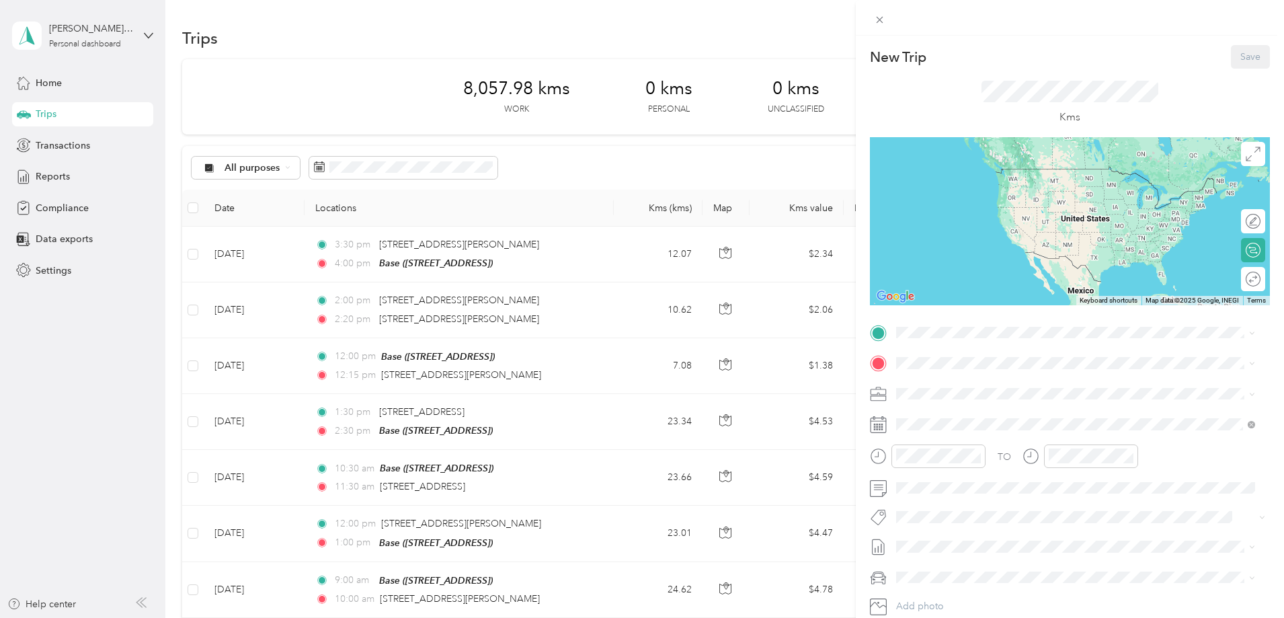
click at [950, 437] on span "[STREET_ADDRESS]" at bounding box center [964, 440] width 85 height 11
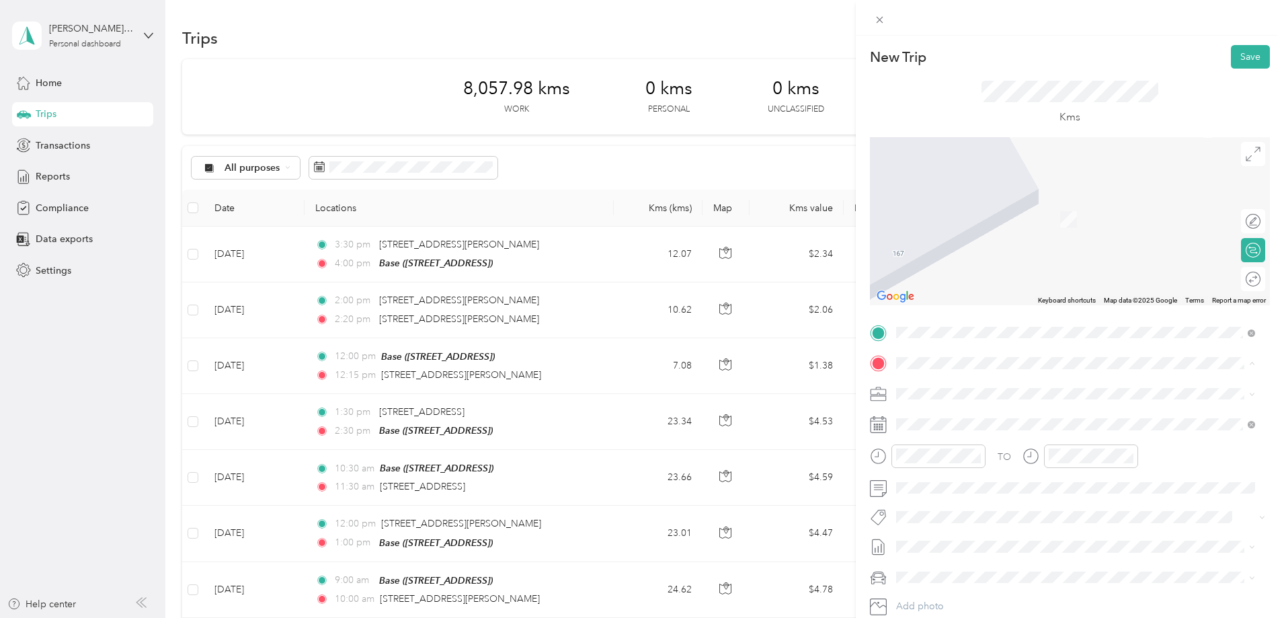
click at [950, 417] on div "Work" at bounding box center [1002, 416] width 160 height 12
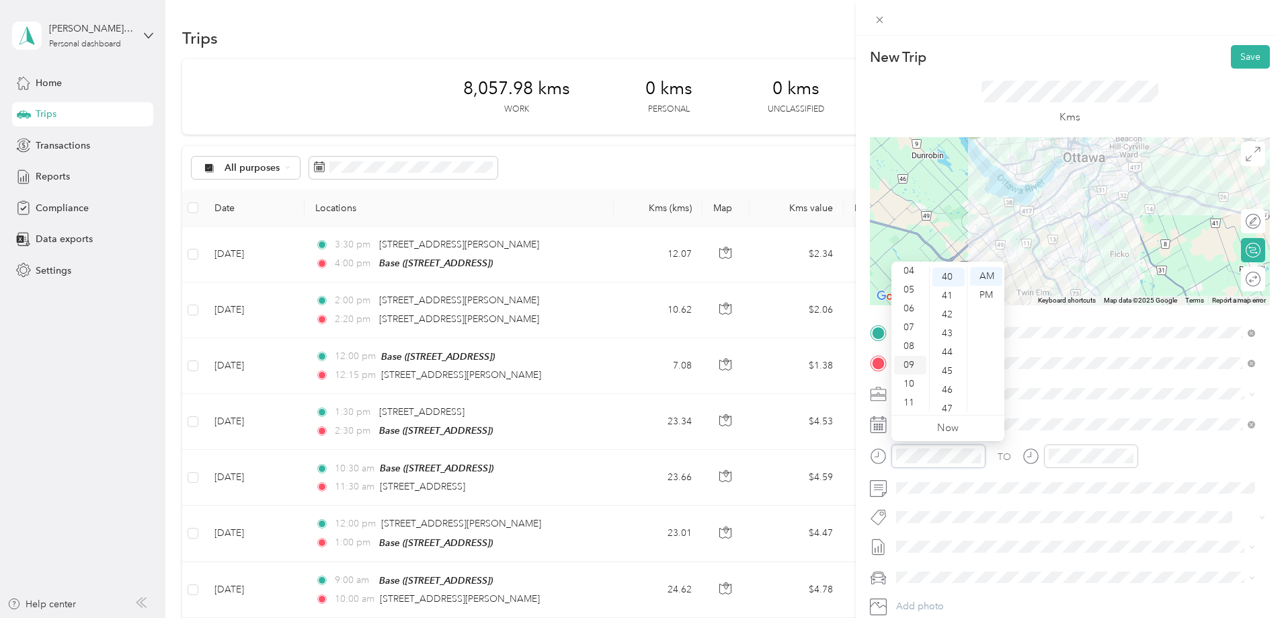
scroll to position [753, 0]
click at [910, 379] on div "10" at bounding box center [910, 384] width 32 height 19
click at [951, 276] on div "00" at bounding box center [949, 276] width 32 height 19
click at [984, 276] on div "AM" at bounding box center [986, 276] width 32 height 19
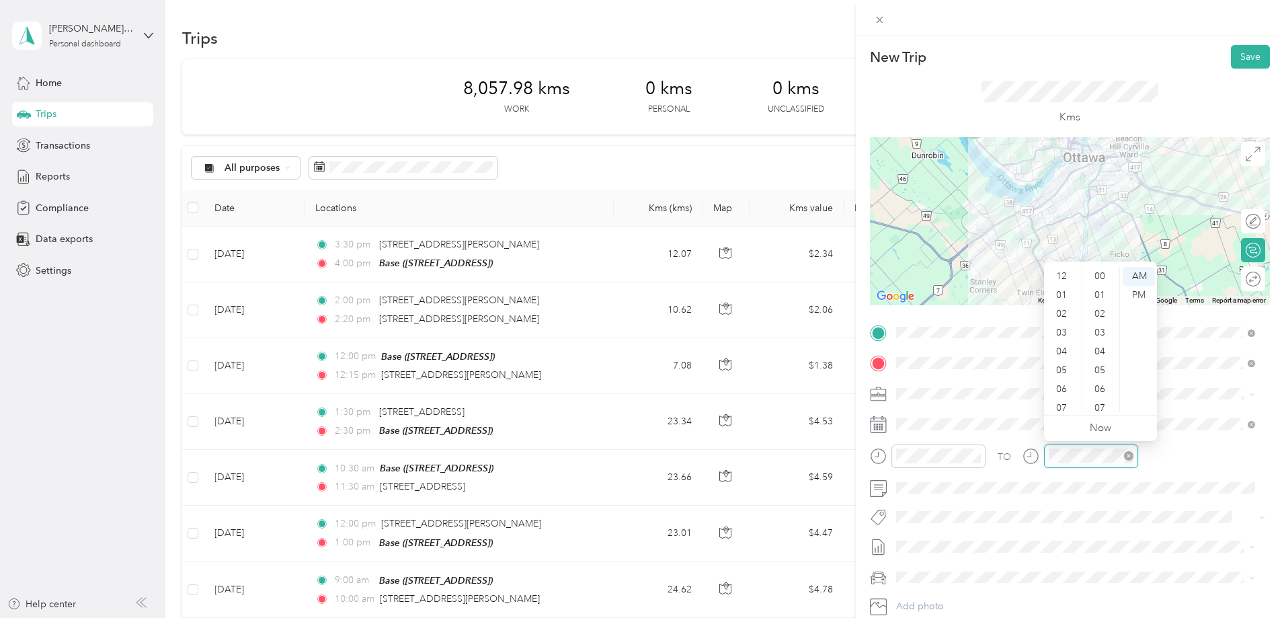
scroll to position [81, 0]
click at [1063, 401] on div "11" at bounding box center [1063, 402] width 32 height 19
click at [1097, 274] on div "00" at bounding box center [1101, 276] width 32 height 19
click at [1143, 276] on div "AM" at bounding box center [1139, 276] width 32 height 19
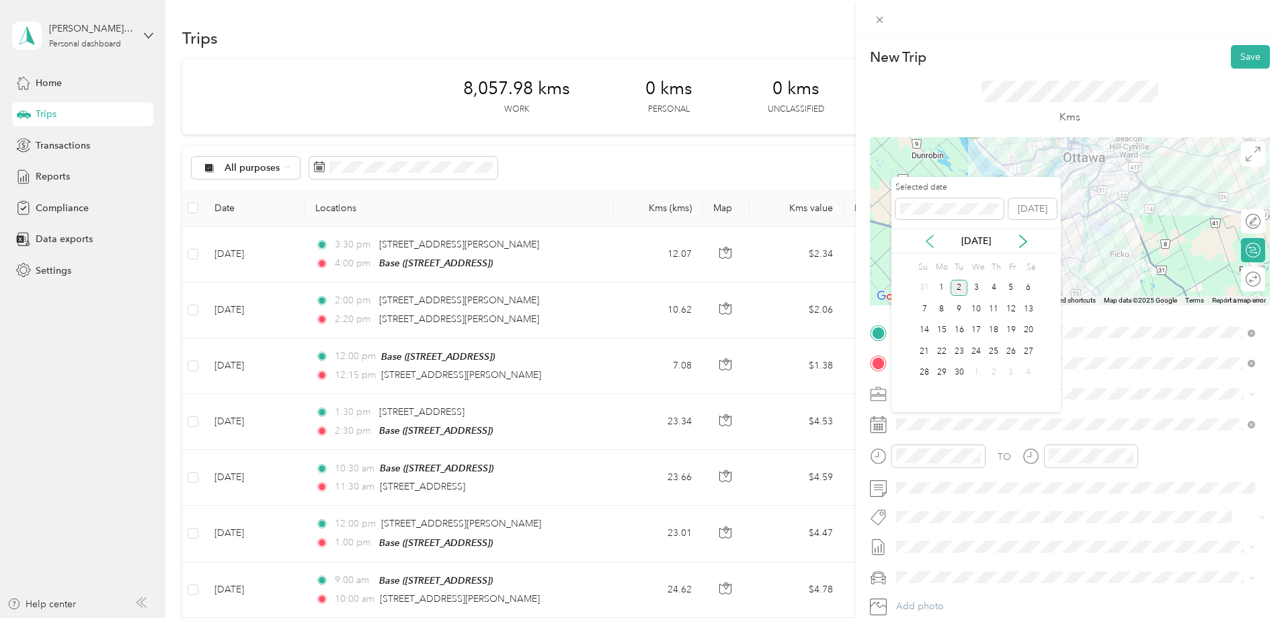
click at [934, 236] on icon at bounding box center [929, 241] width 13 height 13
click at [1011, 371] on div "29" at bounding box center [1011, 372] width 17 height 17
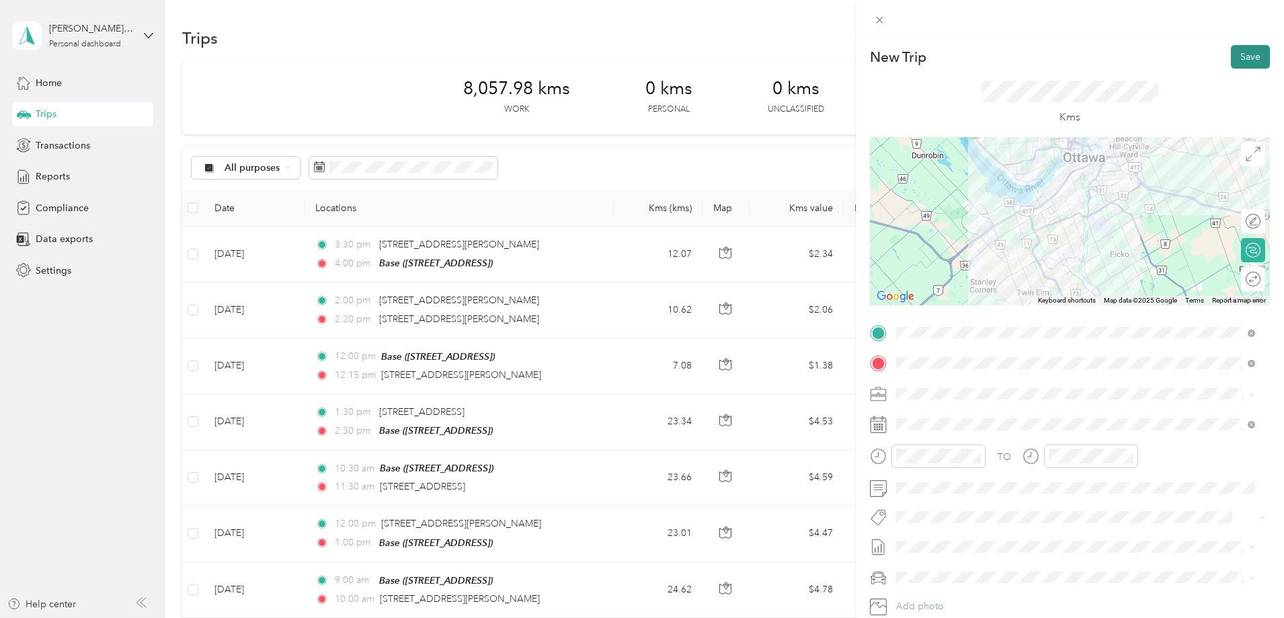
click at [1242, 58] on button "Save" at bounding box center [1250, 57] width 39 height 24
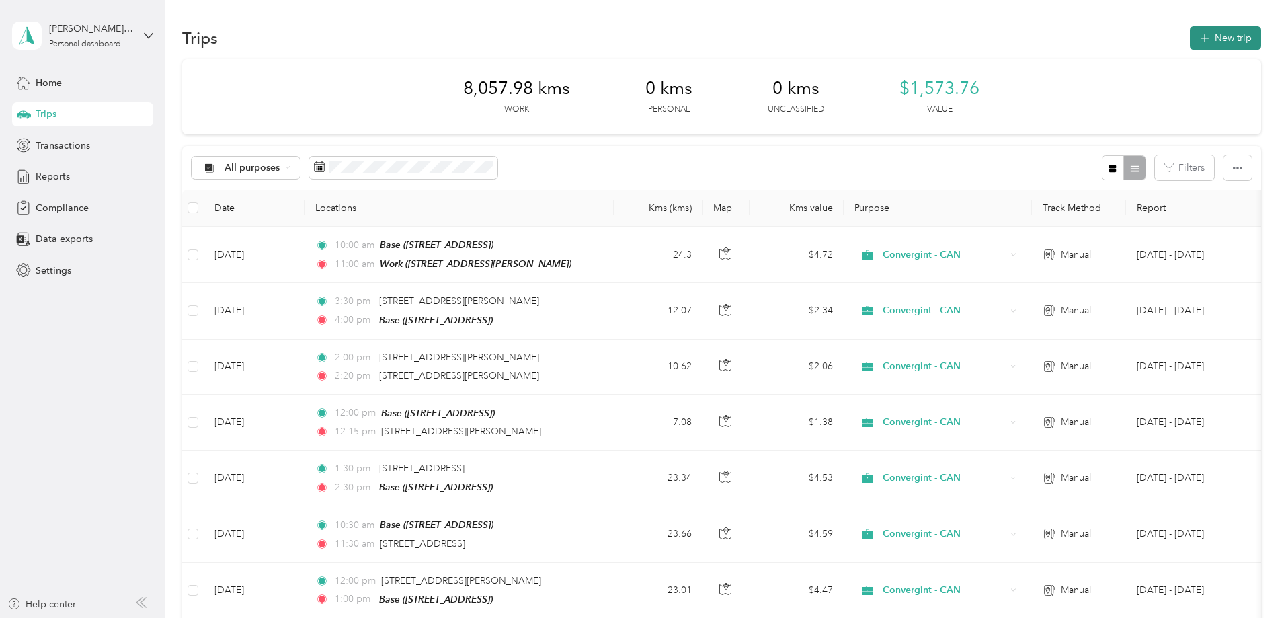
click at [1190, 40] on button "New trip" at bounding box center [1225, 38] width 71 height 24
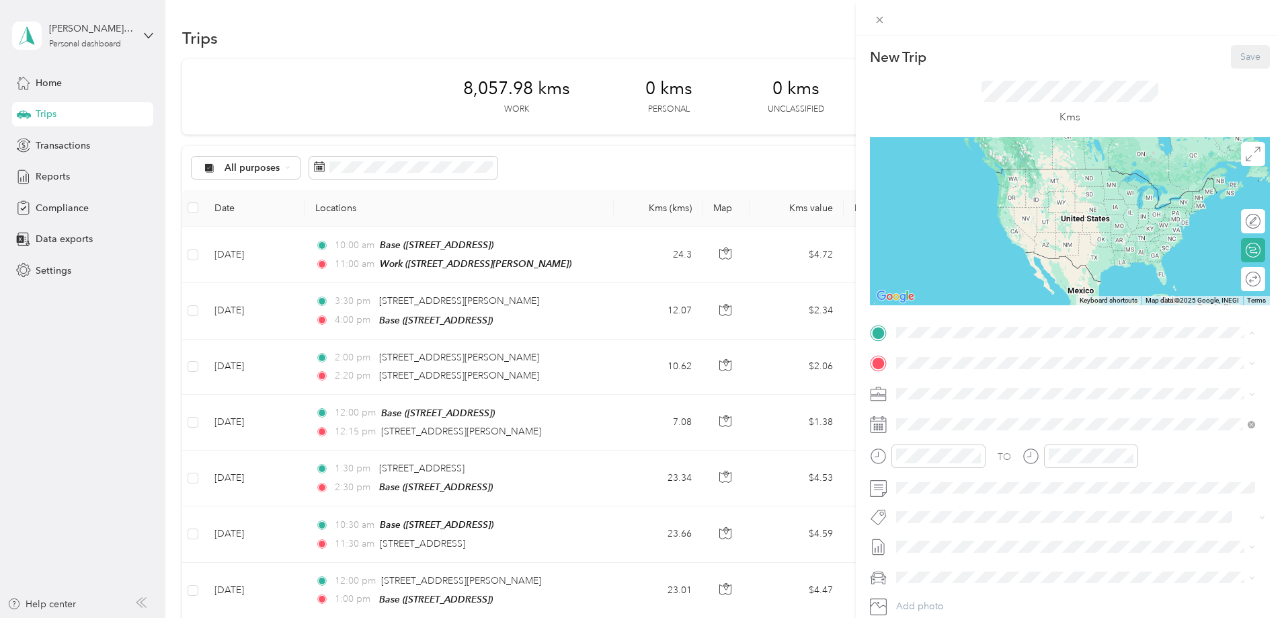
click at [951, 391] on div "Work [STREET_ADDRESS][PERSON_NAME]" at bounding box center [1002, 394] width 160 height 28
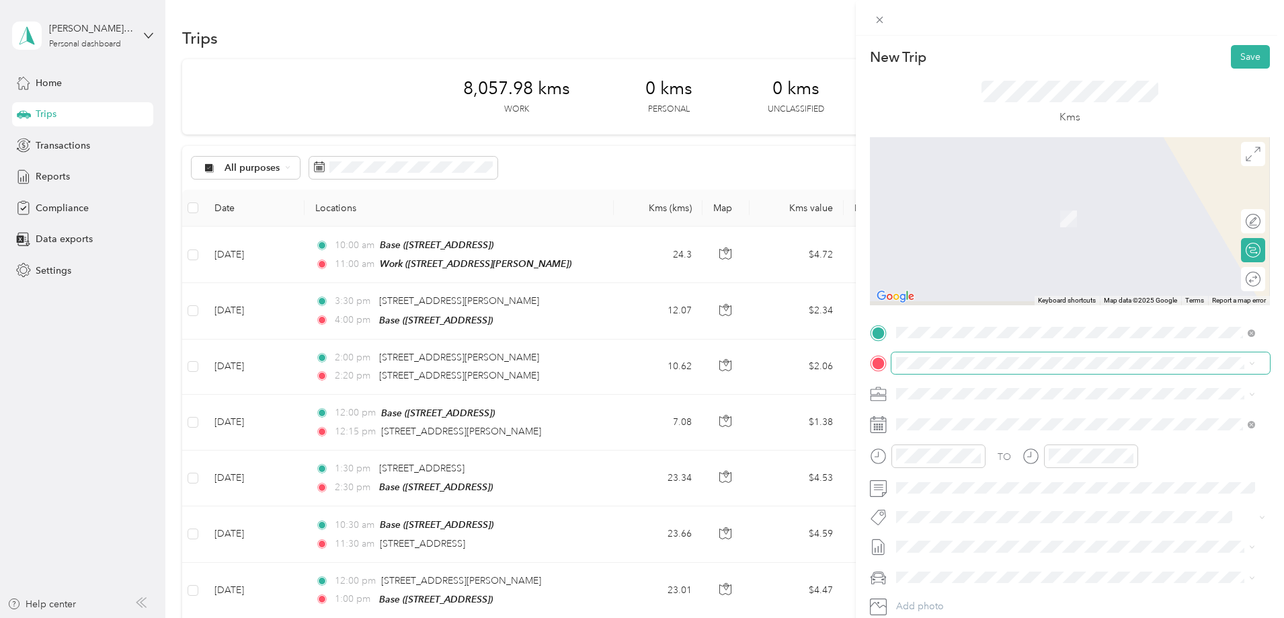
click at [916, 353] on span at bounding box center [1081, 363] width 379 height 22
click at [938, 460] on strong "Base" at bounding box center [932, 459] width 21 height 12
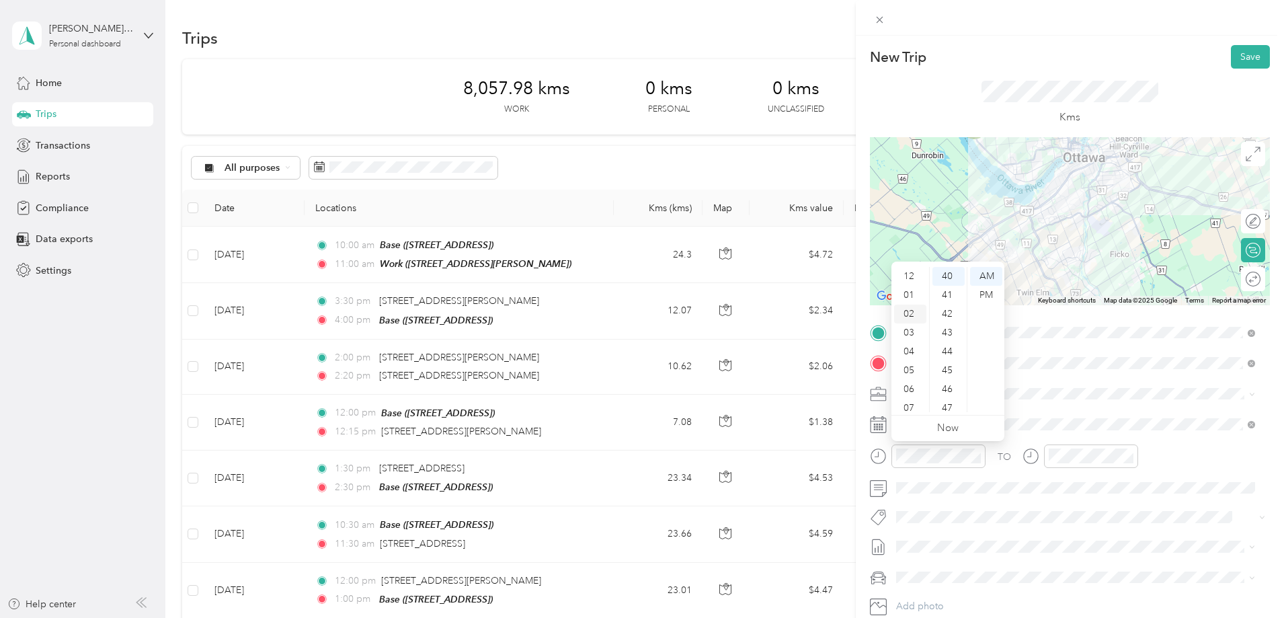
click at [911, 312] on div "02" at bounding box center [910, 314] width 32 height 19
click at [950, 274] on div "00" at bounding box center [949, 276] width 32 height 19
click at [990, 293] on div "PM" at bounding box center [986, 295] width 32 height 19
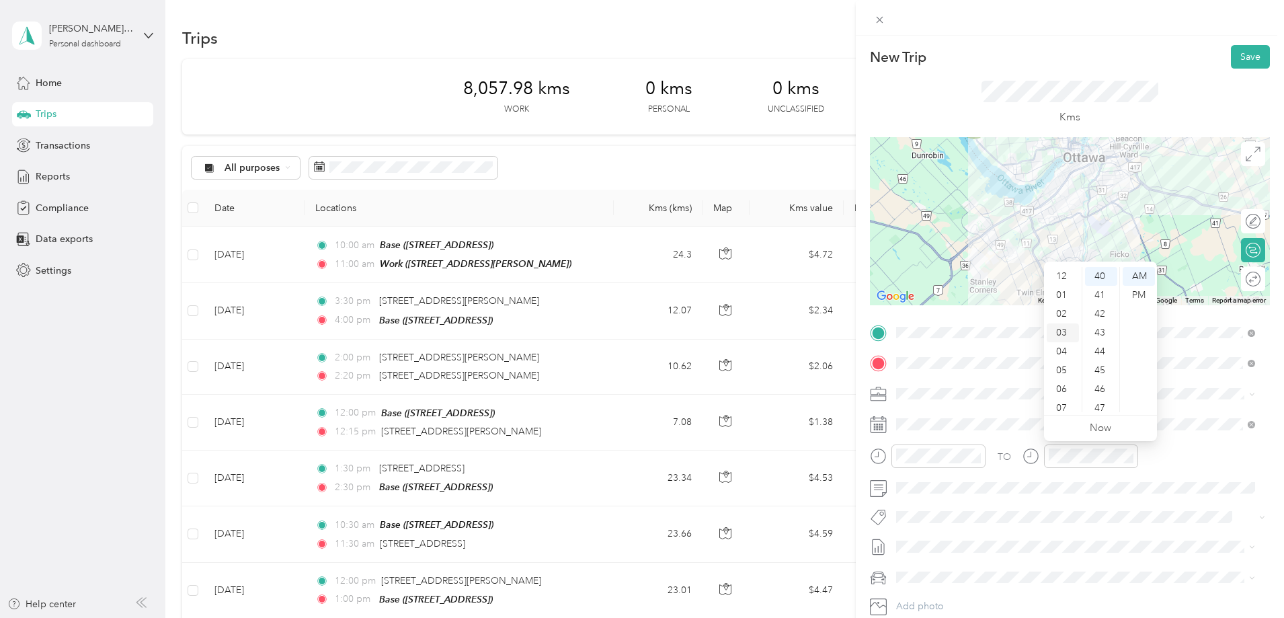
click at [1062, 332] on div "03" at bounding box center [1063, 332] width 32 height 19
click at [1101, 275] on div "00" at bounding box center [1101, 276] width 32 height 19
click at [1141, 293] on div "PM" at bounding box center [1139, 295] width 32 height 19
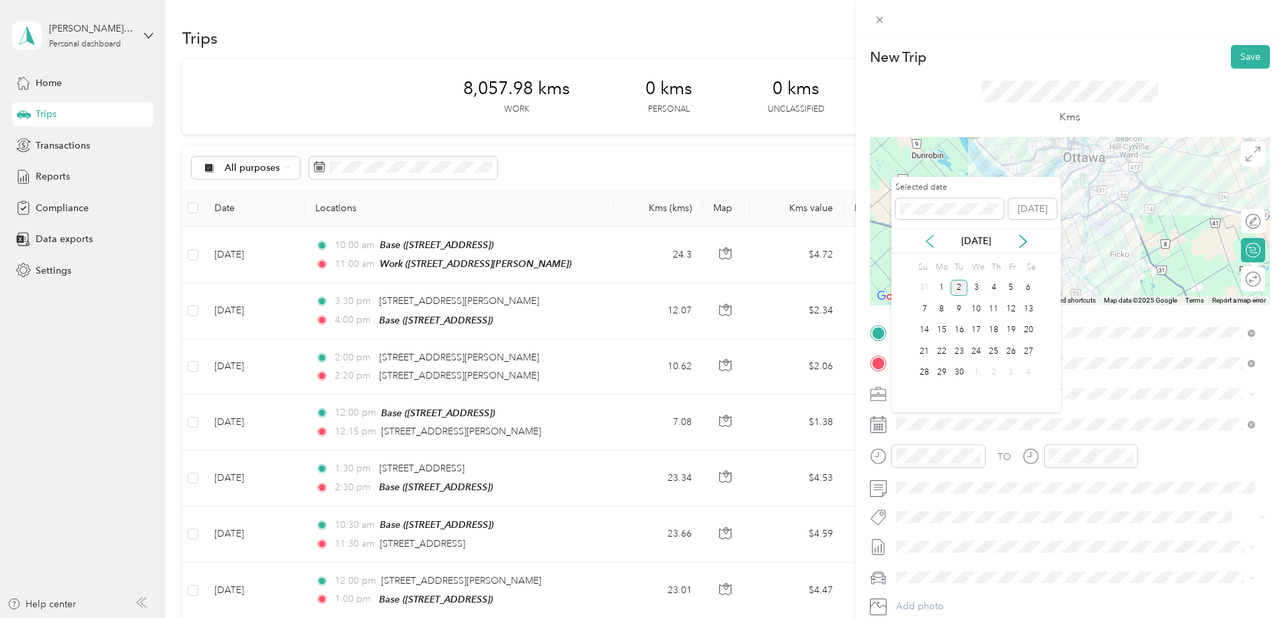
click at [931, 238] on icon at bounding box center [929, 241] width 13 height 13
click at [1013, 371] on div "29" at bounding box center [1011, 372] width 17 height 17
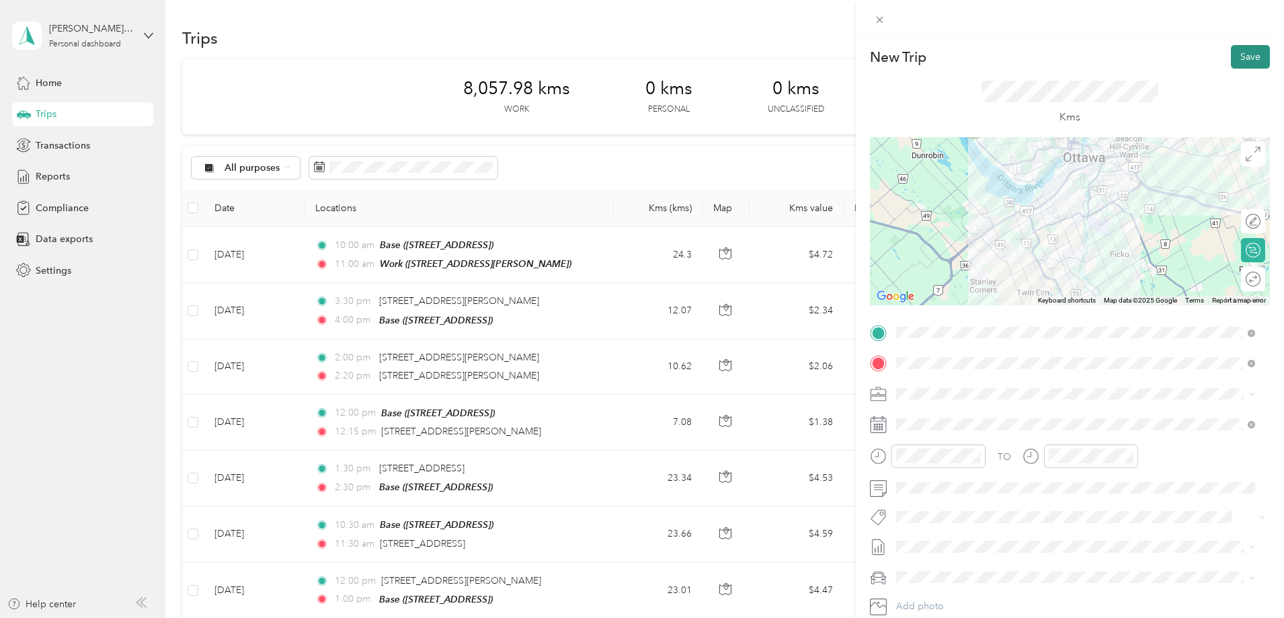
click at [1239, 59] on button "Save" at bounding box center [1250, 57] width 39 height 24
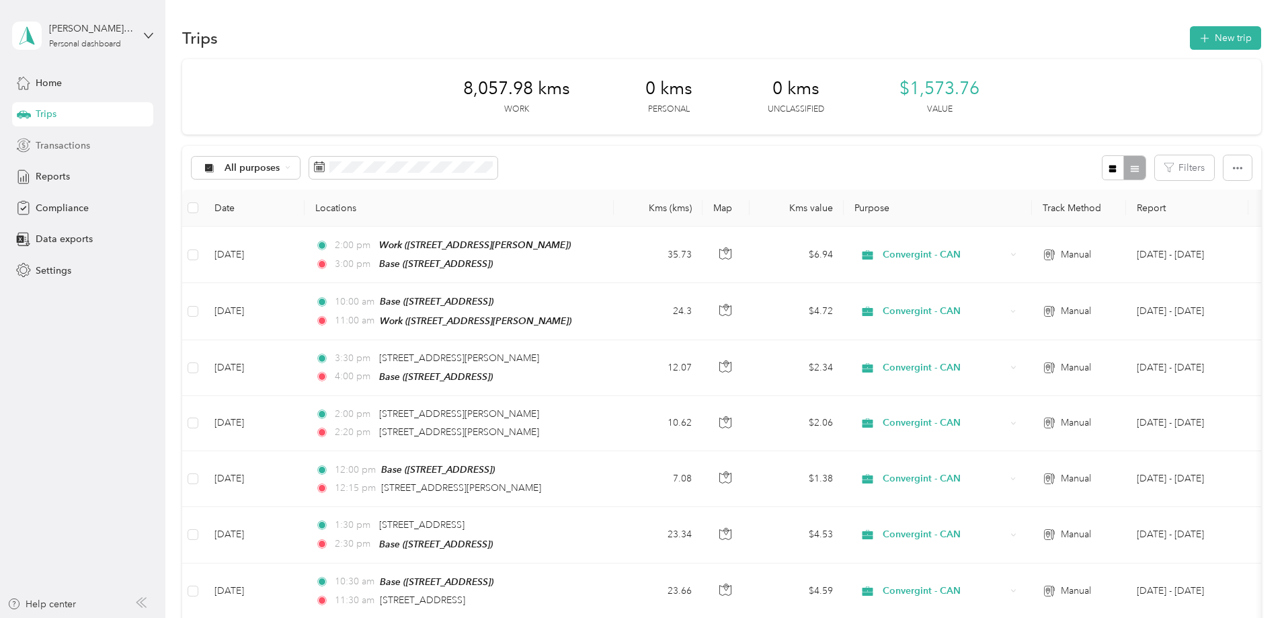
click at [64, 148] on span "Transactions" at bounding box center [63, 146] width 54 height 14
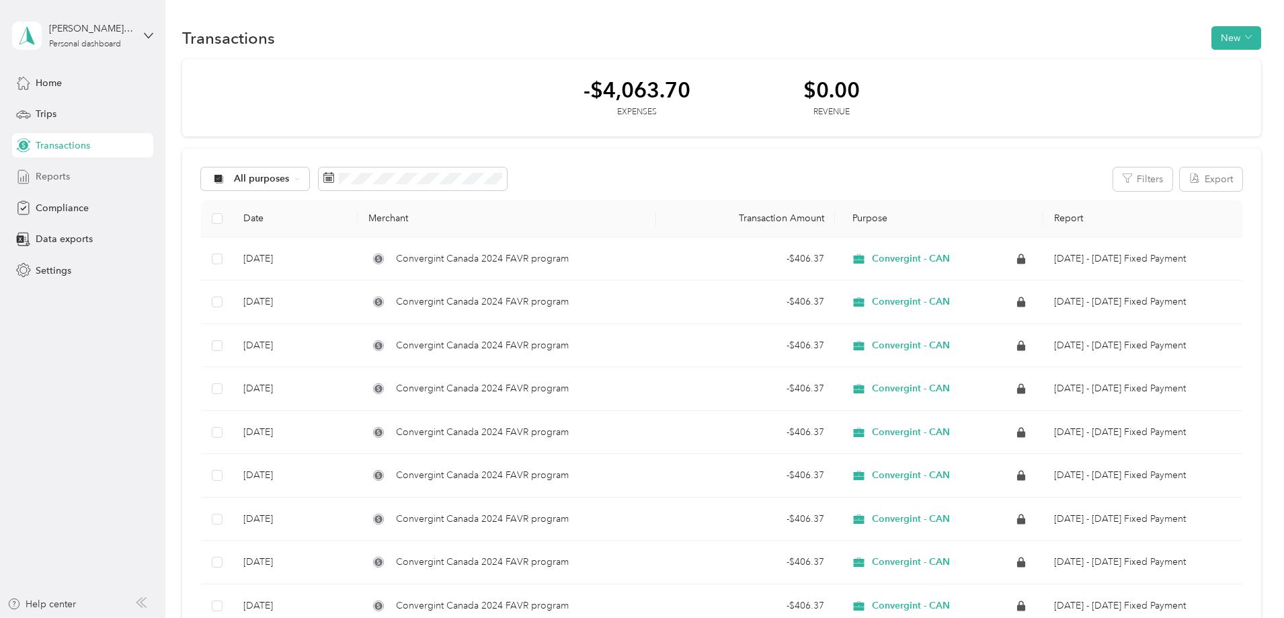
click at [64, 174] on span "Reports" at bounding box center [53, 176] width 34 height 14
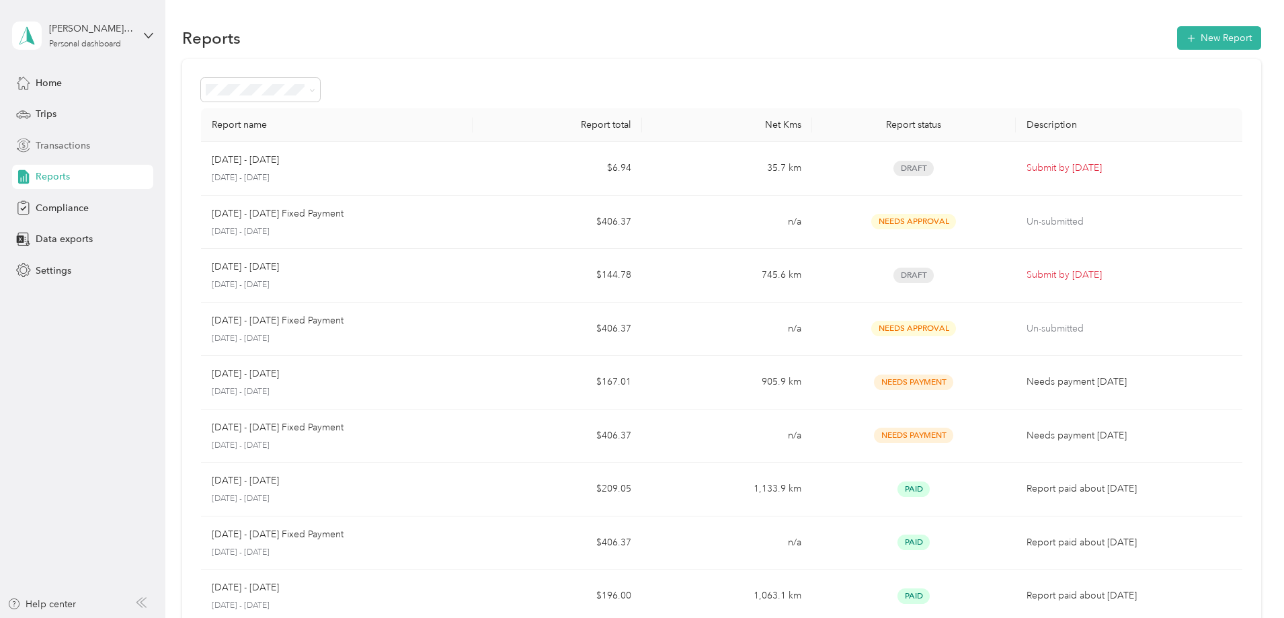
click at [65, 145] on span "Transactions" at bounding box center [63, 146] width 54 height 14
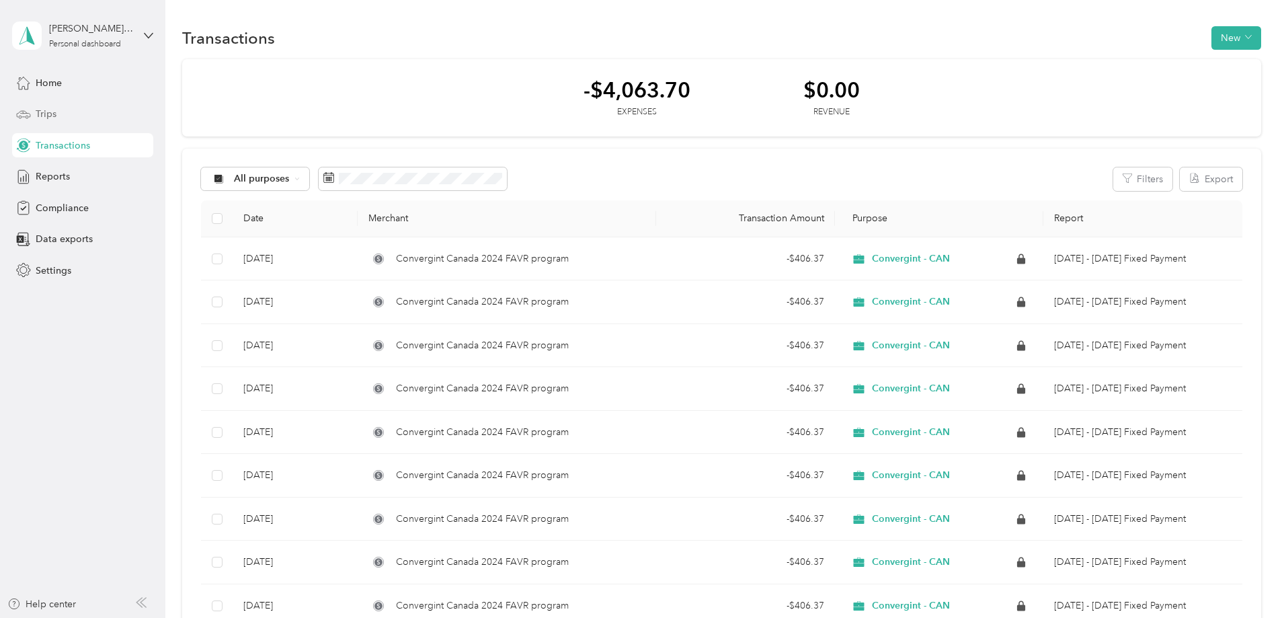
click at [54, 111] on span "Trips" at bounding box center [46, 114] width 21 height 14
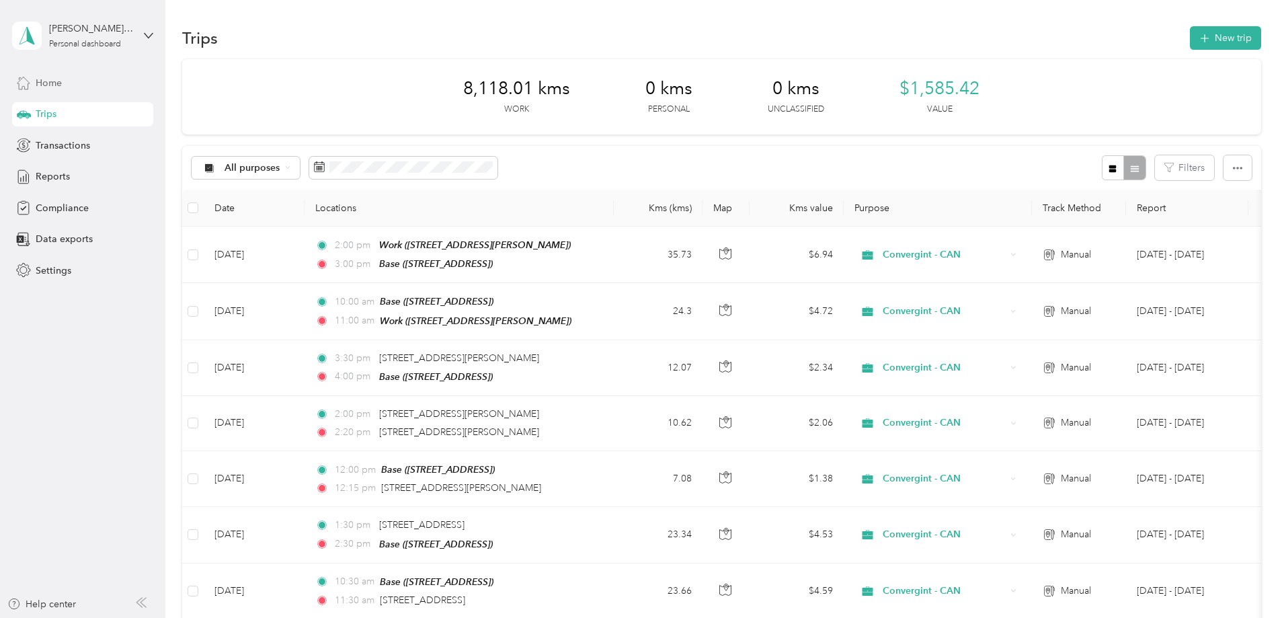
click at [54, 86] on span "Home" at bounding box center [49, 83] width 26 height 14
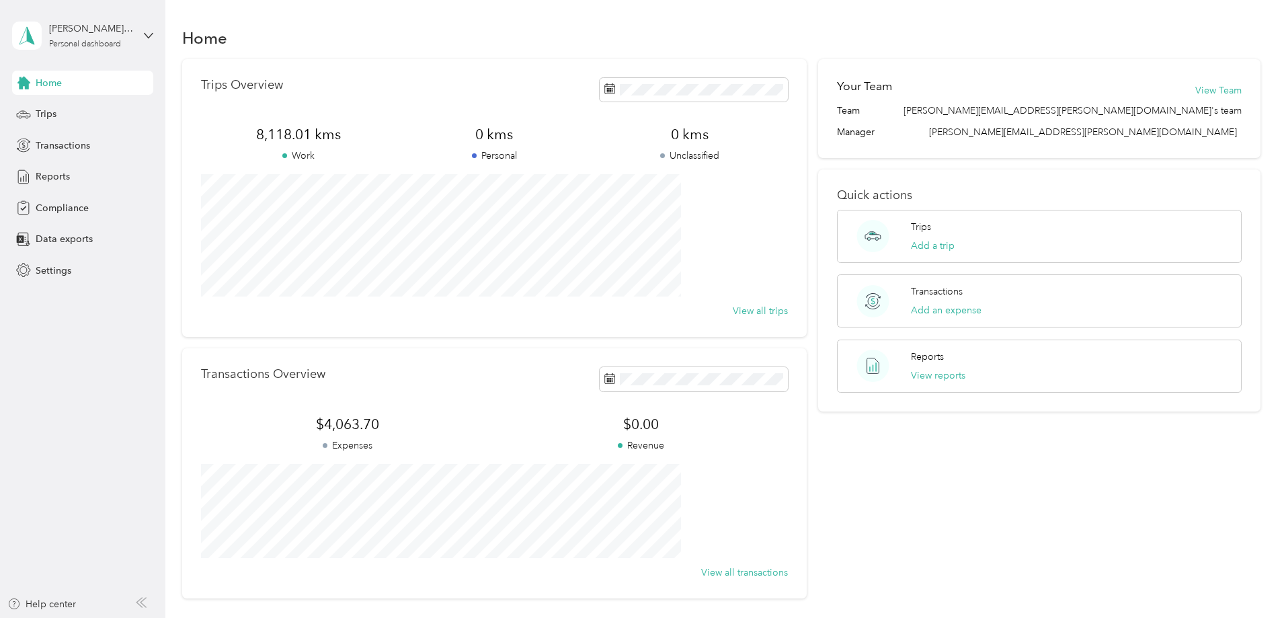
drag, startPoint x: 54, startPoint y: 86, endPoint x: 215, endPoint y: 51, distance: 165.1
click at [215, 51] on div "Home" at bounding box center [721, 38] width 1079 height 28
click at [54, 175] on span "Reports" at bounding box center [53, 176] width 34 height 14
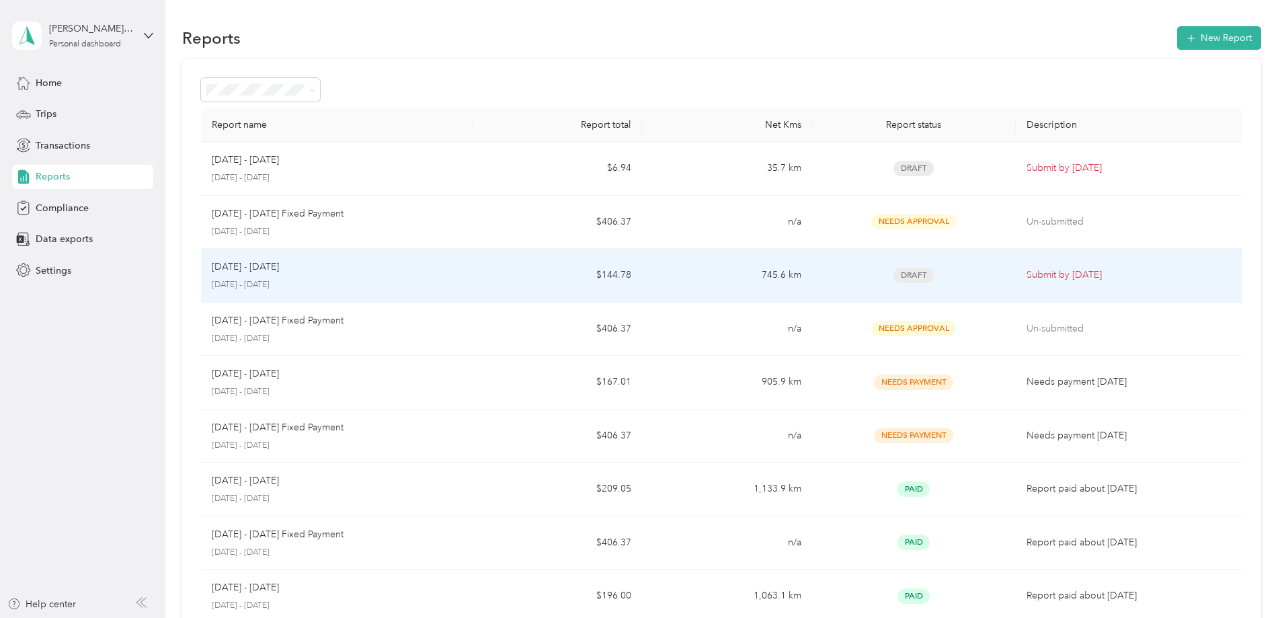
click at [462, 274] on div "[DATE] - [DATE] [DATE] - [DATE]" at bounding box center [337, 276] width 250 height 32
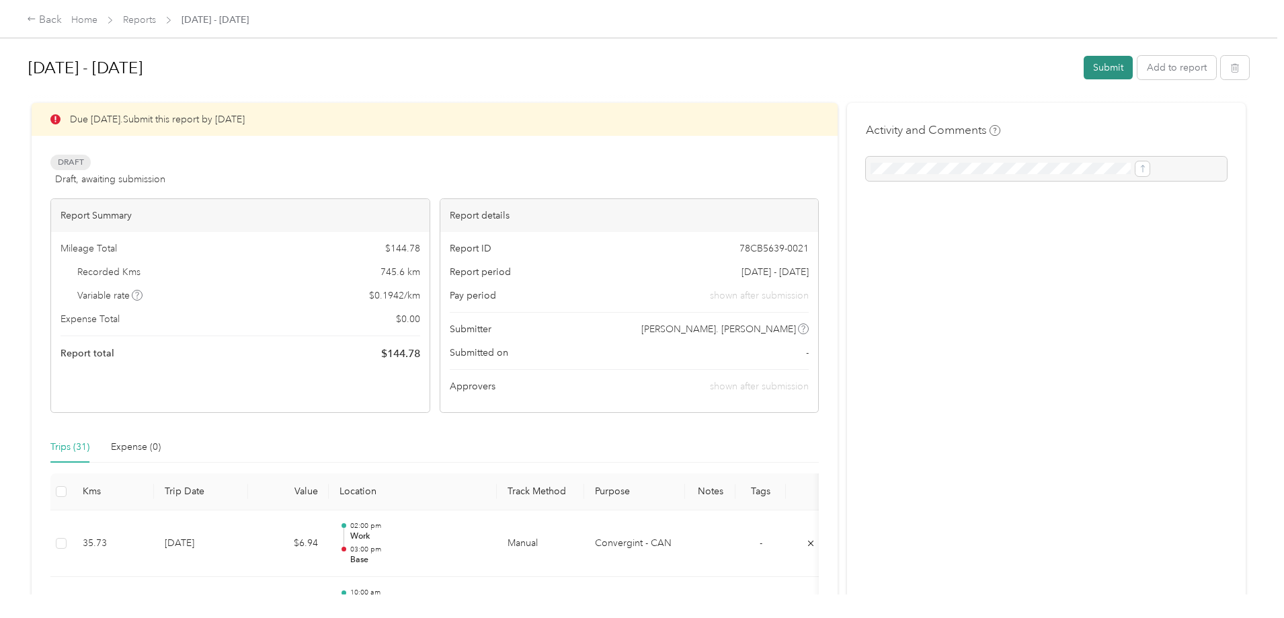
click at [1084, 70] on button "Submit" at bounding box center [1108, 68] width 49 height 24
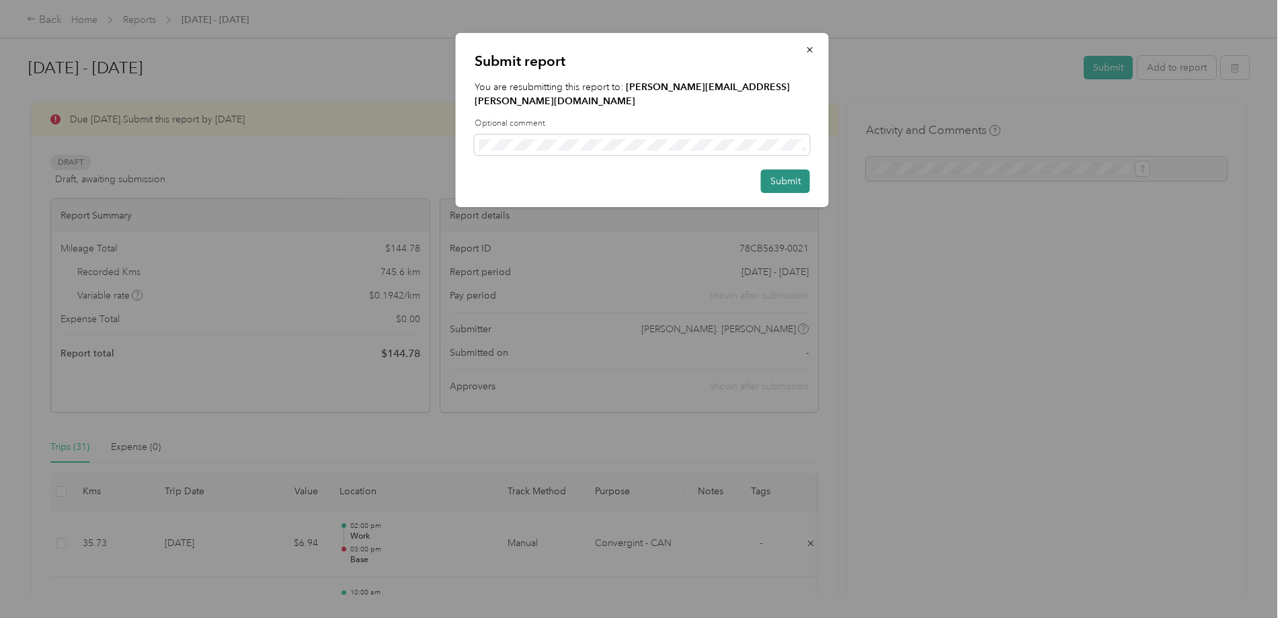
click at [791, 169] on button "Submit" at bounding box center [785, 181] width 49 height 24
